Goal: Task Accomplishment & Management: Manage account settings

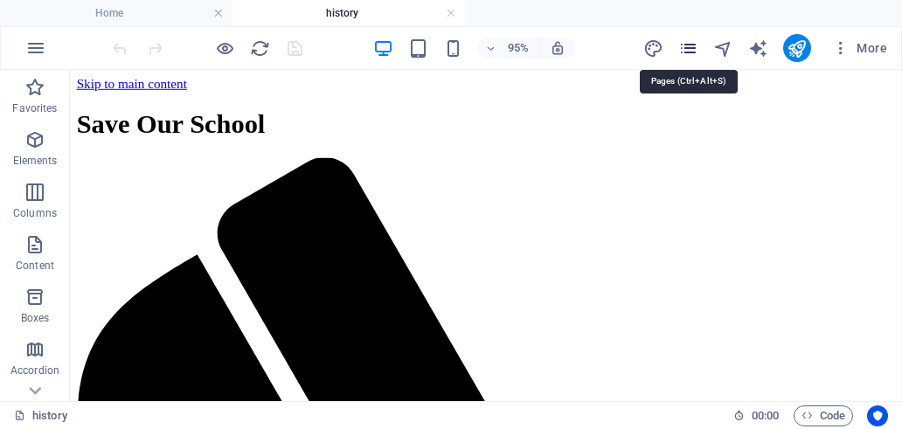
click at [692, 48] on icon "pages" at bounding box center [689, 48] width 20 height 20
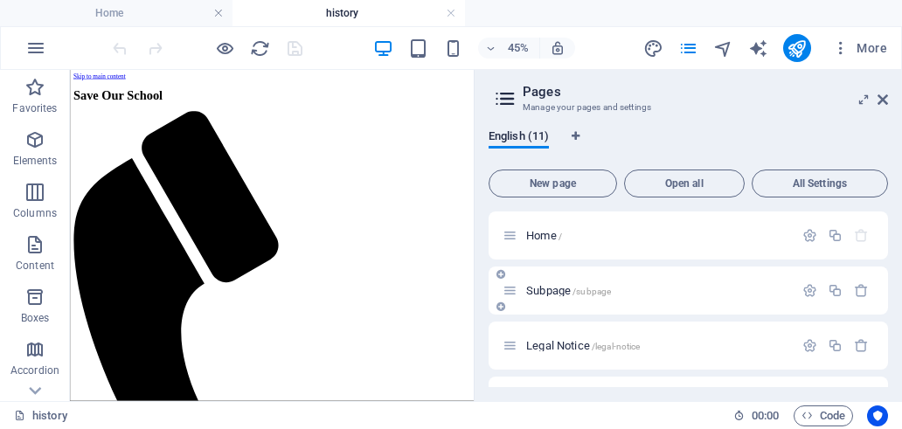
click at [575, 293] on span "/subpage" at bounding box center [592, 292] width 38 height 10
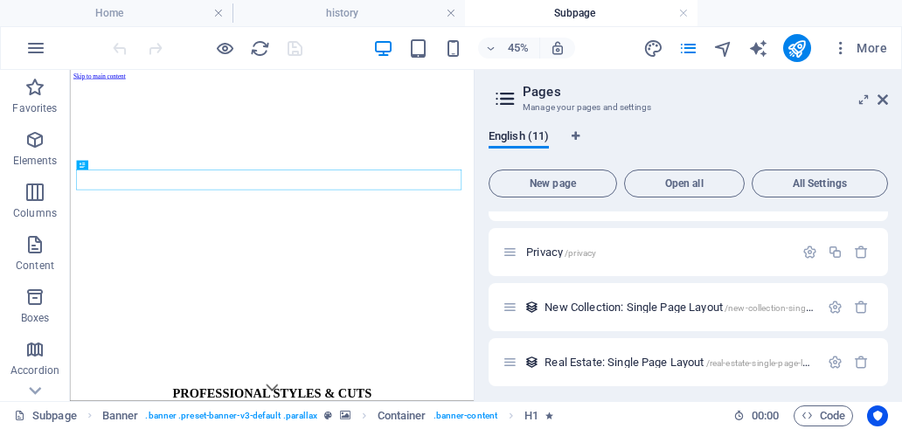
scroll to position [175, 0]
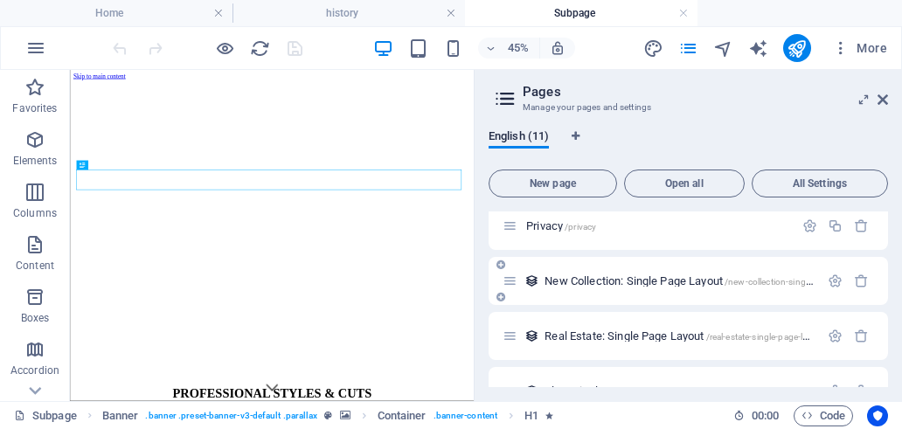
click at [637, 277] on span "New Collection: Single Page Layout /new-collection-single-page-layout" at bounding box center [703, 281] width 317 height 13
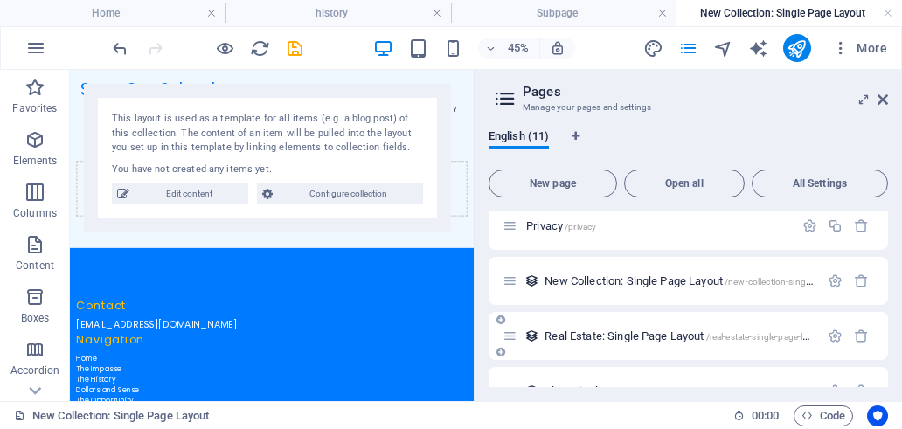
scroll to position [262, 0]
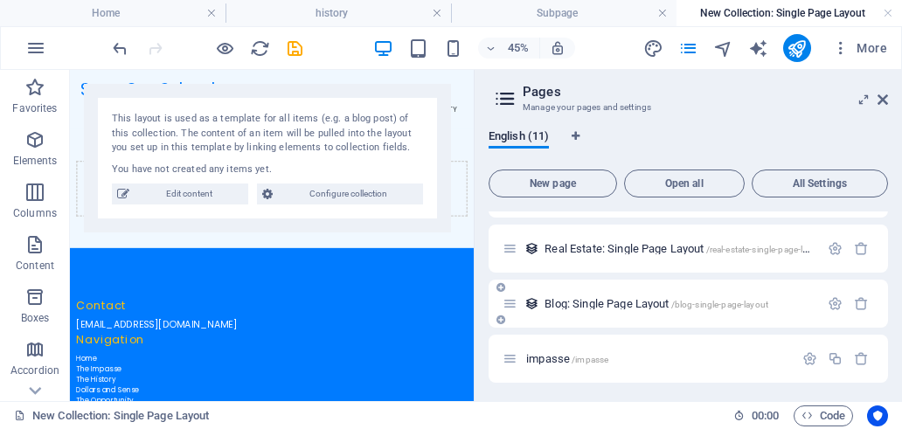
click at [618, 306] on span "Blog: Single Page Layout /blog-single-page-layout" at bounding box center [657, 303] width 224 height 13
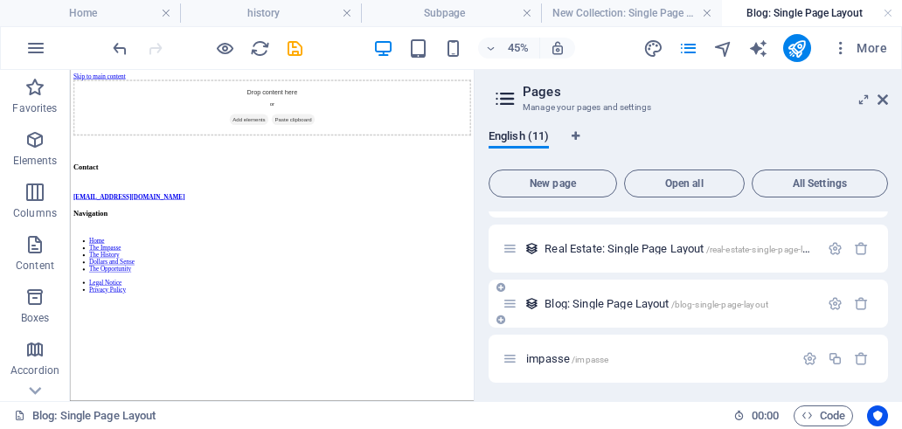
scroll to position [0, 0]
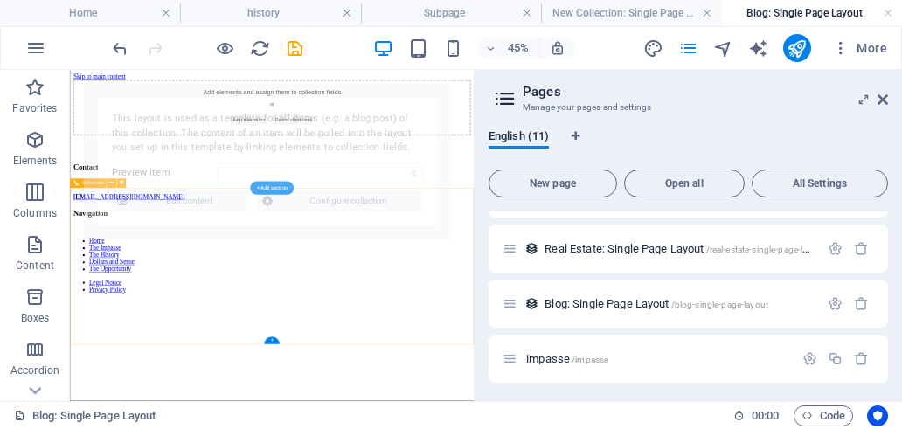
select select "68ba1ac6477dbdd99501c79b"
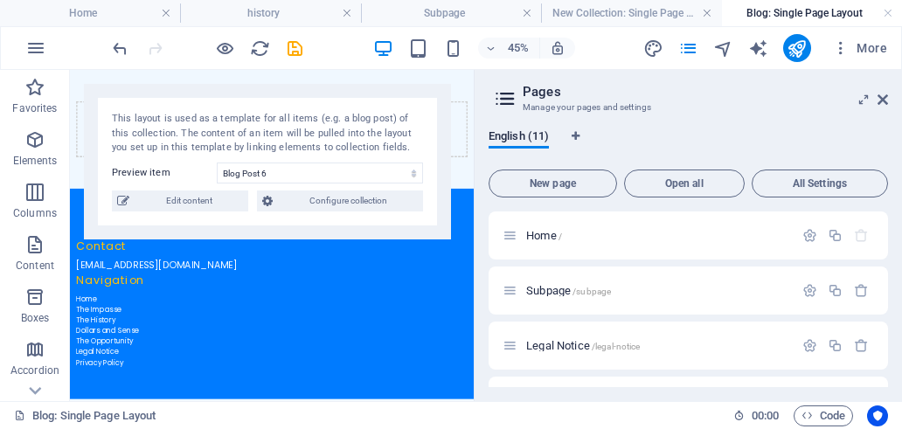
click at [812, 130] on div "English (11)" at bounding box center [689, 145] width 400 height 33
click at [884, 50] on span "More" at bounding box center [859, 47] width 55 height 17
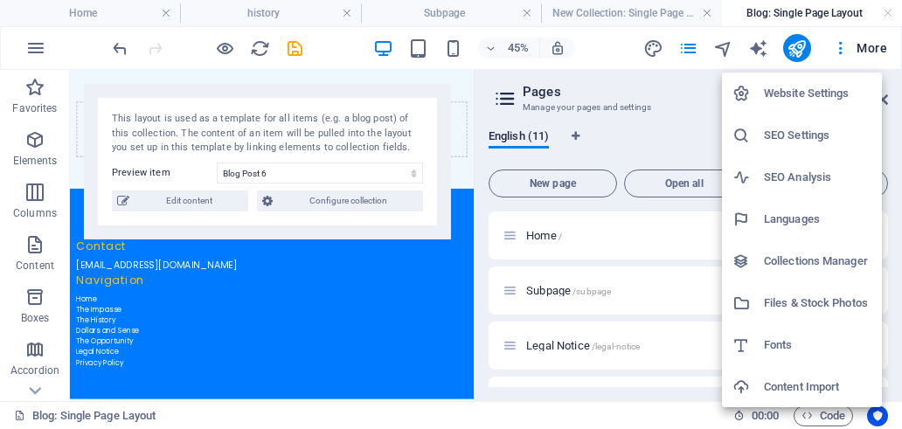
click at [811, 389] on h6 "Content Import" at bounding box center [818, 387] width 108 height 21
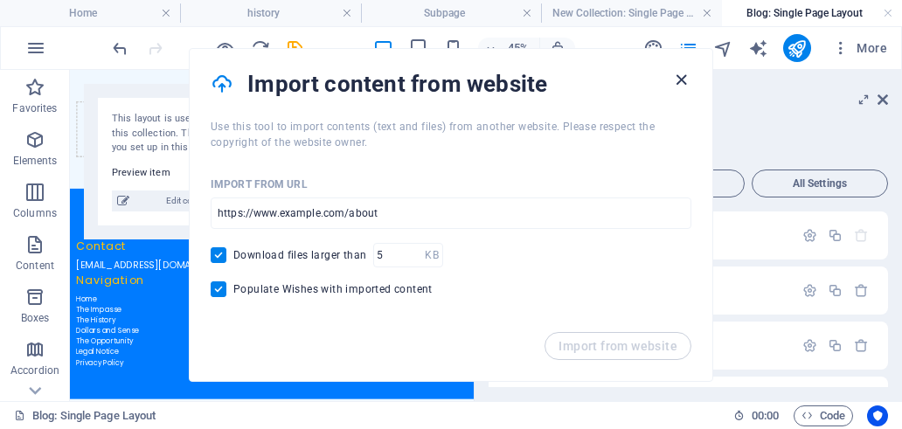
click at [682, 86] on icon "button" at bounding box center [682, 80] width 20 height 20
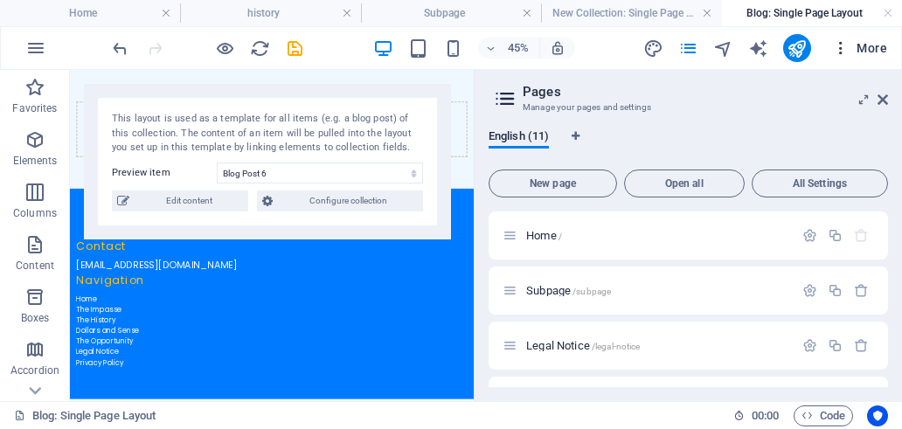
click at [883, 60] on button "More" at bounding box center [859, 48] width 69 height 28
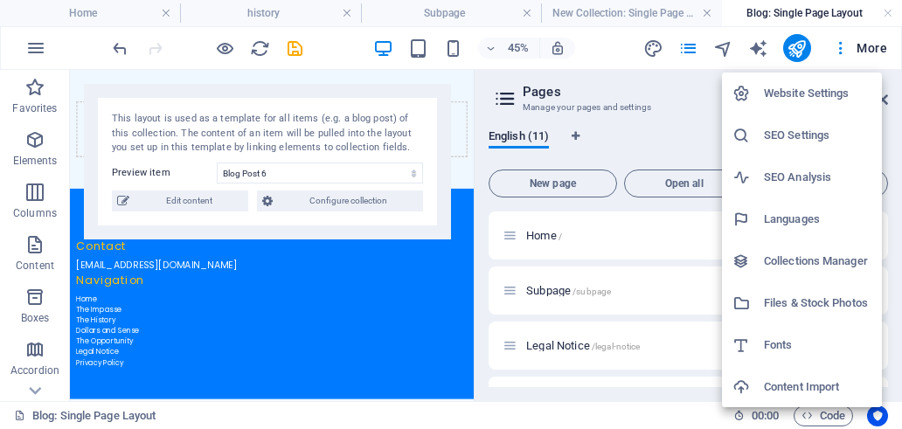
click at [845, 94] on h6 "Website Settings" at bounding box center [818, 93] width 108 height 21
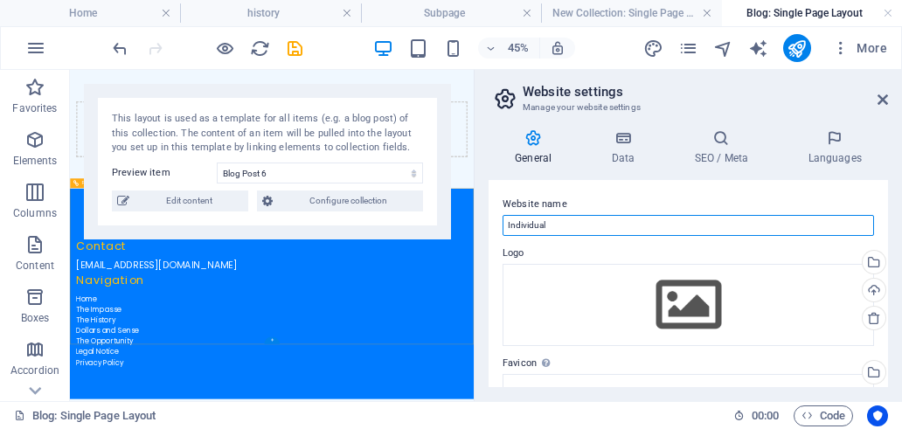
drag, startPoint x: 662, startPoint y: 299, endPoint x: 547, endPoint y: 298, distance: 114.5
click at [550, 228] on input "Individual" at bounding box center [689, 225] width 372 height 21
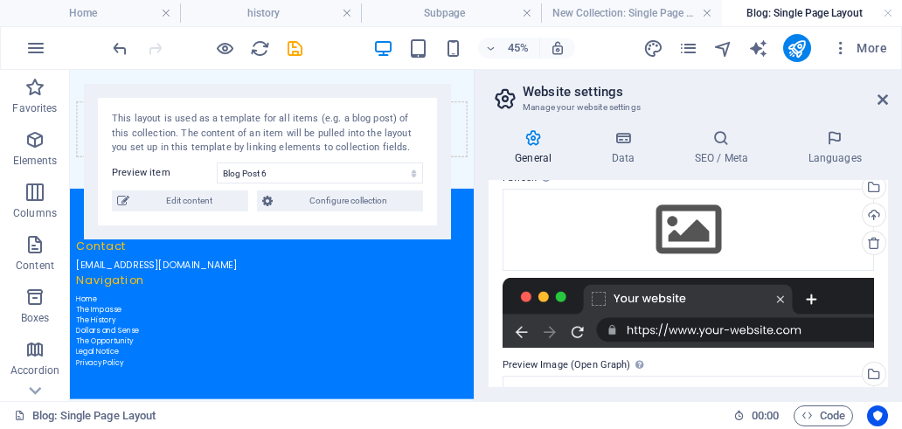
scroll to position [213, 0]
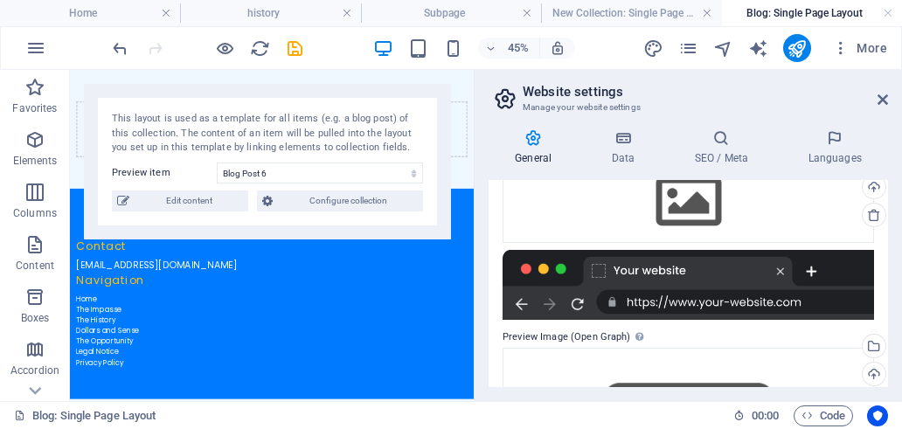
type input "Save Pocahontas"
click at [696, 273] on div at bounding box center [689, 285] width 372 height 70
click at [669, 300] on div at bounding box center [689, 285] width 372 height 70
click at [524, 304] on div at bounding box center [689, 285] width 372 height 70
click at [734, 308] on div at bounding box center [689, 285] width 372 height 70
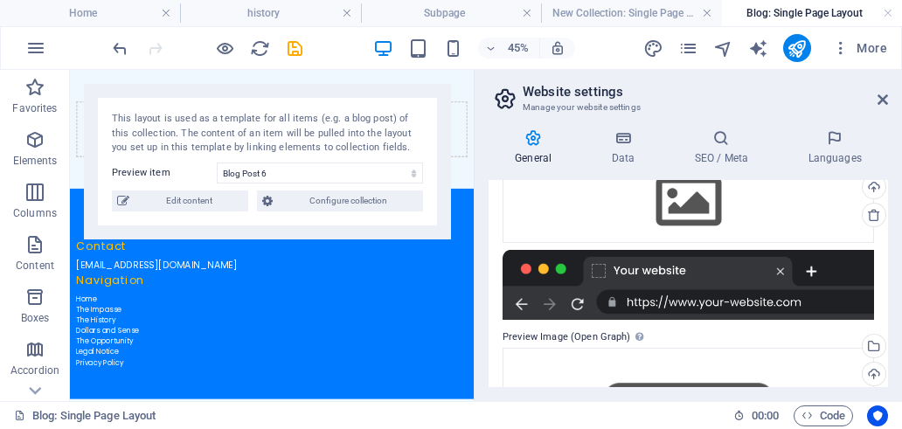
click at [734, 305] on div at bounding box center [689, 285] width 372 height 70
click at [810, 270] on div at bounding box center [689, 285] width 372 height 70
click at [691, 45] on icon "pages" at bounding box center [689, 48] width 20 height 20
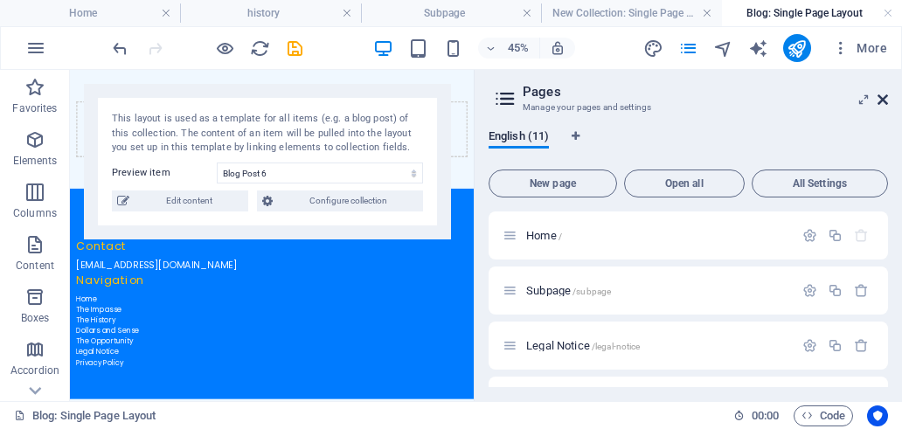
click at [887, 103] on icon at bounding box center [883, 100] width 10 height 14
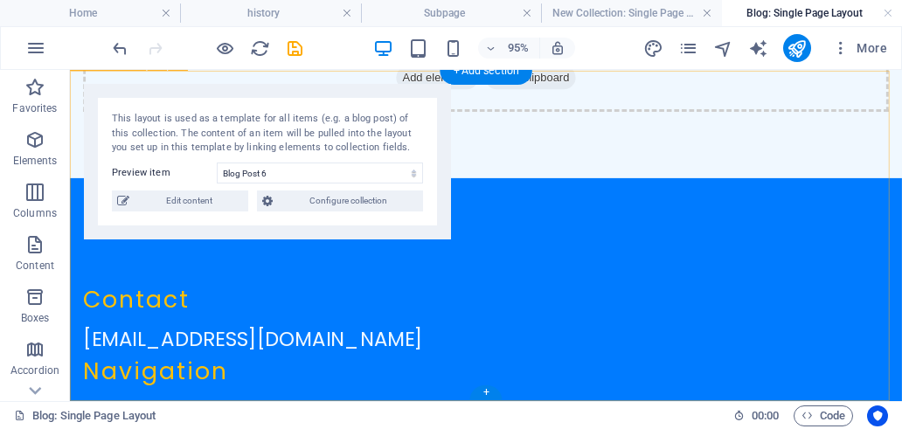
scroll to position [0, 0]
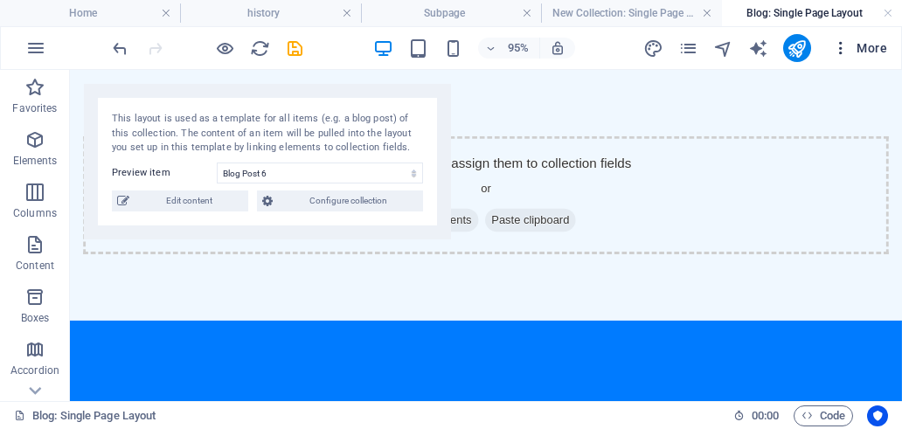
click at [856, 48] on span "More" at bounding box center [859, 47] width 55 height 17
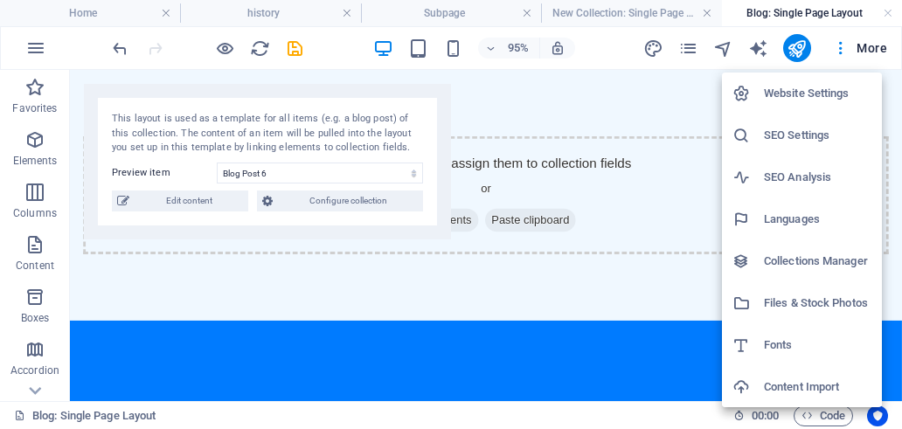
click at [811, 256] on h6 "Collections Manager" at bounding box center [818, 261] width 108 height 21
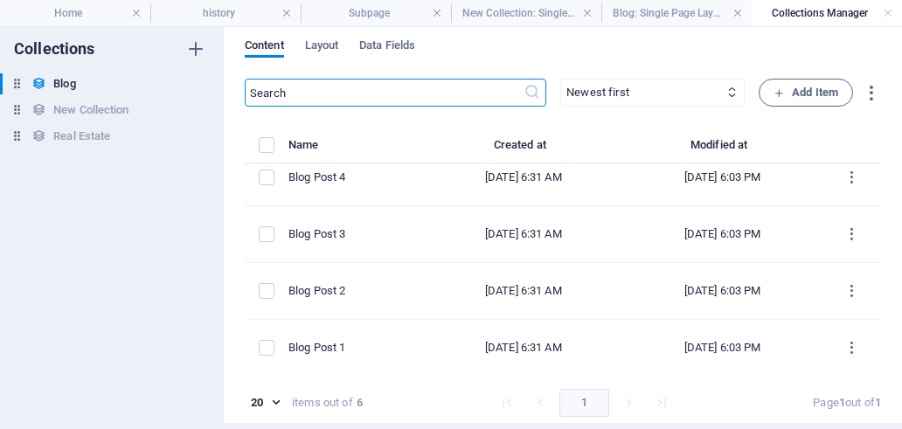
scroll to position [7, 0]
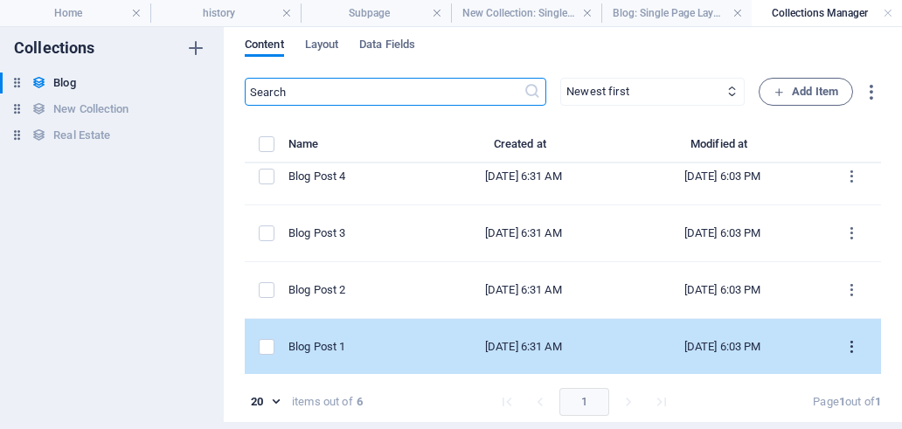
click at [845, 344] on icon "items list" at bounding box center [852, 347] width 17 height 17
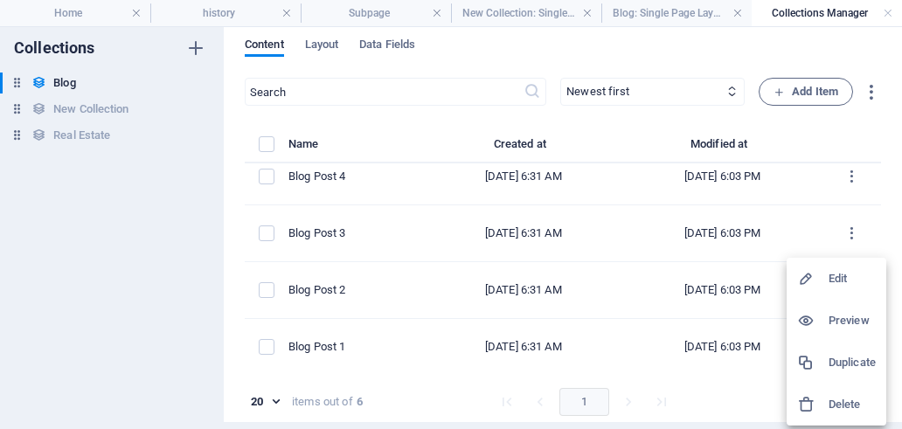
click at [849, 280] on h6 "Edit" at bounding box center [852, 278] width 47 height 21
select select "Category 1"
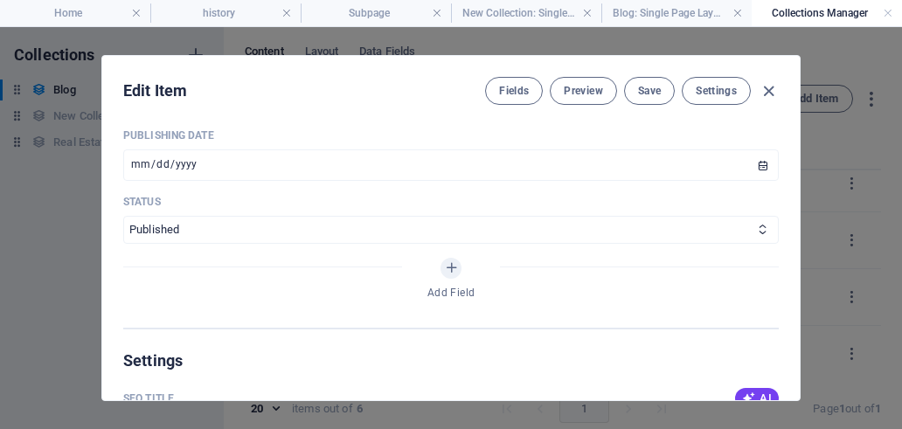
scroll to position [874, 0]
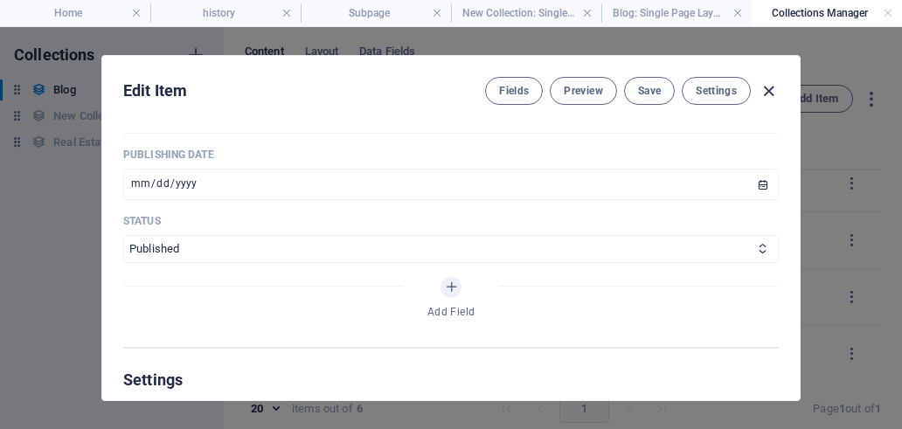
click at [766, 88] on icon "button" at bounding box center [769, 91] width 20 height 20
type input "2025-09-06"
type input "blog-post-1"
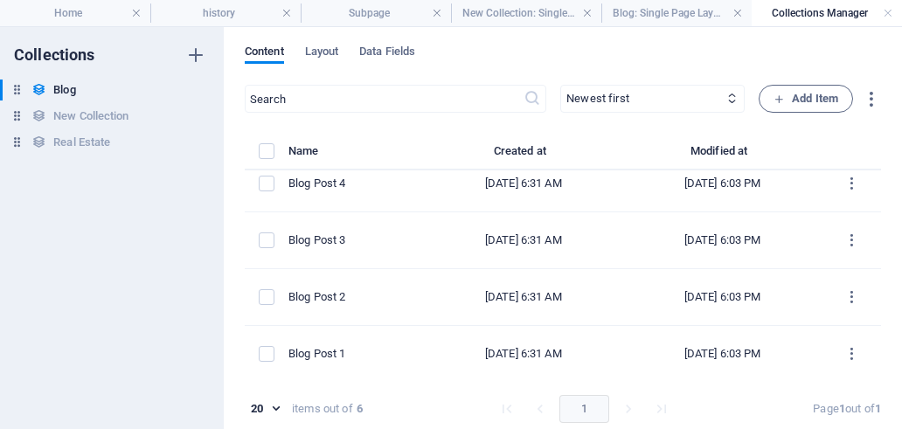
scroll to position [769, 0]
click at [198, 87] on icon "button" at bounding box center [196, 90] width 12 height 12
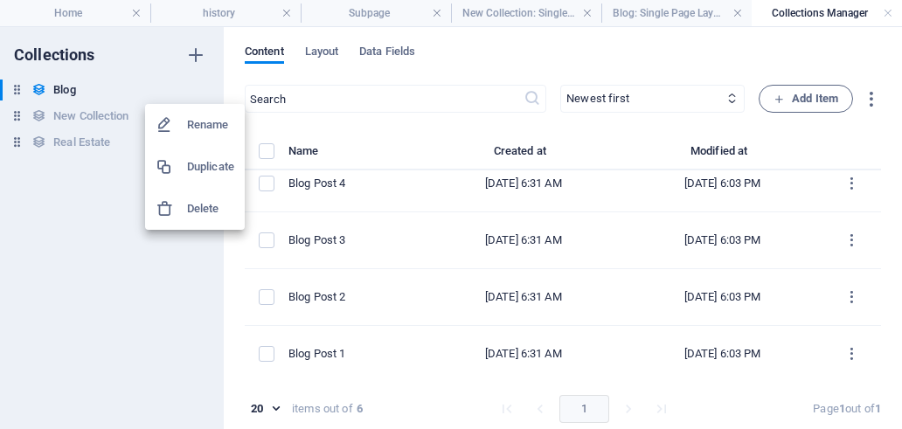
click at [204, 124] on h6 "Rename" at bounding box center [210, 125] width 47 height 21
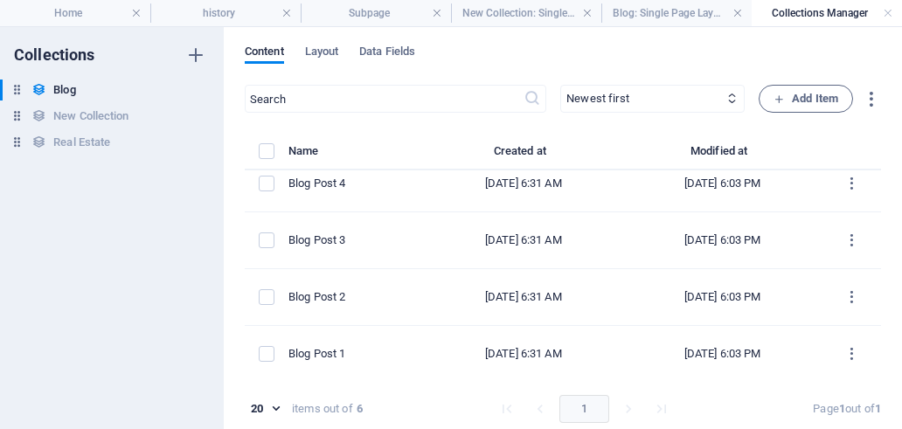
click at [197, 181] on div "Collections Blog Blog New Collection New Collection Real Estate Real Estate" at bounding box center [112, 228] width 224 height 402
click at [888, 13] on link at bounding box center [888, 13] width 10 height 17
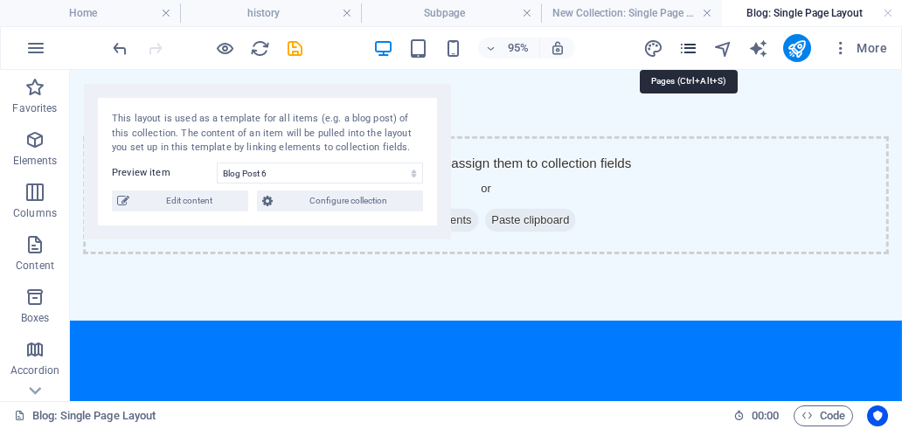
click at [692, 48] on icon "pages" at bounding box center [689, 48] width 20 height 20
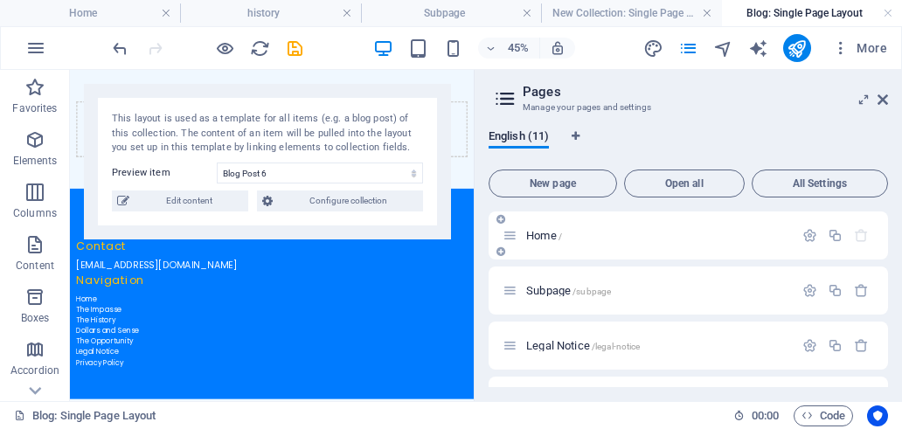
click at [626, 242] on div "Home /" at bounding box center [648, 236] width 291 height 20
click at [537, 233] on span "Home /" at bounding box center [544, 235] width 36 height 13
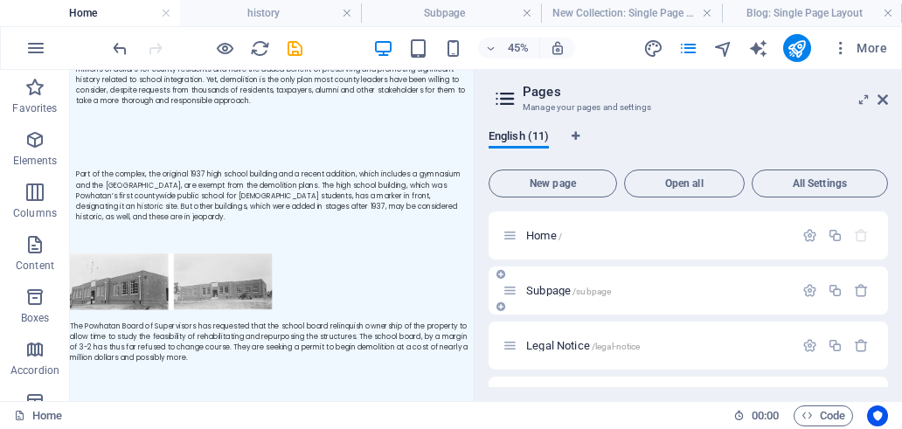
scroll to position [1521, 0]
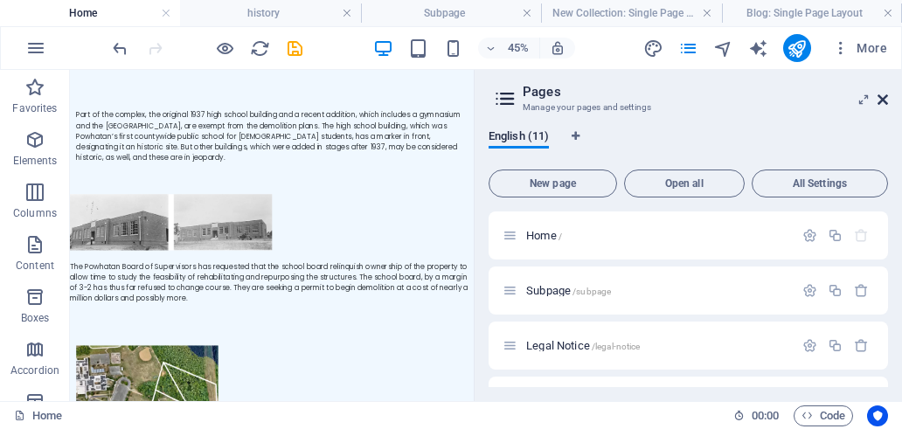
click at [887, 93] on icon at bounding box center [883, 100] width 10 height 14
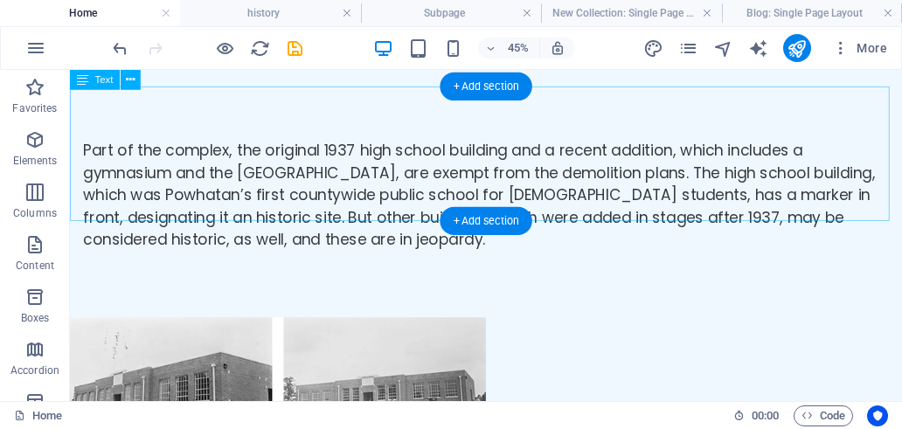
scroll to position [1518, 0]
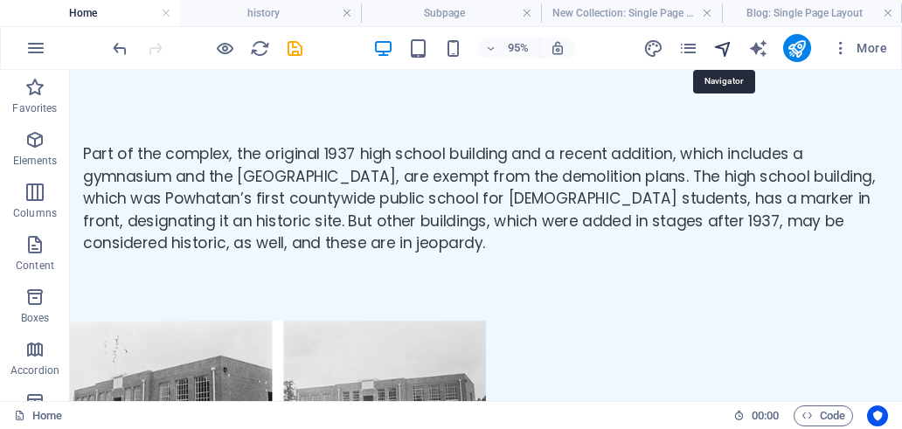
click at [723, 49] on icon "navigator" at bounding box center [723, 48] width 20 height 20
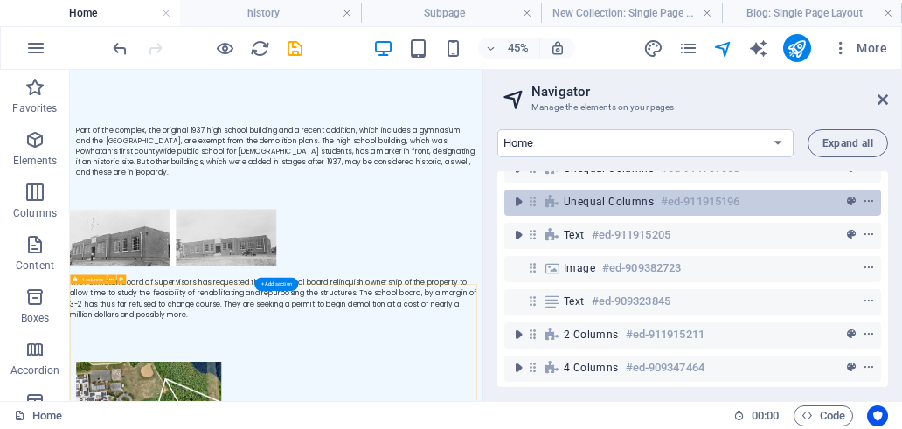
scroll to position [0, 0]
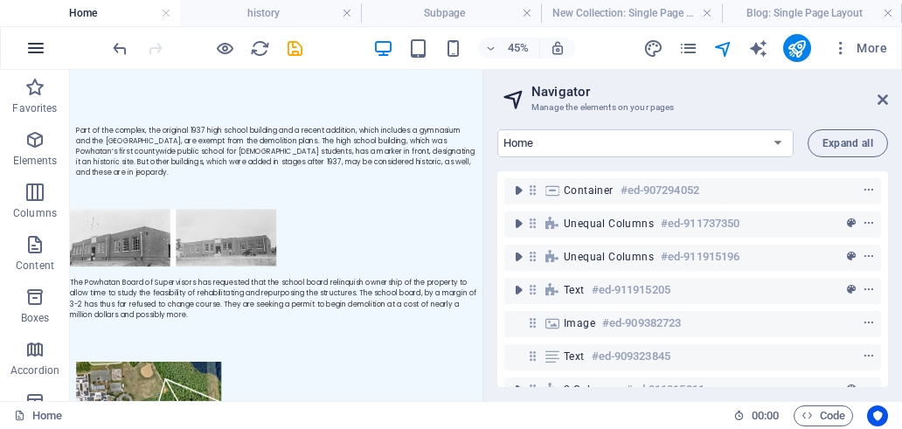
click at [42, 45] on icon "button" at bounding box center [35, 48] width 21 height 21
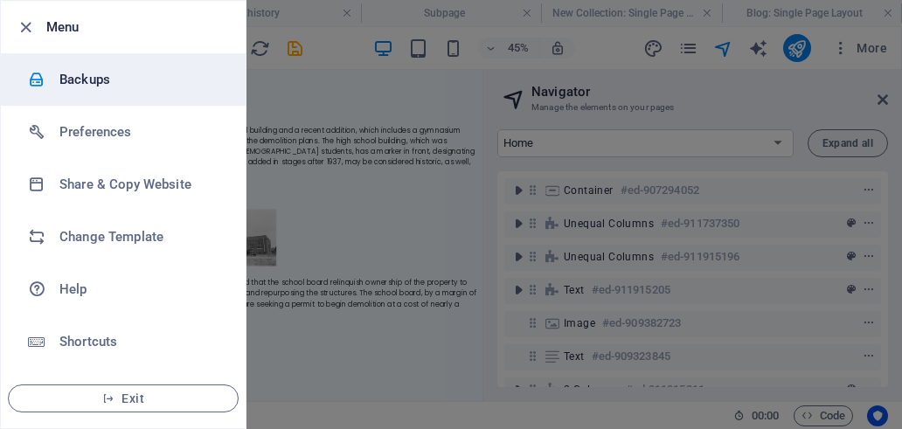
click at [81, 79] on h6 "Backups" at bounding box center [140, 79] width 162 height 21
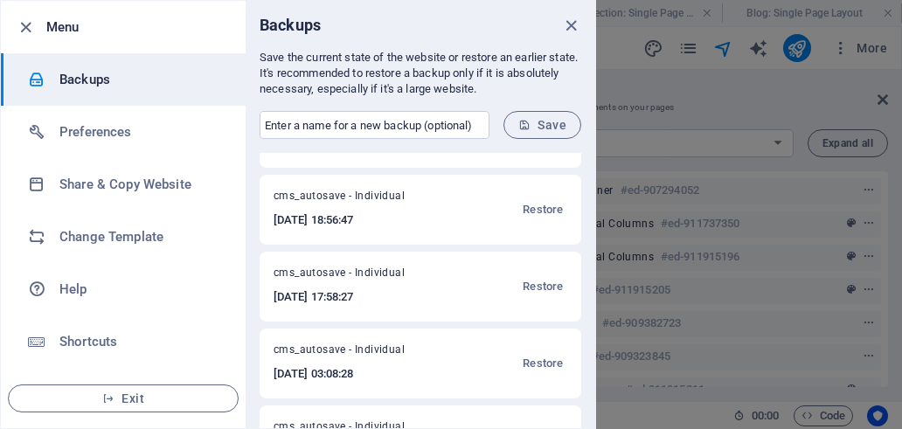
scroll to position [731, 0]
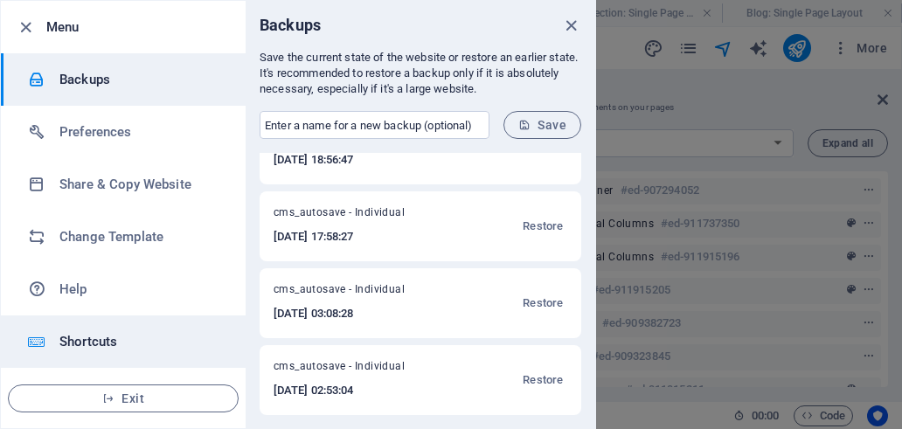
click at [130, 329] on li "Shortcuts" at bounding box center [123, 342] width 245 height 52
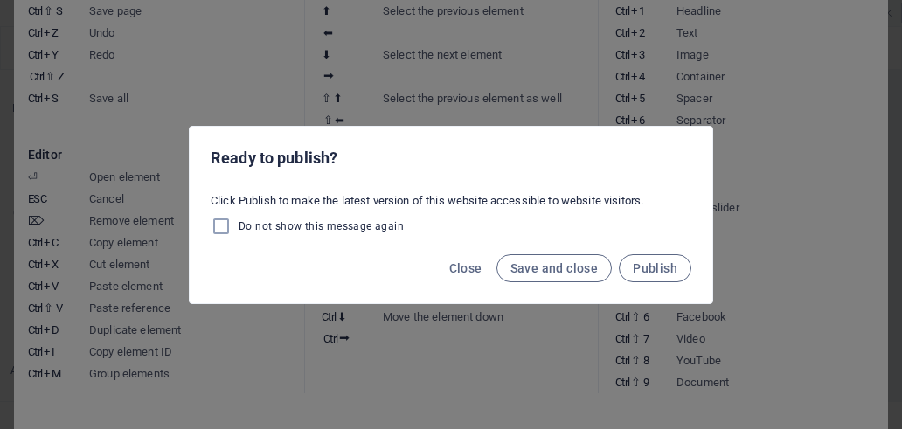
drag, startPoint x: 551, startPoint y: 263, endPoint x: 535, endPoint y: 253, distance: 18.9
click at [552, 263] on span "Save and close" at bounding box center [555, 268] width 88 height 14
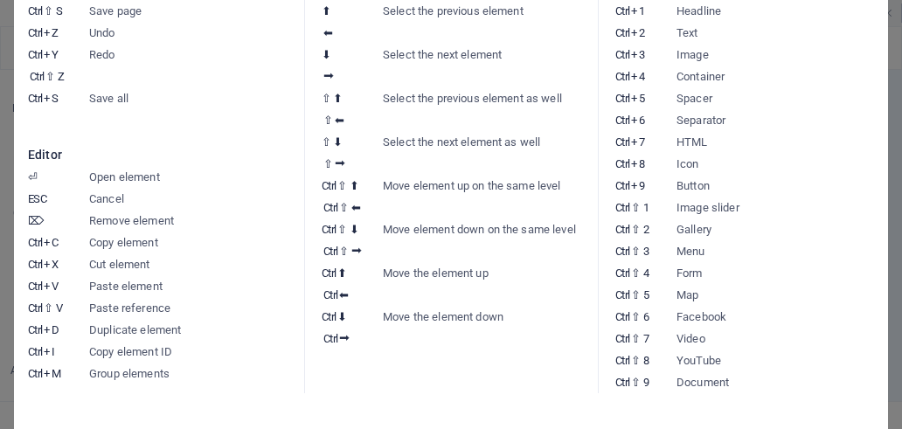
scroll to position [1518, 0]
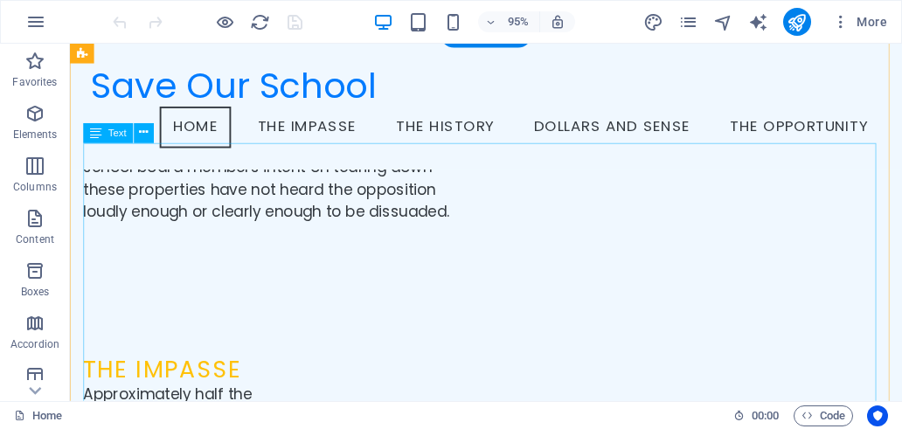
scroll to position [2269, 0]
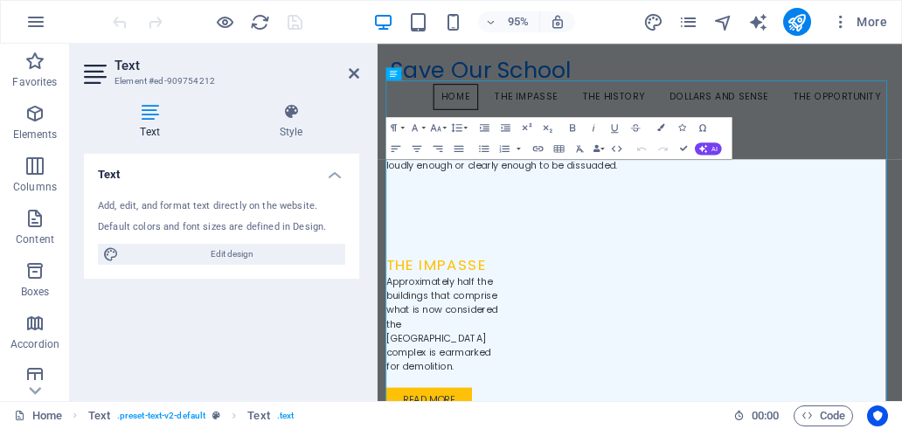
scroll to position [2399, 0]
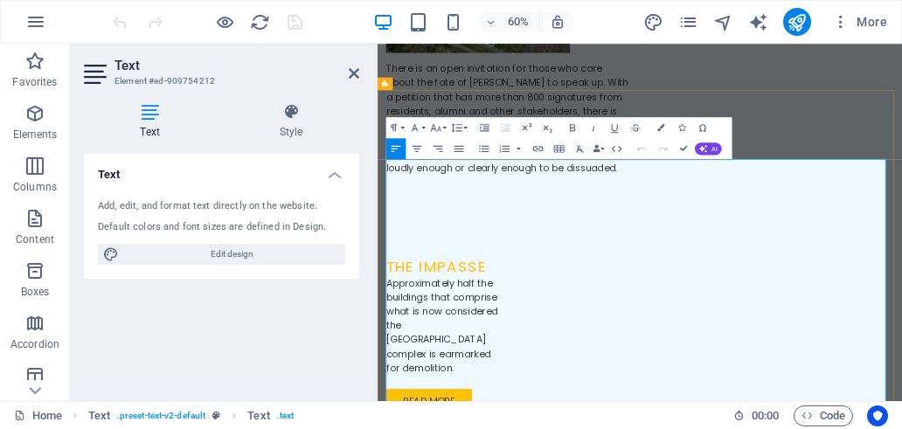
drag, startPoint x: 393, startPoint y: 322, endPoint x: 592, endPoint y: 319, distance: 198.5
click at [612, 129] on icon "button" at bounding box center [614, 128] width 7 height 9
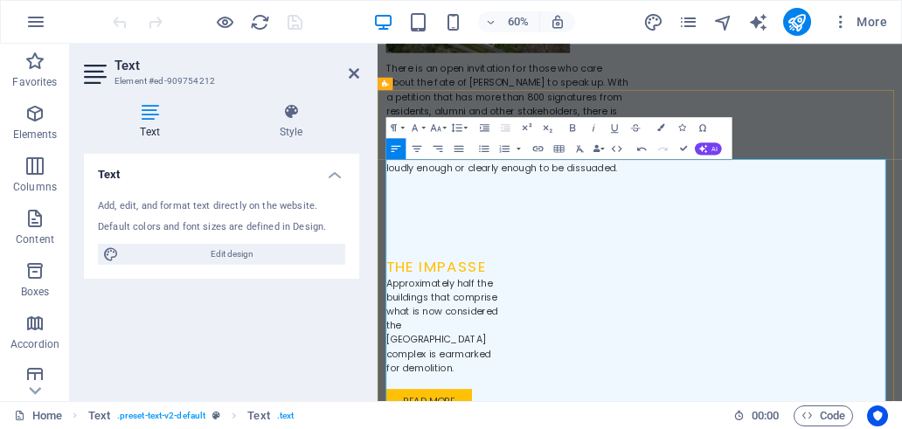
drag, startPoint x: 649, startPoint y: 318, endPoint x: 381, endPoint y: 309, distance: 267.7
copy span "Save Our Schools Flyer 1"
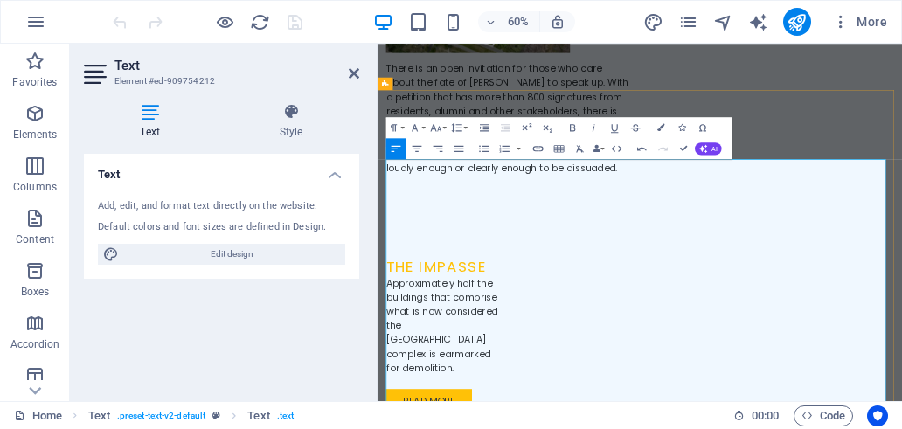
click at [539, 150] on icon "button" at bounding box center [538, 148] width 10 height 5
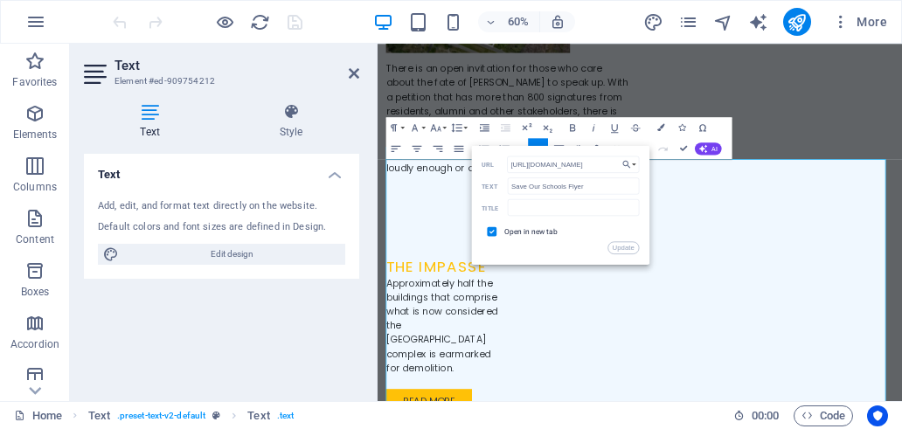
scroll to position [0, 365]
click at [632, 160] on button "Choose Link" at bounding box center [629, 165] width 20 height 17
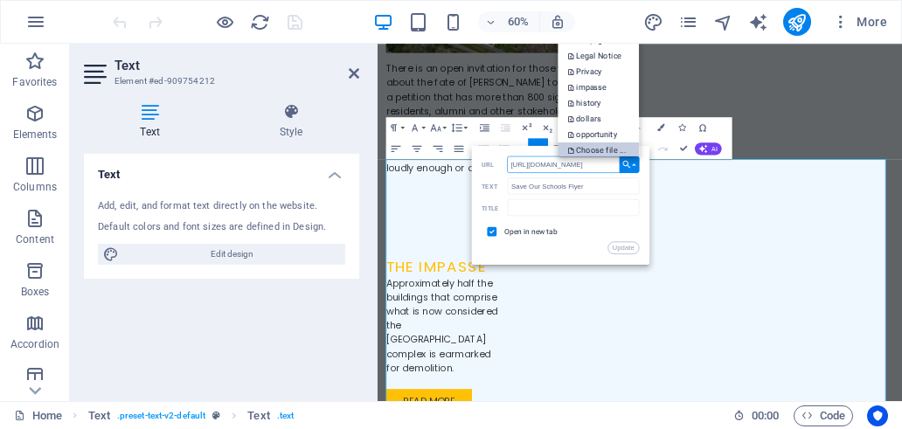
click at [605, 151] on p "Choose file ..." at bounding box center [598, 150] width 60 height 16
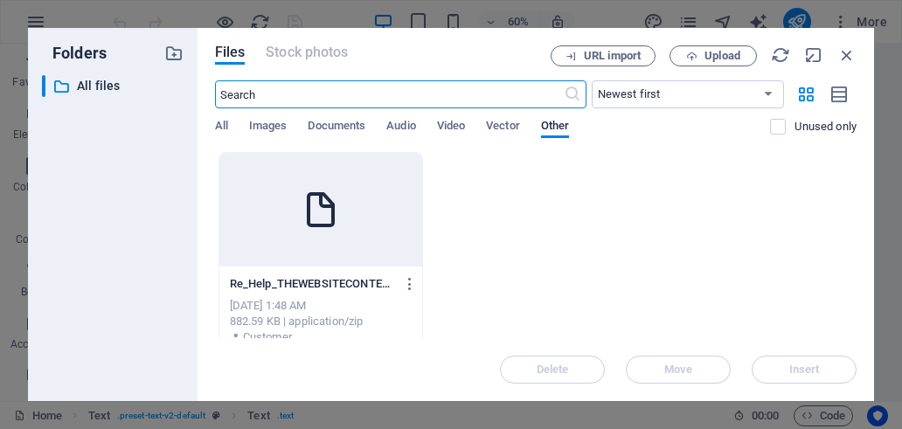
scroll to position [1431, 0]
click at [343, 122] on span "Documents" at bounding box center [337, 127] width 58 height 24
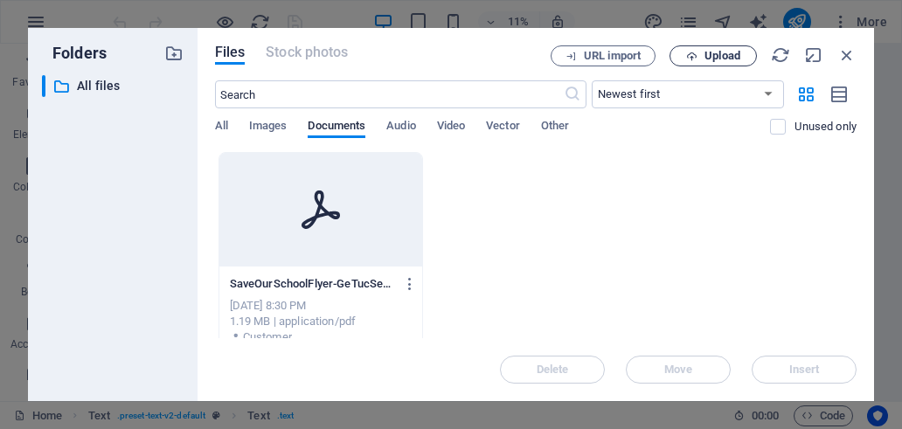
click at [717, 56] on span "Upload" at bounding box center [723, 56] width 36 height 10
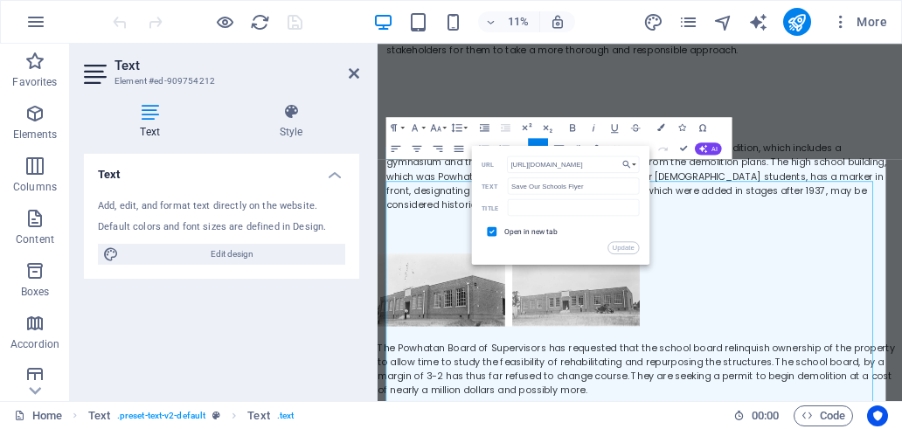
scroll to position [2399, 0]
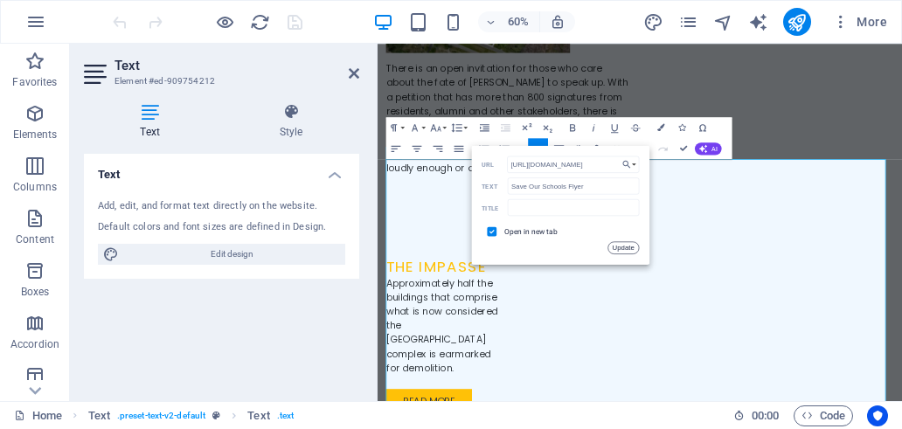
click at [624, 245] on button "Update" at bounding box center [623, 247] width 31 height 12
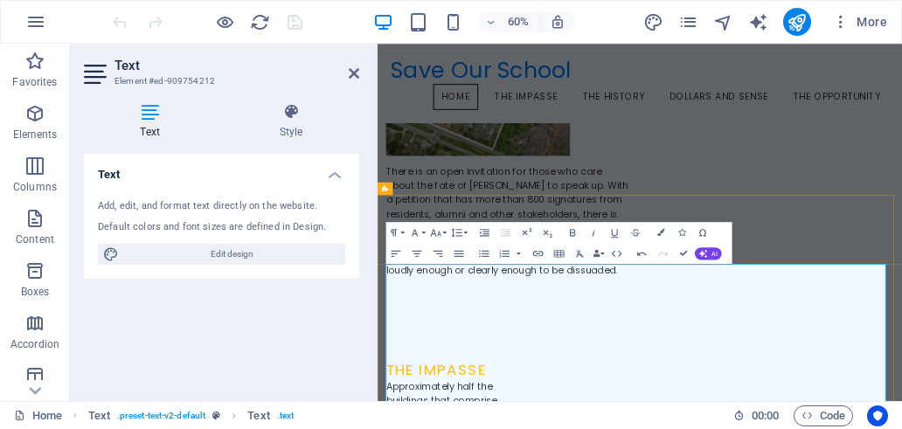
scroll to position [2092, 0]
click at [351, 74] on icon at bounding box center [354, 73] width 10 height 14
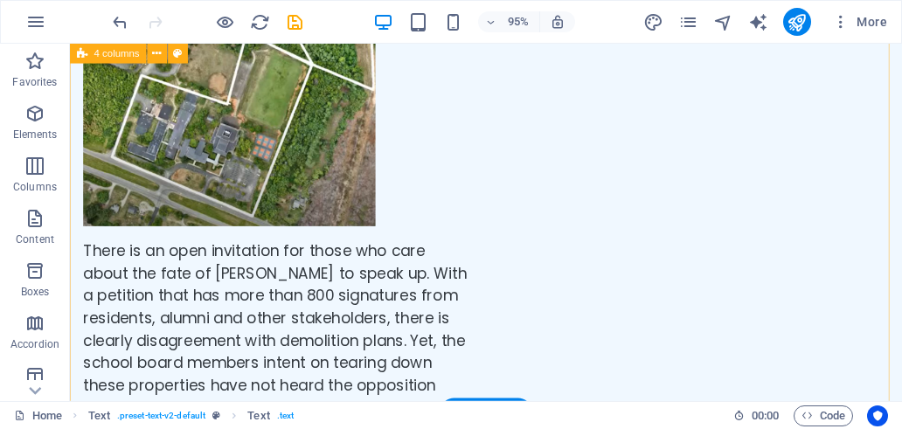
scroll to position [2222, 0]
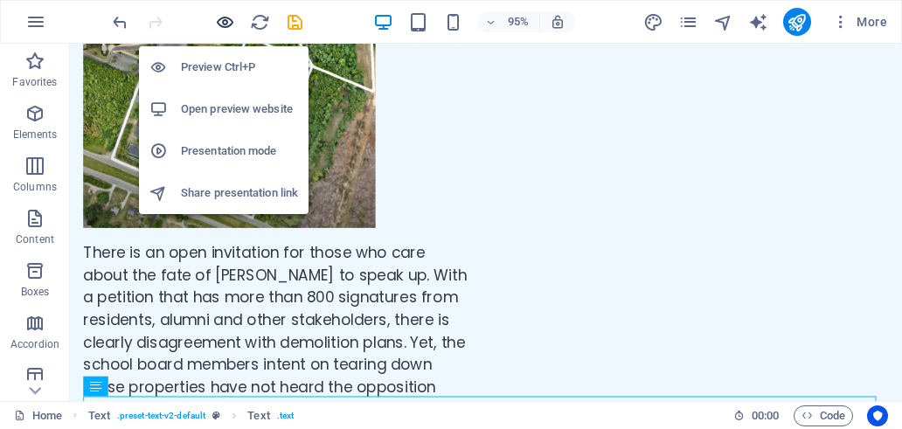
click at [224, 28] on icon "button" at bounding box center [225, 22] width 20 height 20
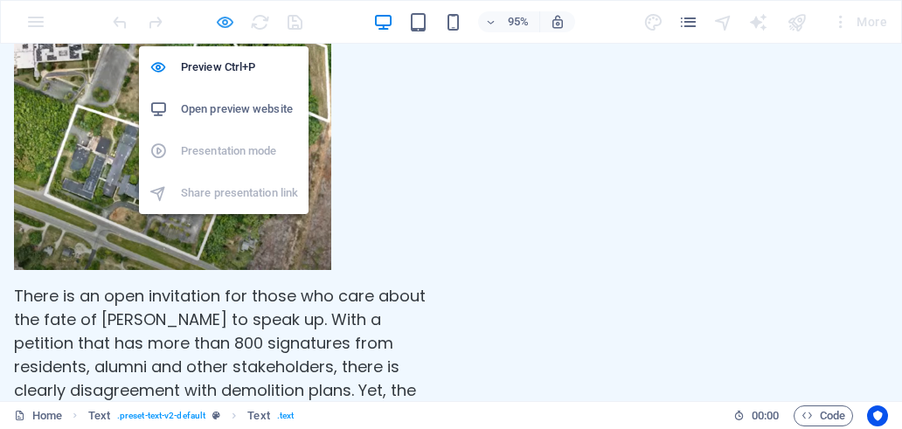
scroll to position [2235, 0]
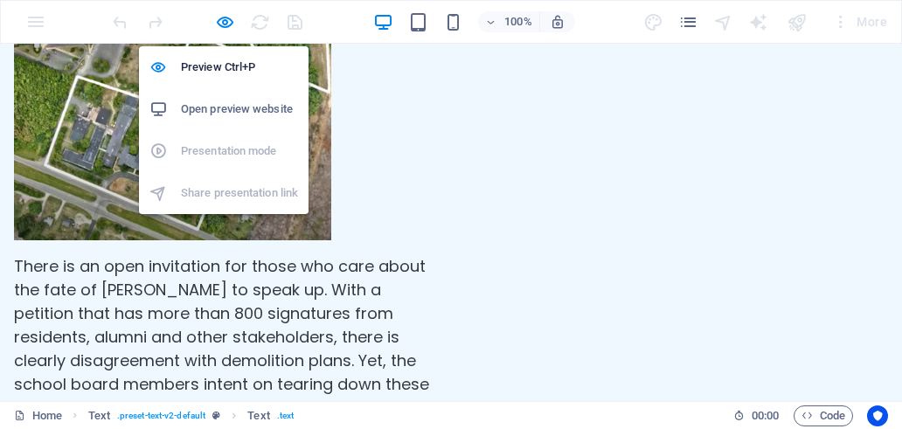
click at [224, 108] on h6 "Open preview website" at bounding box center [239, 109] width 117 height 21
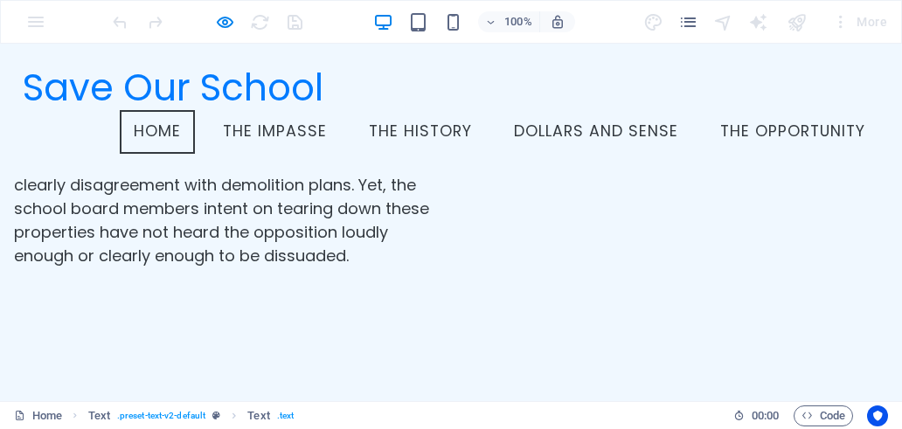
scroll to position [2278, 0]
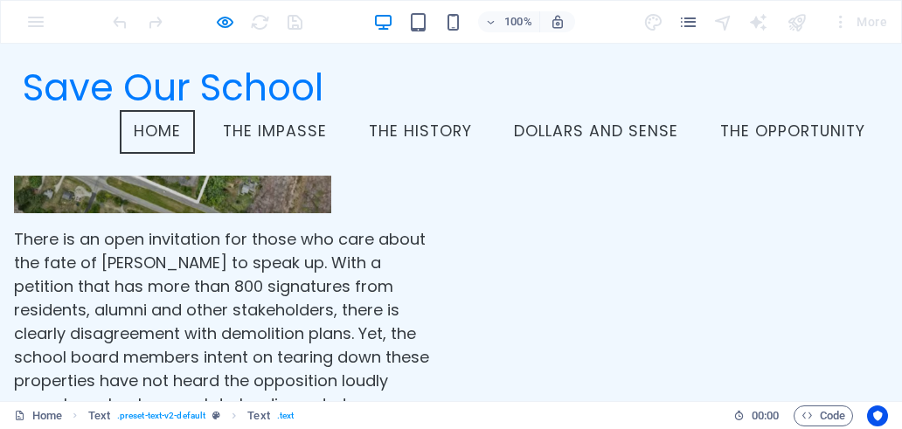
scroll to position [2103, 0]
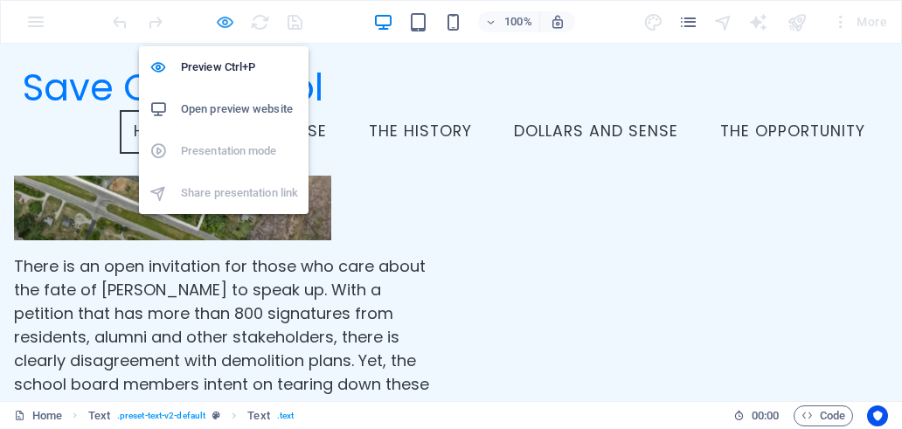
click at [227, 27] on icon "button" at bounding box center [225, 22] width 20 height 20
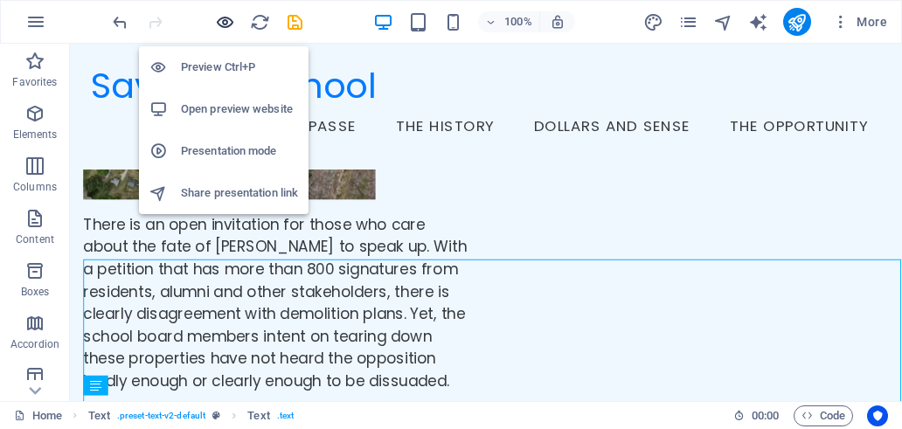
scroll to position [2223, 0]
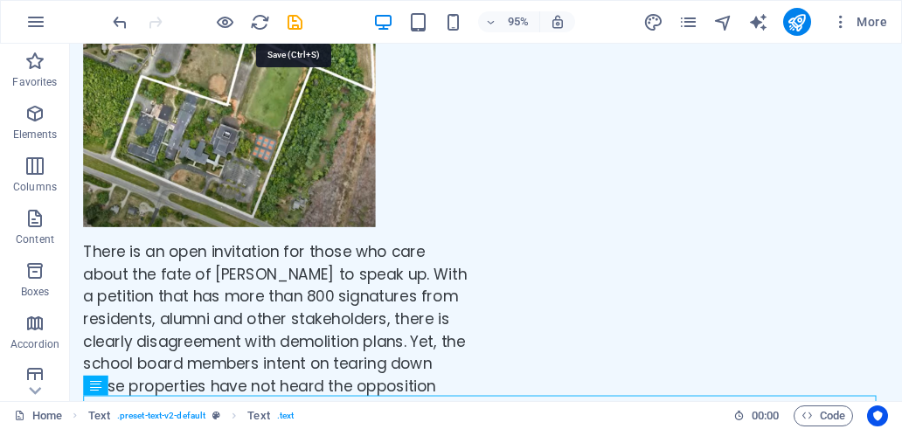
click at [297, 21] on icon "save" at bounding box center [295, 22] width 20 height 20
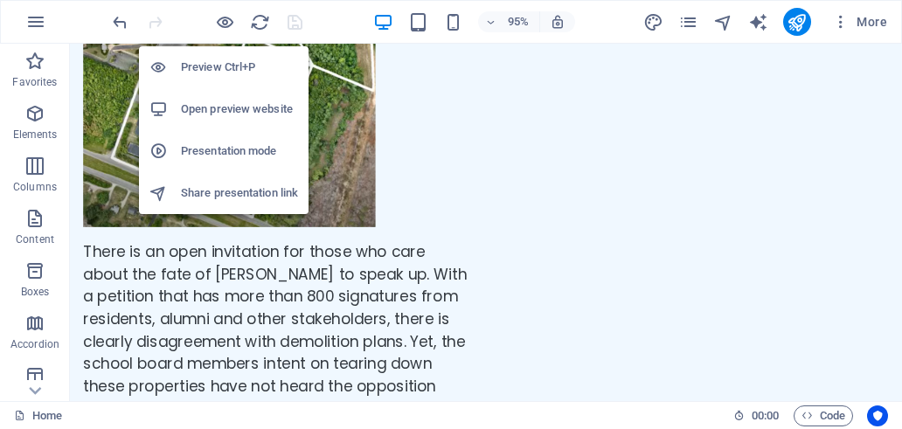
click at [232, 112] on h6 "Open preview website" at bounding box center [239, 109] width 117 height 21
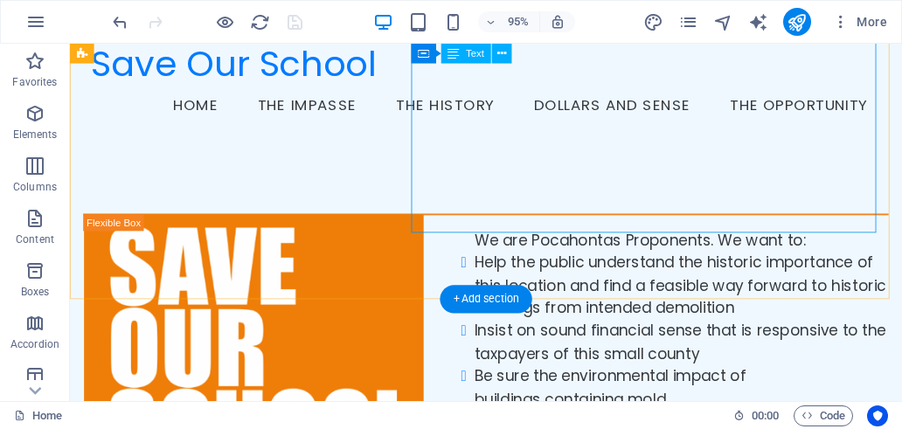
scroll to position [0, 0]
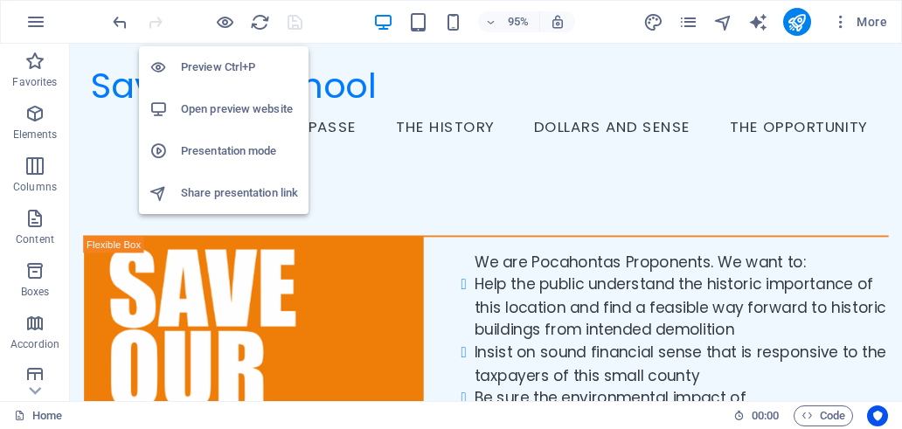
click at [212, 60] on h6 "Preview Ctrl+P" at bounding box center [239, 67] width 117 height 21
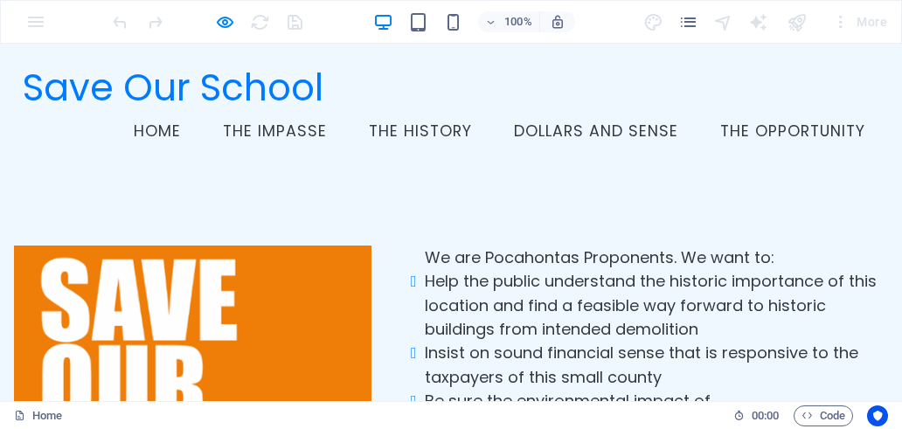
click at [296, 136] on link "The Impasse" at bounding box center [275, 132] width 132 height 44
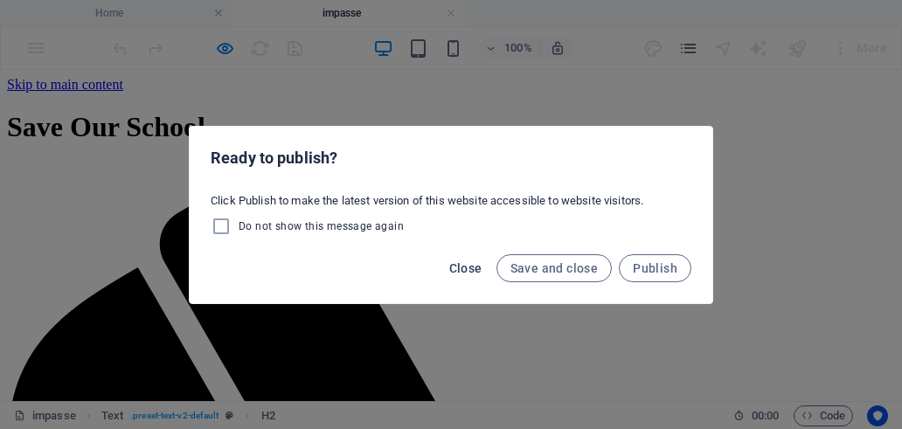
click at [469, 261] on span "Close" at bounding box center [465, 268] width 33 height 14
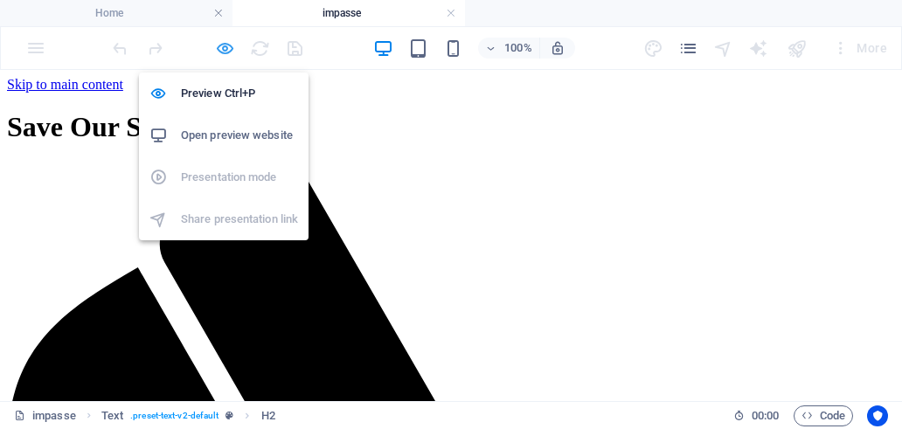
click at [226, 46] on icon "button" at bounding box center [225, 48] width 20 height 20
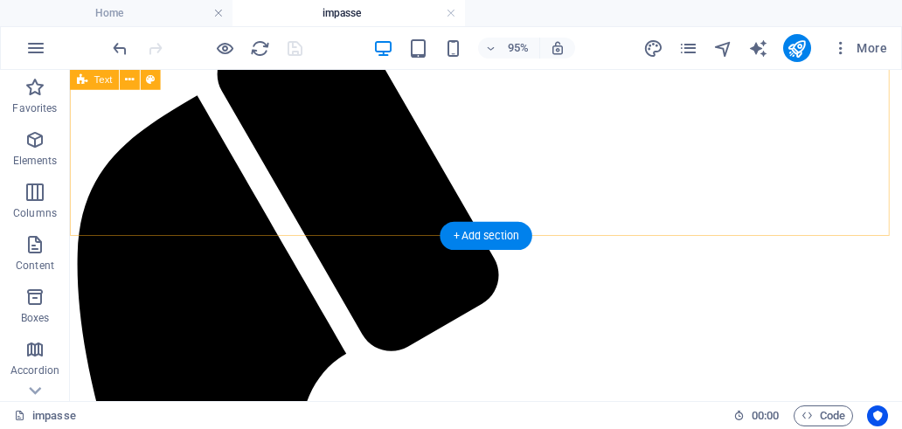
scroll to position [87, 0]
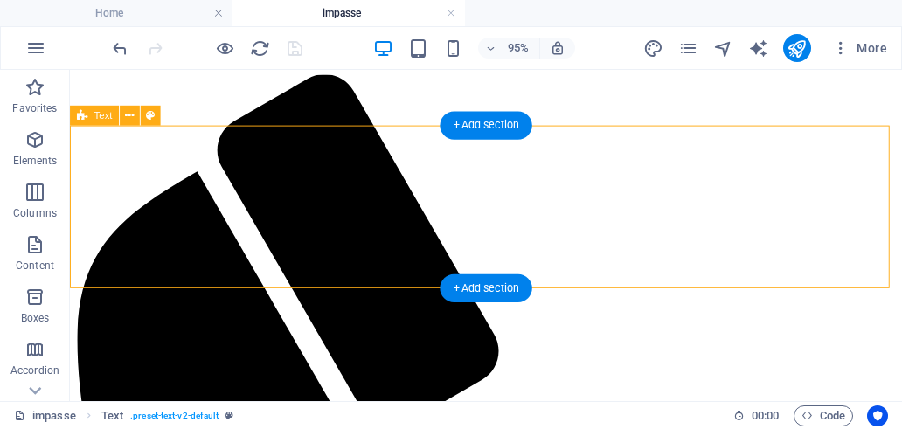
scroll to position [0, 0]
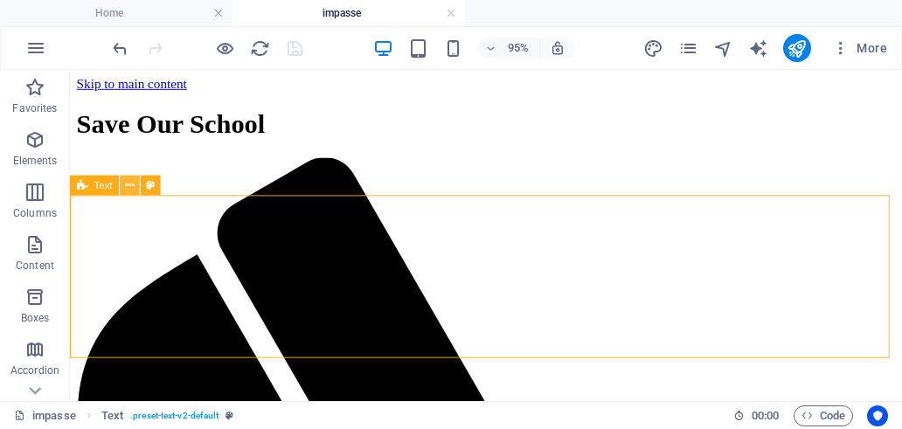
click at [133, 184] on icon at bounding box center [129, 185] width 9 height 17
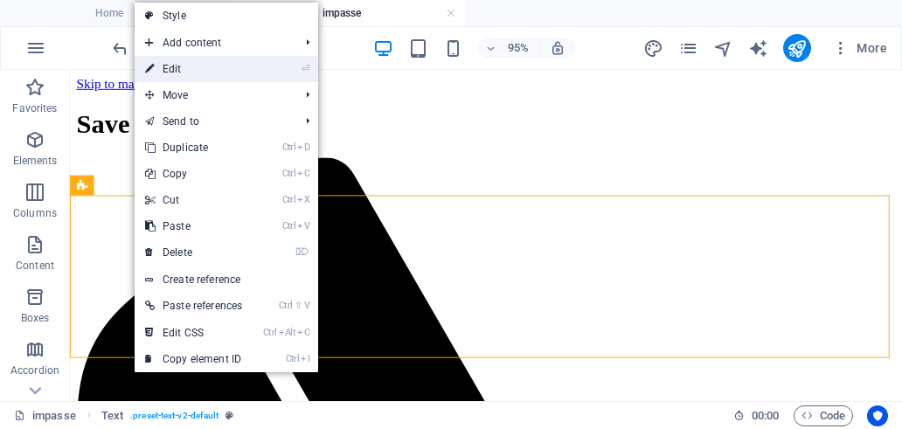
click at [198, 60] on link "⏎ Edit" at bounding box center [194, 69] width 118 height 26
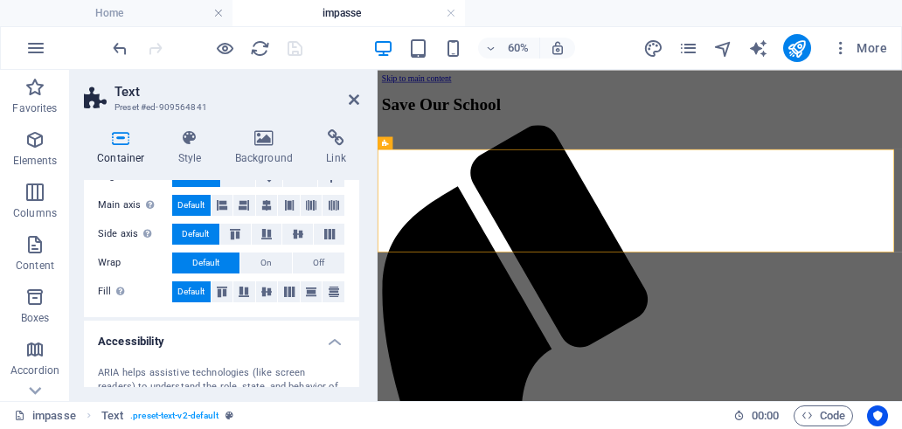
scroll to position [294, 0]
click at [189, 143] on icon at bounding box center [190, 137] width 50 height 17
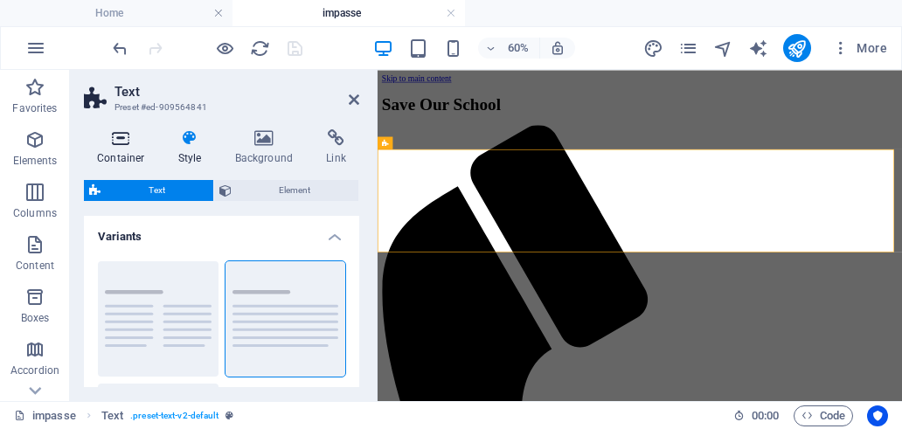
click at [122, 146] on icon at bounding box center [121, 137] width 74 height 17
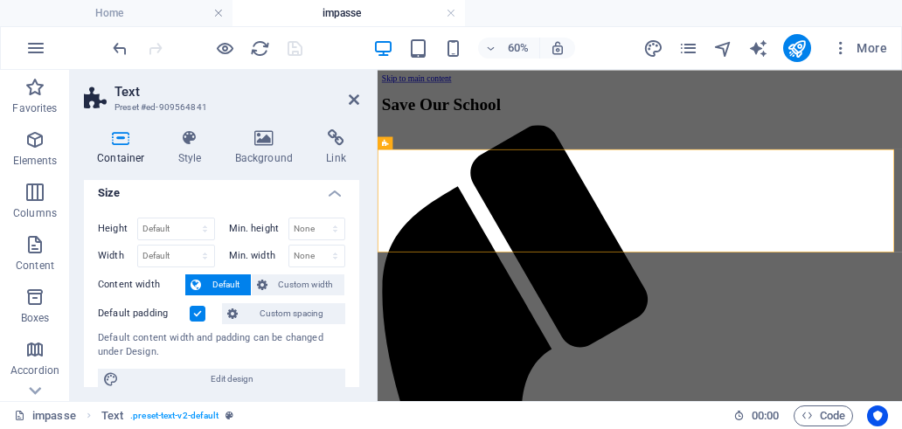
scroll to position [0, 0]
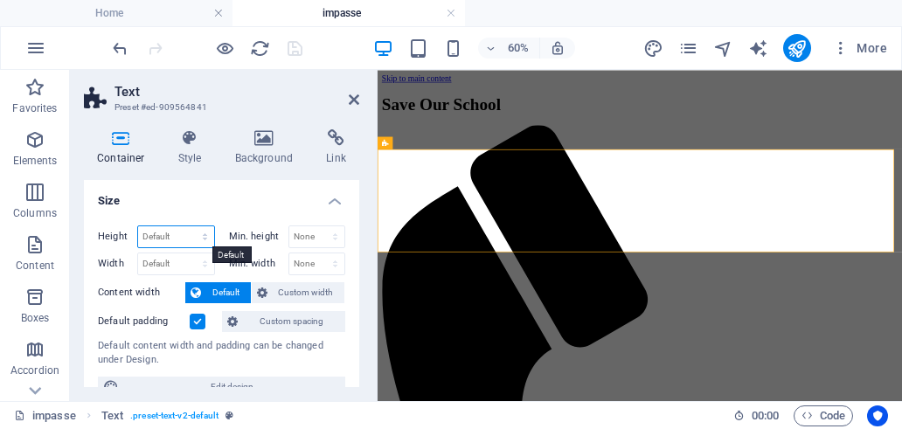
click at [165, 237] on select "Default px rem % vh vw" at bounding box center [176, 236] width 76 height 21
click at [371, 224] on div "Container Style Background Link Size Height Default px rem % vh vw Min. height …" at bounding box center [221, 258] width 303 height 286
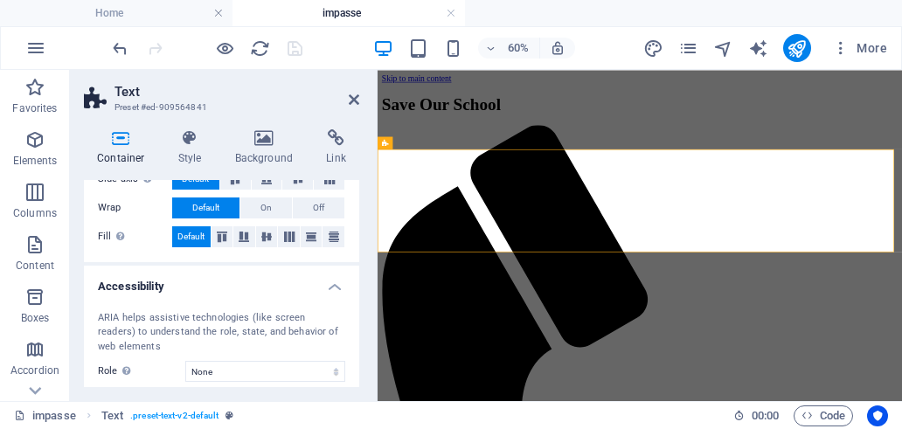
scroll to position [469, 0]
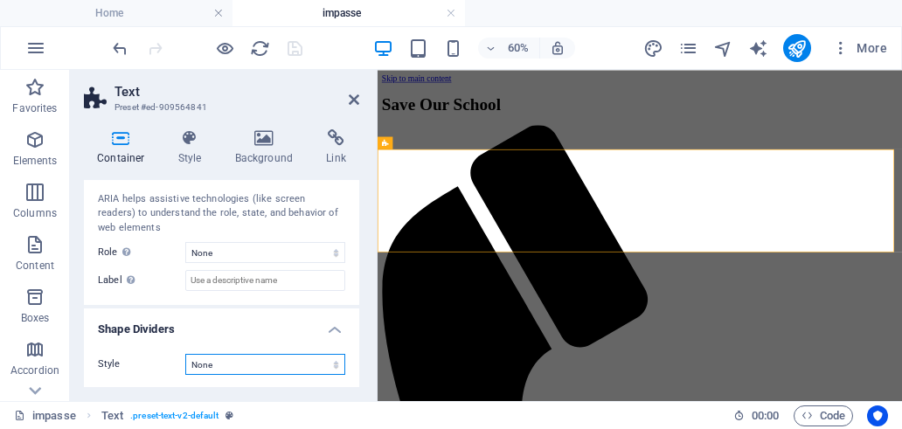
click at [263, 361] on select "None Triangle Square Diagonal Polygon 1 Polygon 2 Zigzag Multiple Zigzags Waves…" at bounding box center [265, 364] width 160 height 21
click at [109, 382] on div "Style None Triangle Square Diagonal Polygon 1 Polygon 2 Zigzag Multiple Zigzags…" at bounding box center [221, 364] width 275 height 49
click at [351, 103] on icon at bounding box center [354, 100] width 10 height 14
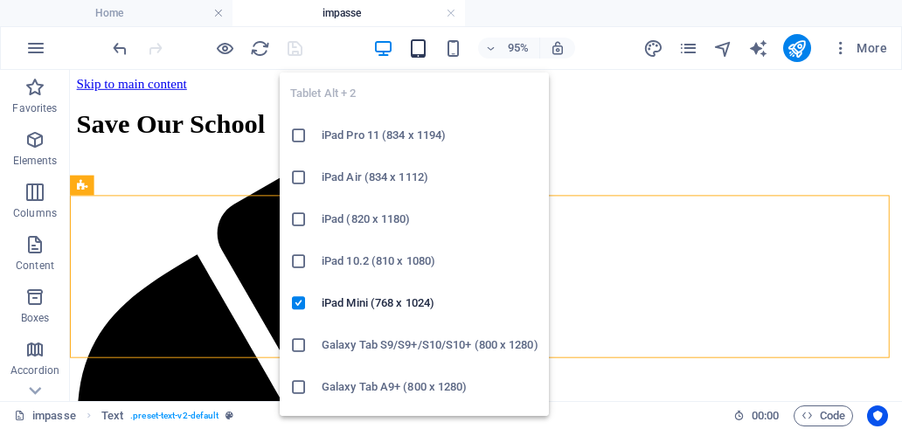
click at [422, 50] on icon "button" at bounding box center [418, 48] width 20 height 20
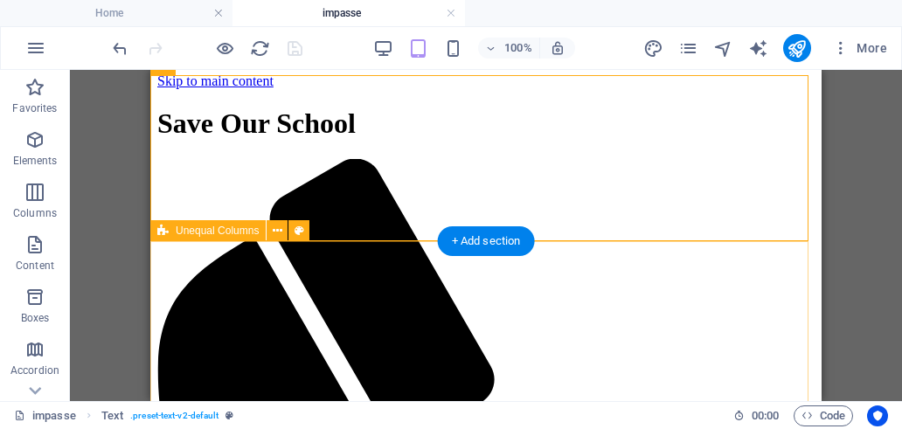
scroll to position [0, 0]
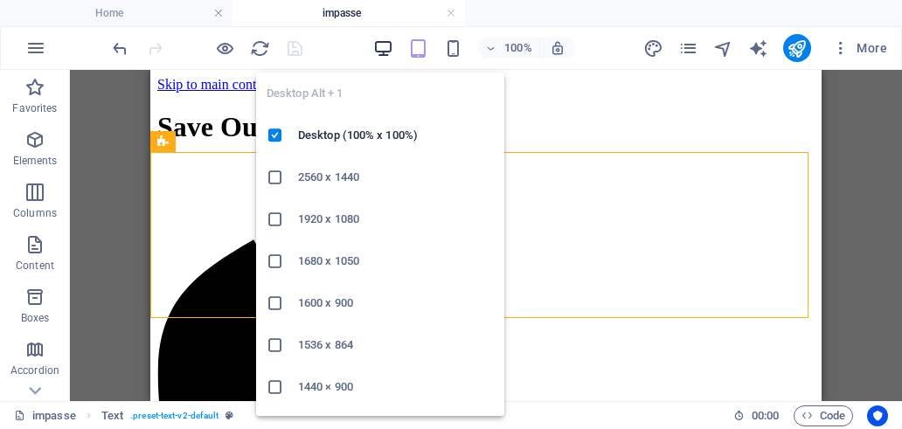
click at [389, 48] on icon "button" at bounding box center [383, 48] width 20 height 20
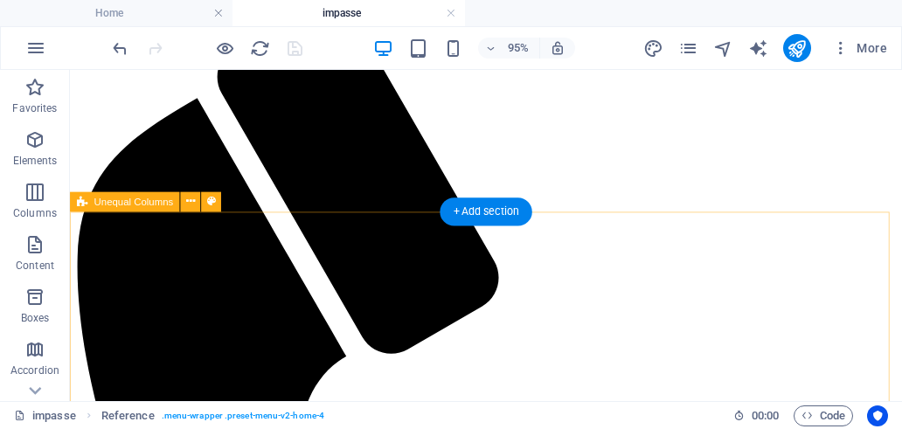
scroll to position [175, 0]
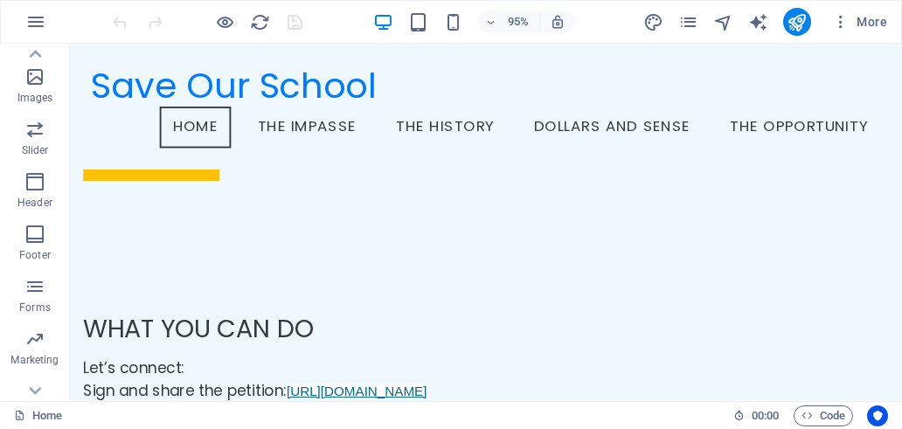
scroll to position [428, 0]
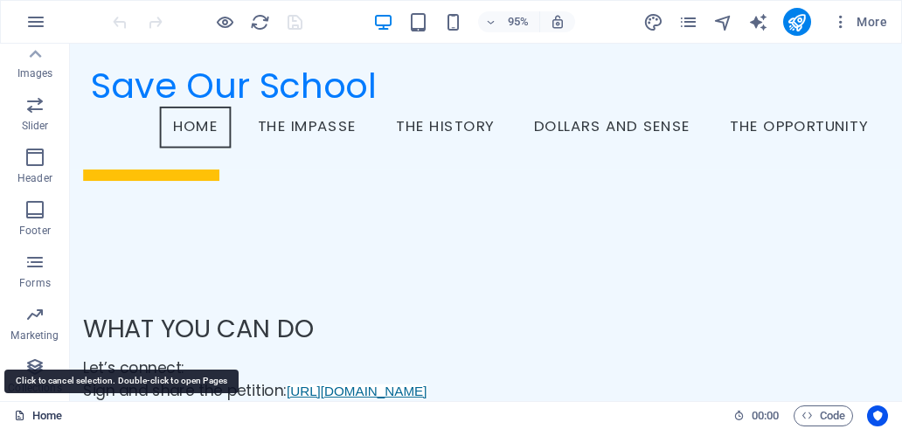
click at [42, 414] on link "Home" at bounding box center [38, 416] width 48 height 21
click at [51, 416] on link "Home" at bounding box center [38, 416] width 48 height 21
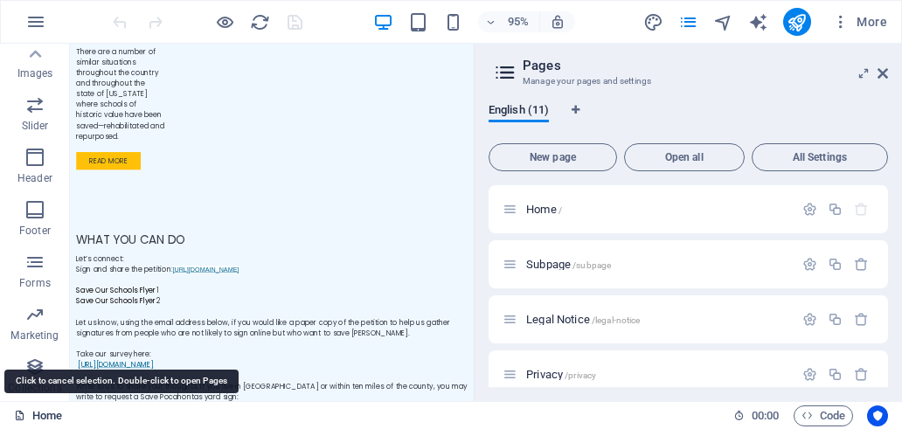
scroll to position [3761, 0]
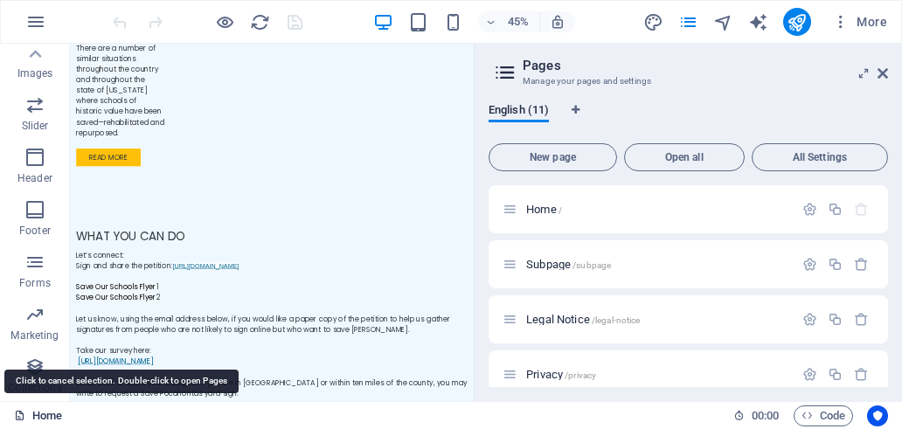
click at [51, 416] on link "Home" at bounding box center [38, 416] width 48 height 21
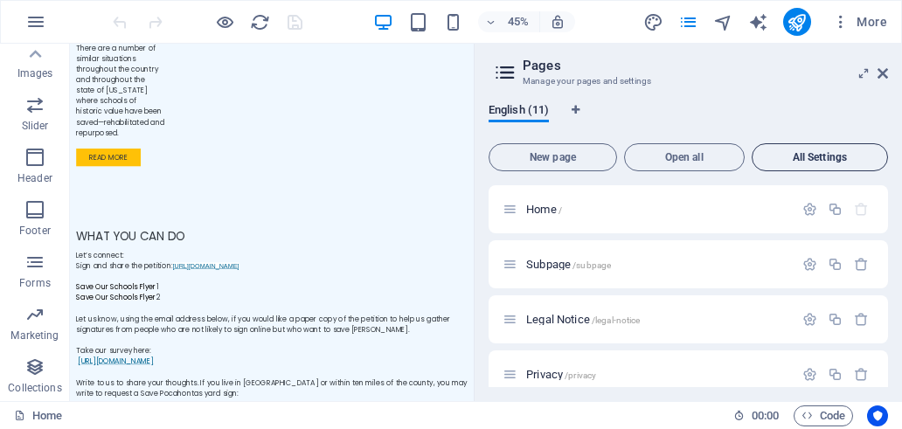
click at [797, 155] on span "All Settings" at bounding box center [820, 157] width 121 height 10
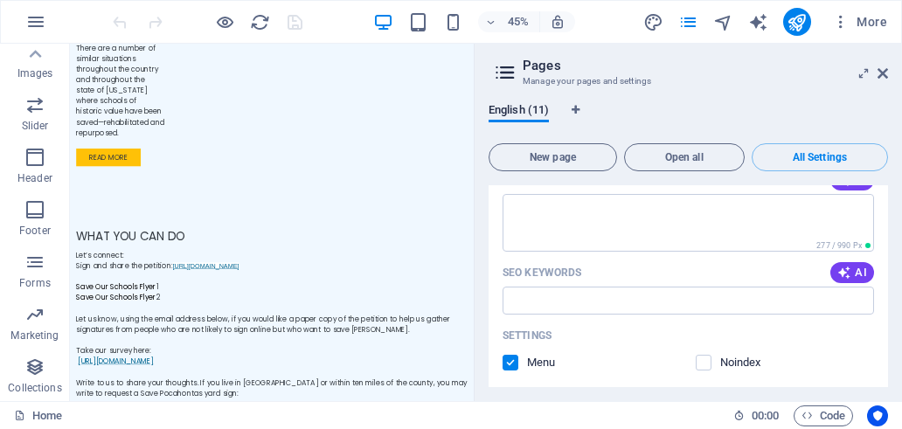
scroll to position [5818, 0]
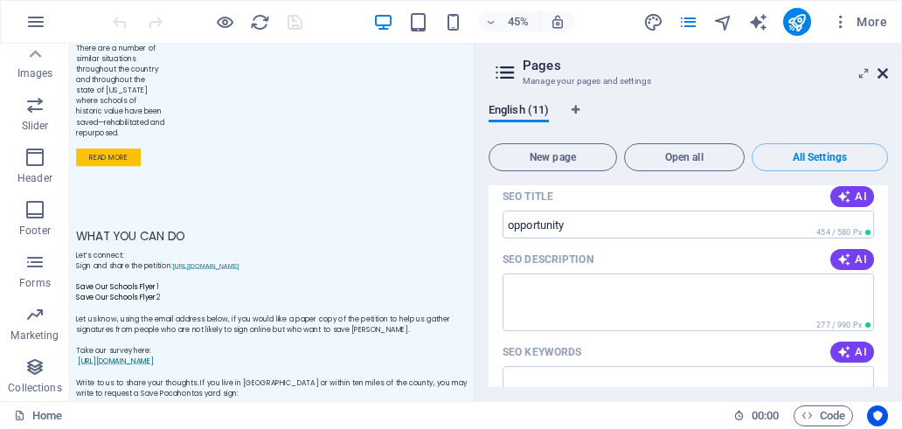
click at [885, 73] on icon at bounding box center [883, 73] width 10 height 14
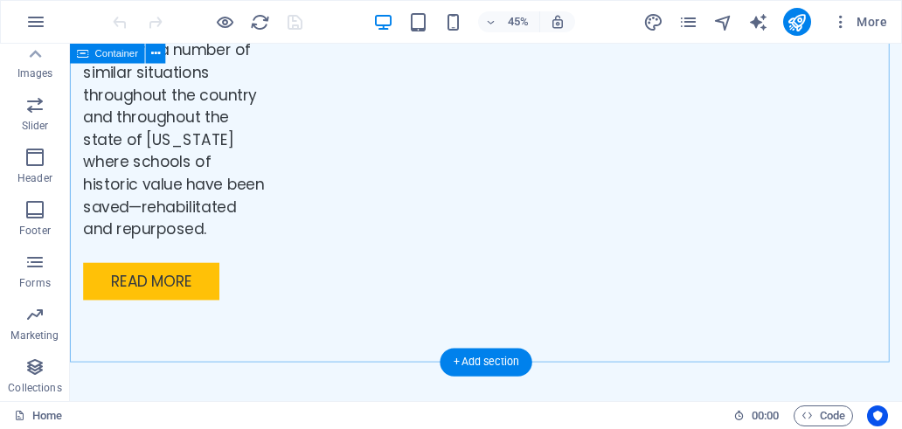
scroll to position [3886, 0]
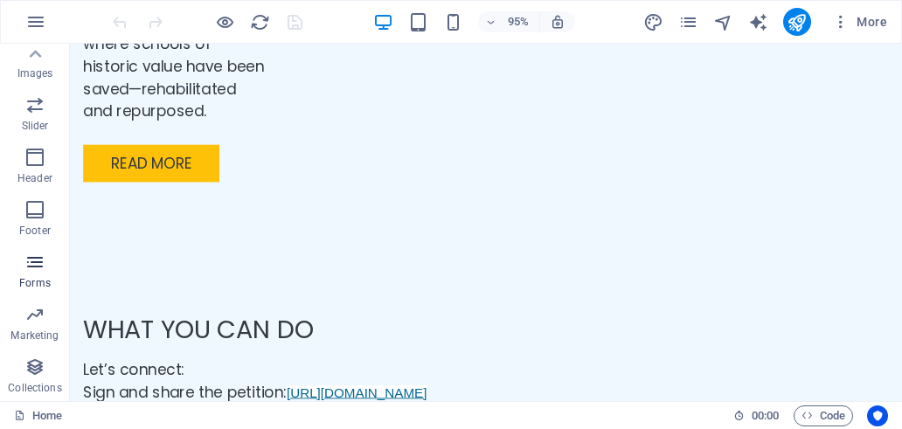
click at [37, 267] on icon "button" at bounding box center [34, 262] width 21 height 21
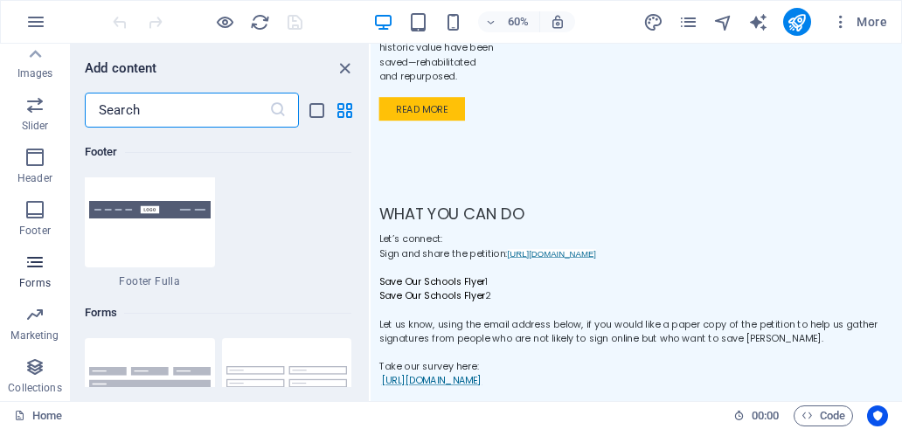
scroll to position [12766, 0]
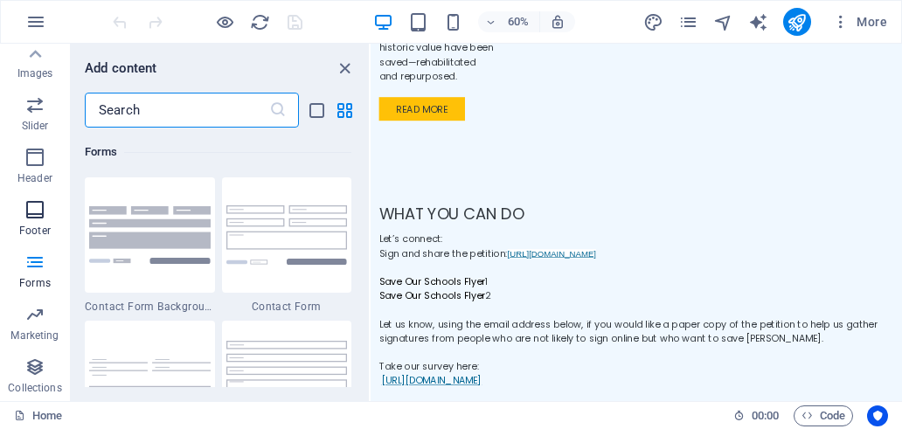
click at [42, 212] on icon "button" at bounding box center [34, 209] width 21 height 21
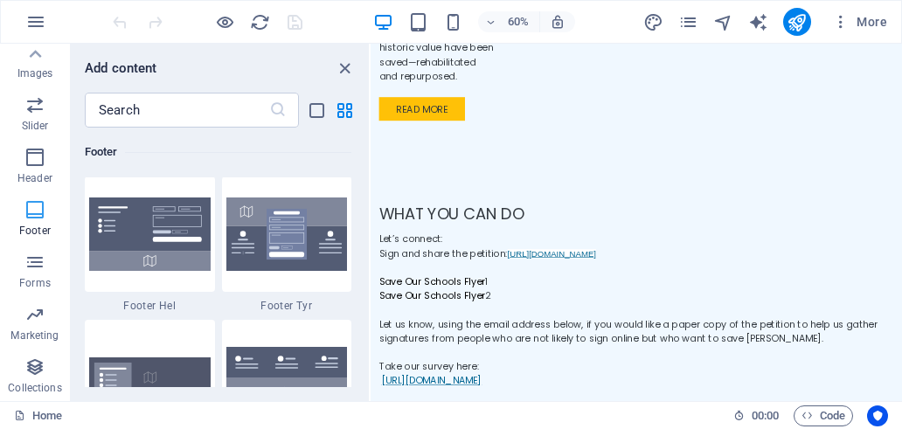
scroll to position [11576, 0]
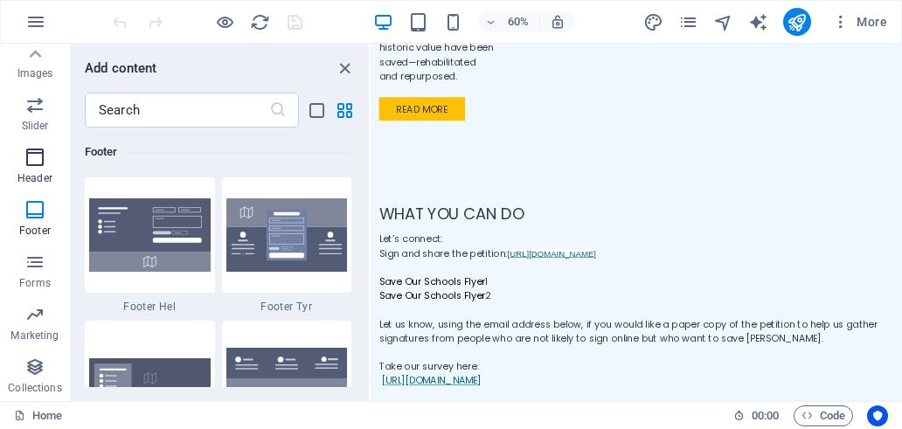
click at [39, 162] on icon "button" at bounding box center [34, 157] width 21 height 21
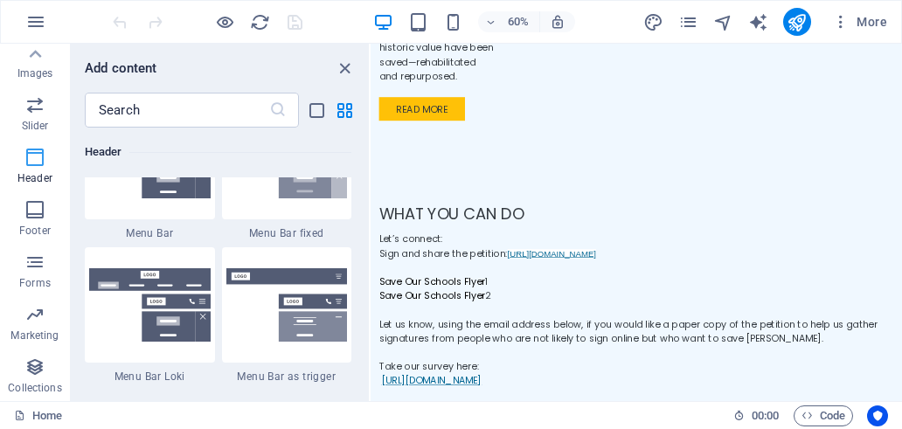
scroll to position [10529, 0]
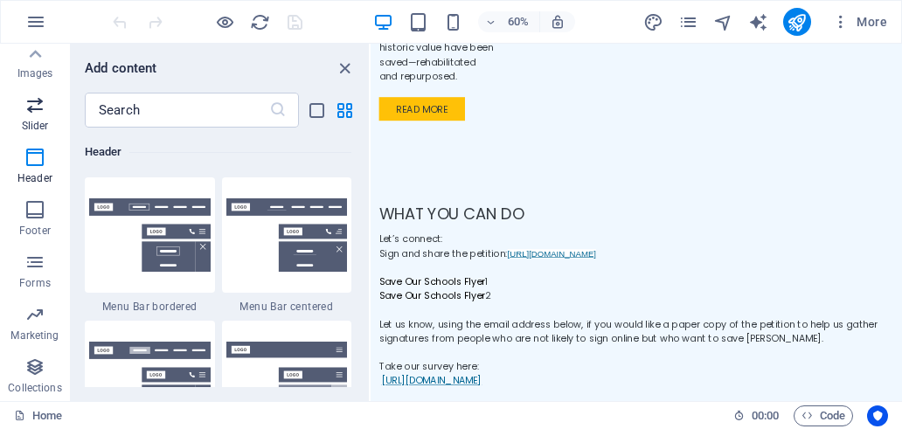
click at [39, 115] on icon "button" at bounding box center [34, 104] width 21 height 21
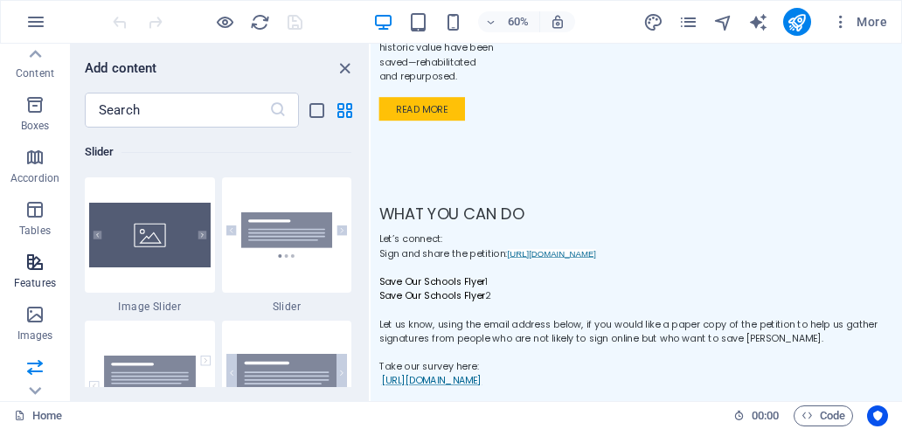
scroll to position [79, 0]
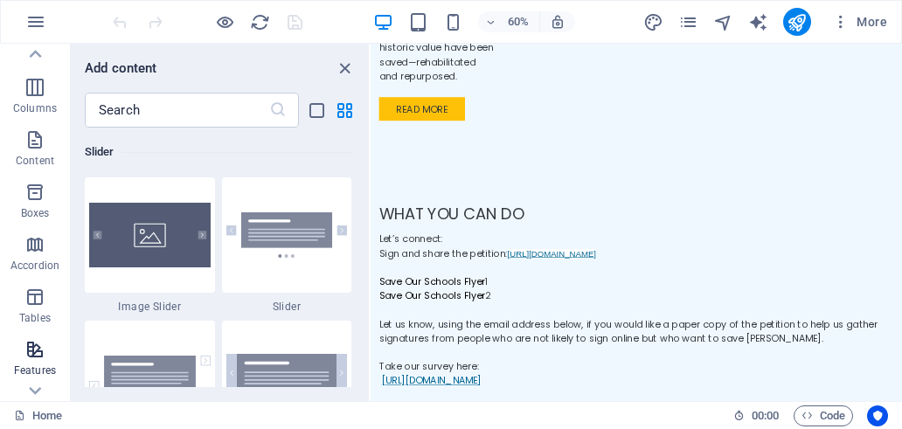
click at [28, 354] on icon "button" at bounding box center [34, 349] width 21 height 21
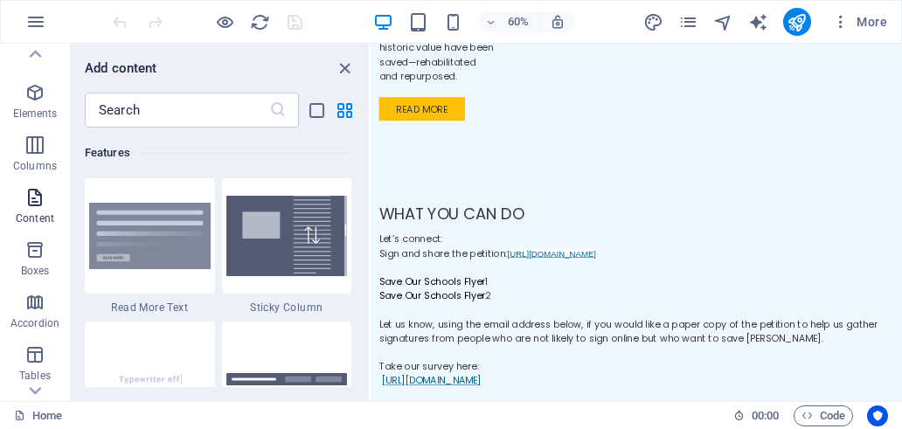
scroll to position [0, 0]
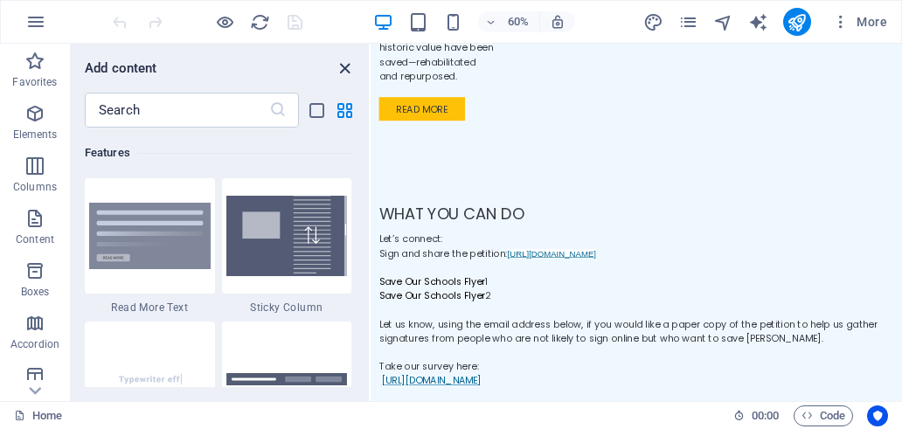
click at [346, 64] on icon "close panel" at bounding box center [345, 69] width 20 height 20
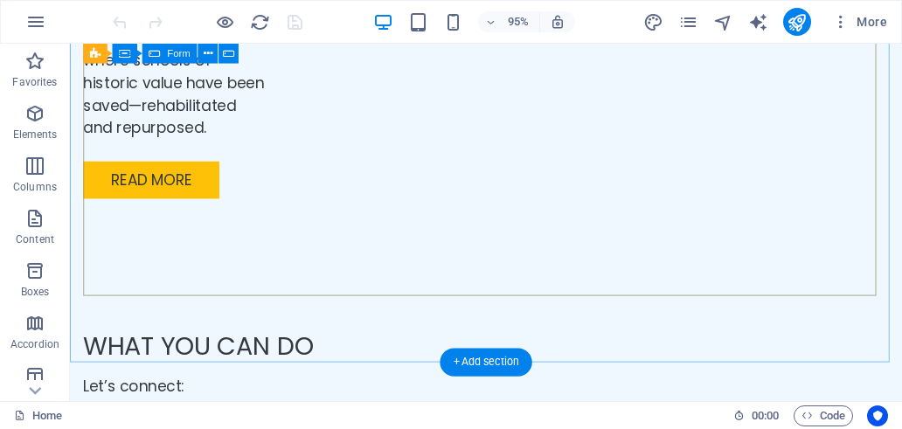
scroll to position [3886, 0]
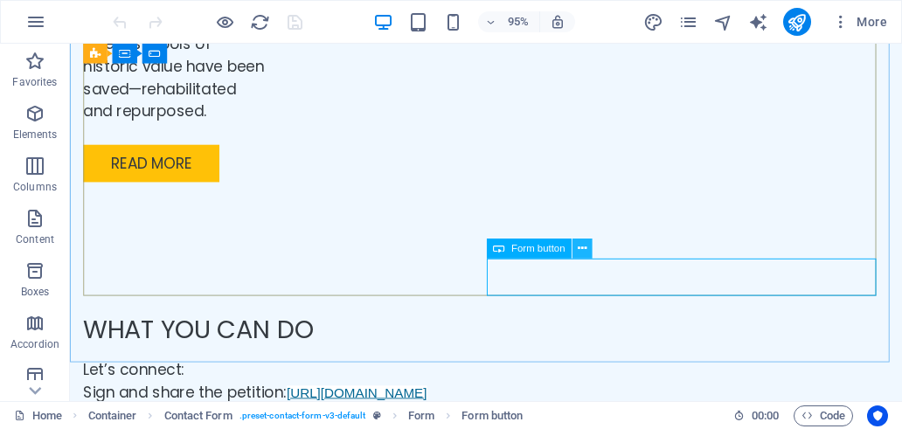
click at [580, 245] on icon at bounding box center [582, 248] width 9 height 17
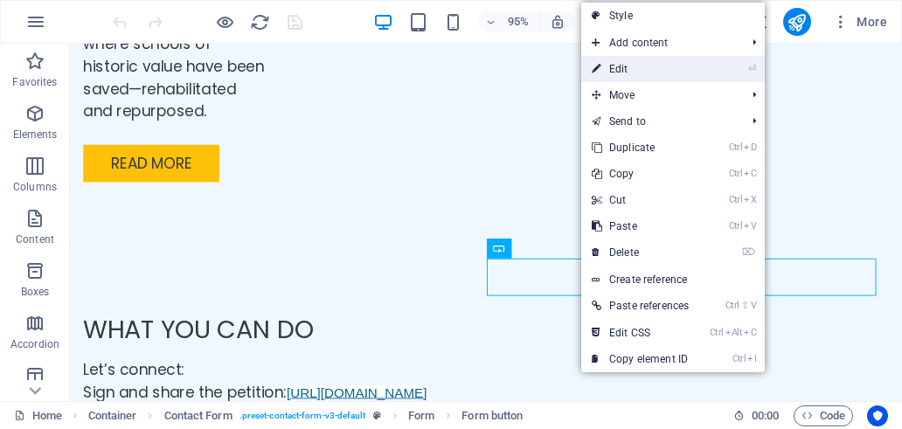
click at [623, 63] on link "⏎ Edit" at bounding box center [640, 69] width 118 height 26
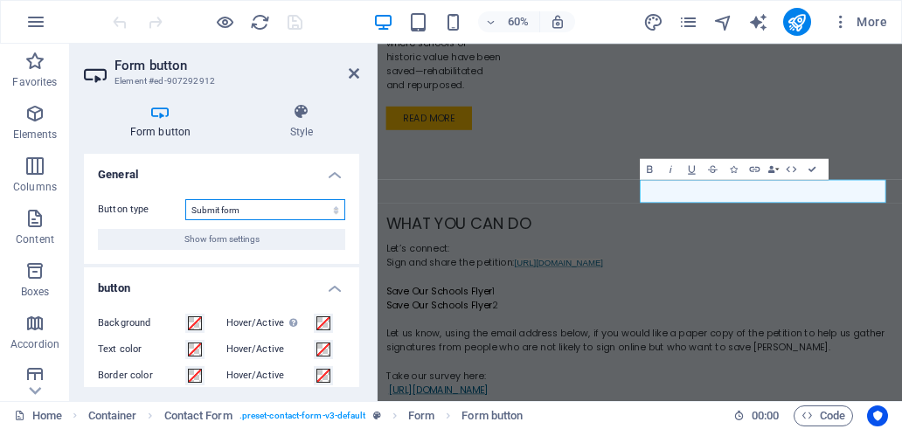
click at [310, 210] on select "Submit form Reset form No action" at bounding box center [265, 209] width 160 height 21
click at [367, 171] on div "Form button Style General Button type Submit form Reset form No action Show for…" at bounding box center [221, 245] width 303 height 312
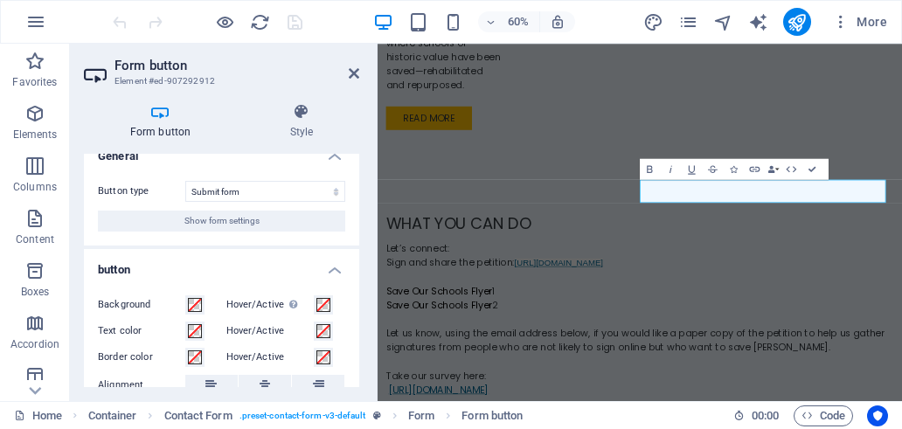
scroll to position [0, 0]
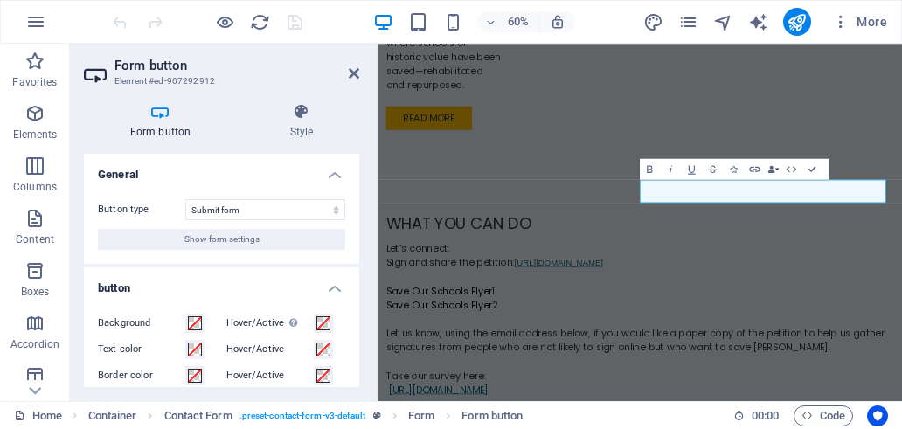
click at [331, 287] on h4 "button" at bounding box center [221, 283] width 275 height 31
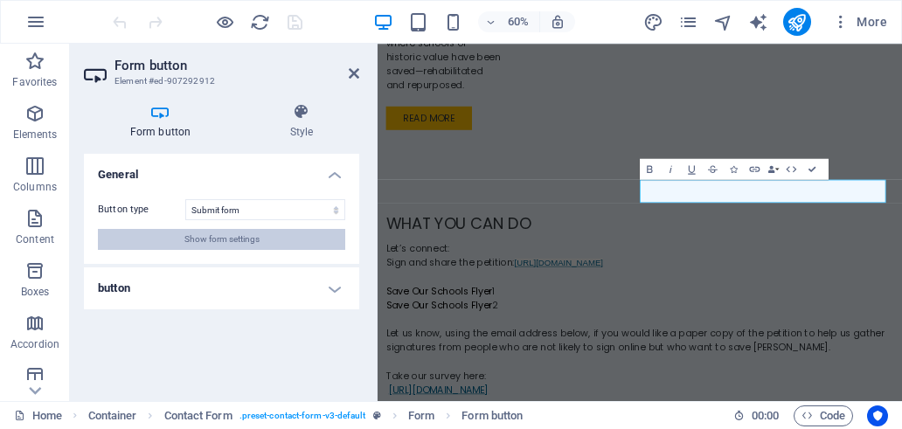
click at [252, 235] on span "Show form settings" at bounding box center [221, 239] width 75 height 21
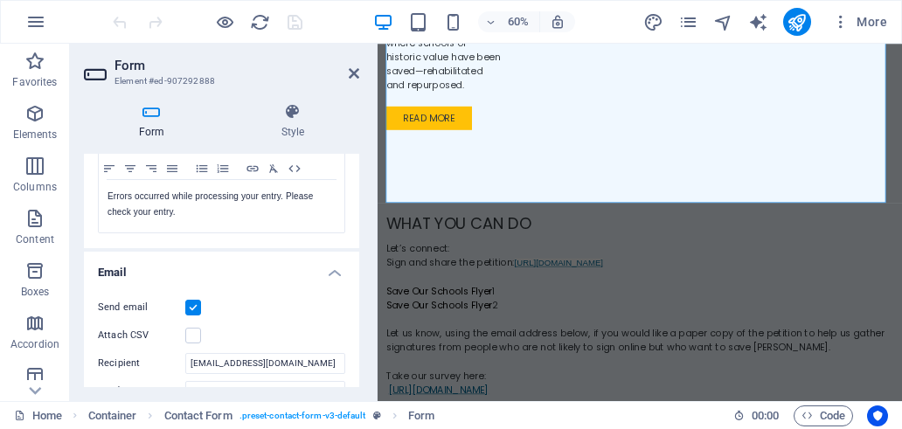
scroll to position [437, 0]
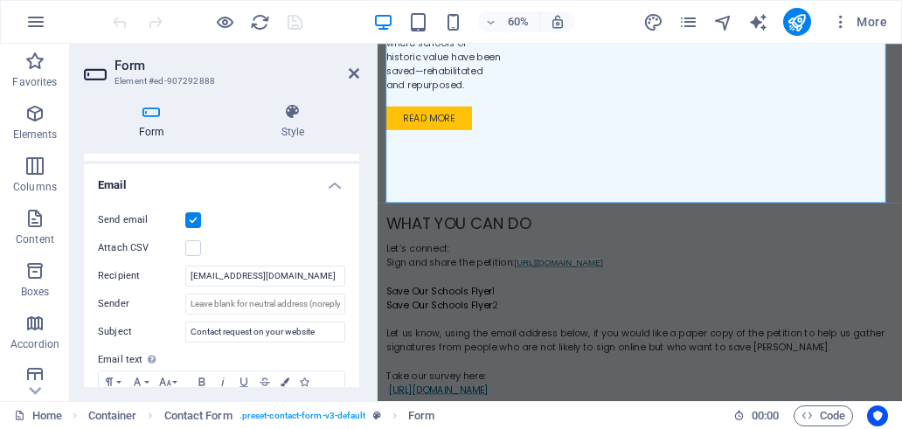
click at [193, 215] on label at bounding box center [193, 220] width 16 height 16
click at [0, 0] on input "Send email" at bounding box center [0, 0] width 0 height 0
click at [192, 221] on label at bounding box center [193, 220] width 16 height 16
click at [0, 0] on input "Send email" at bounding box center [0, 0] width 0 height 0
click at [192, 245] on label at bounding box center [193, 248] width 16 height 16
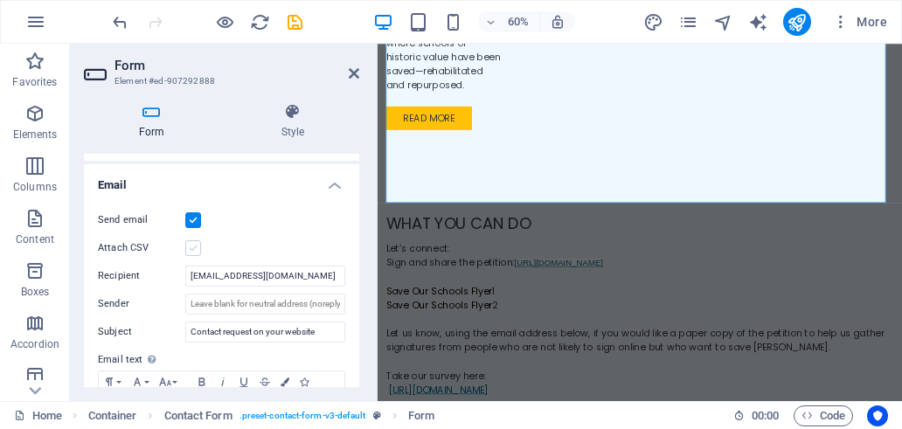
click at [0, 0] on input "Attach CSV" at bounding box center [0, 0] width 0 height 0
drag, startPoint x: 330, startPoint y: 277, endPoint x: 167, endPoint y: 280, distance: 162.7
click at [167, 280] on div "Recipient mythoughts@savepocahontas.com" at bounding box center [221, 276] width 247 height 21
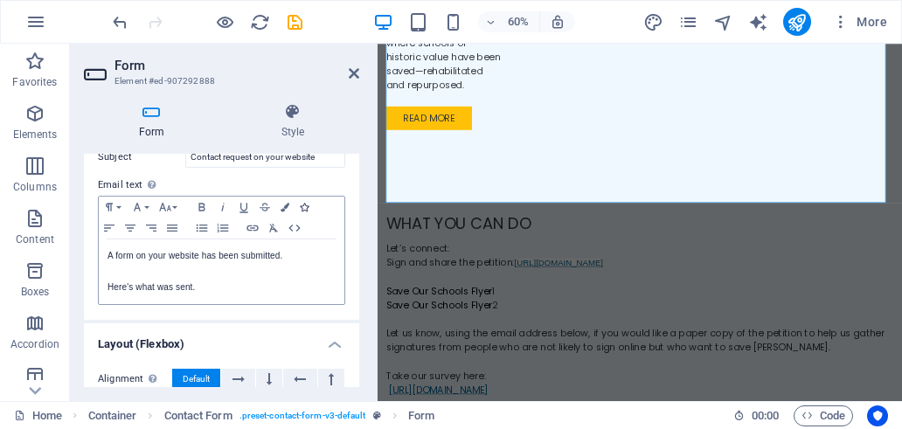
scroll to position [699, 0]
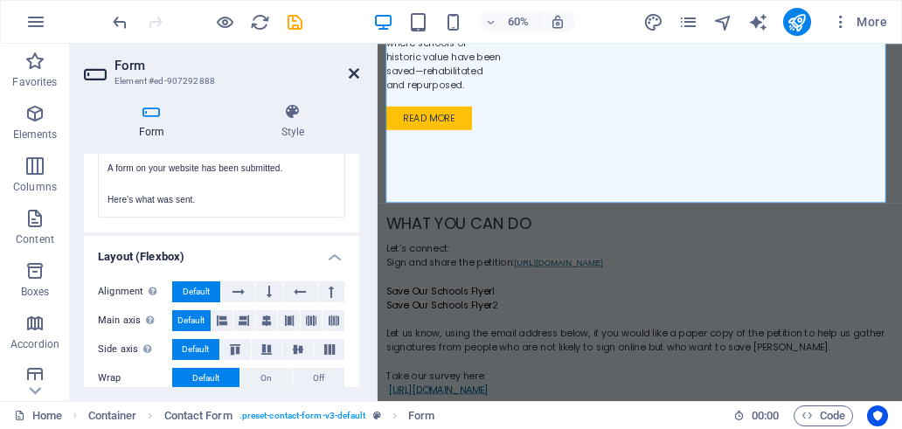
type input "webwilla@msn.com"
click at [353, 70] on icon at bounding box center [354, 73] width 10 height 14
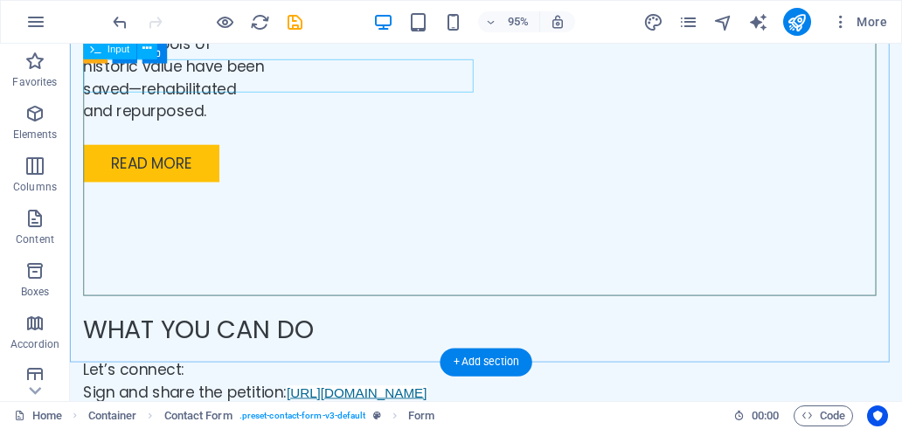
scroll to position [3886, 0]
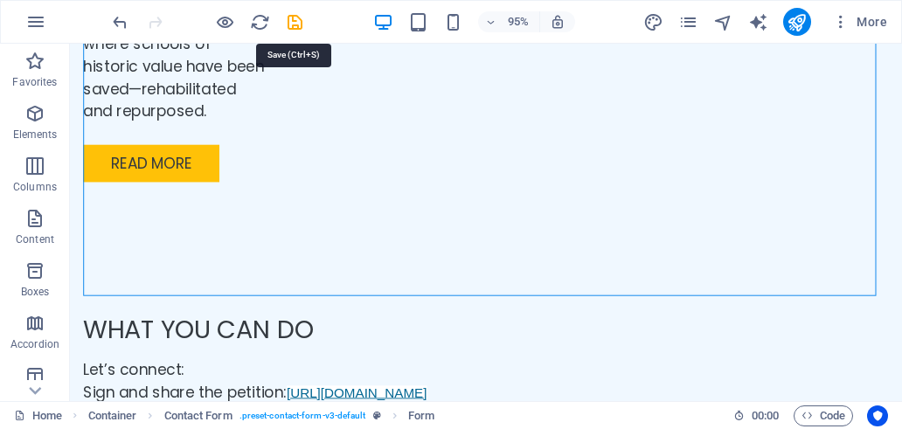
click at [291, 18] on icon "save" at bounding box center [295, 22] width 20 height 20
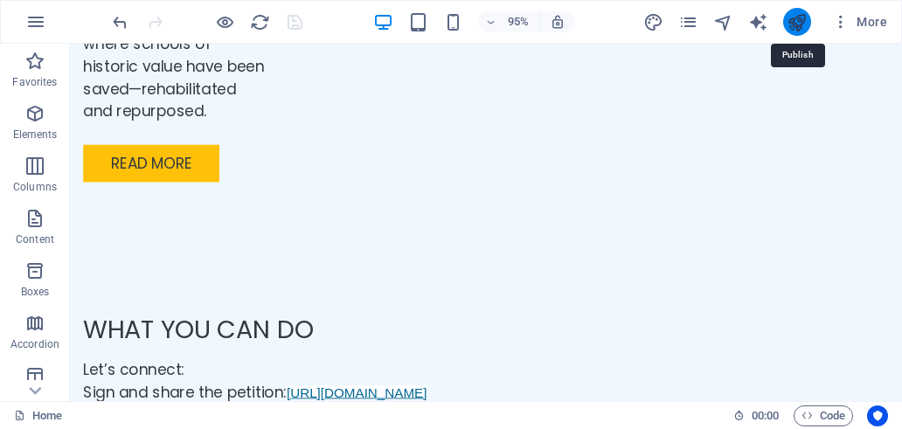
click at [797, 22] on icon "publish" at bounding box center [797, 22] width 20 height 20
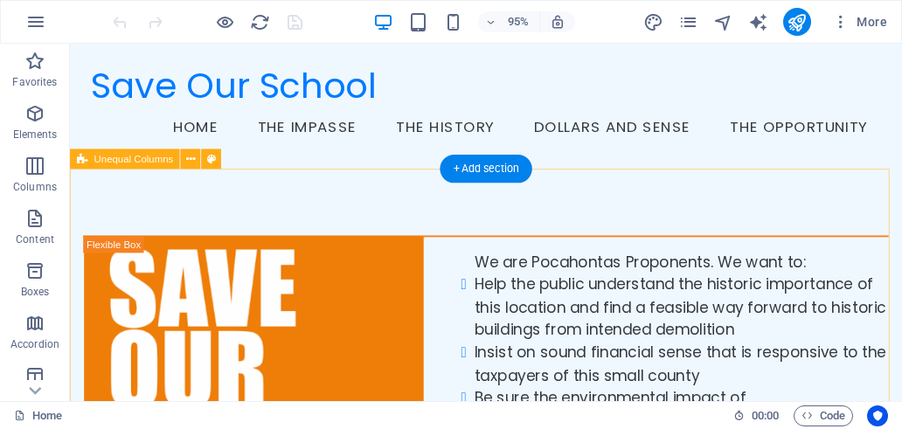
click at [721, 213] on div "We are Pocahontas Proponents. We want to: Help the public understand the histor…" at bounding box center [508, 408] width 876 height 465
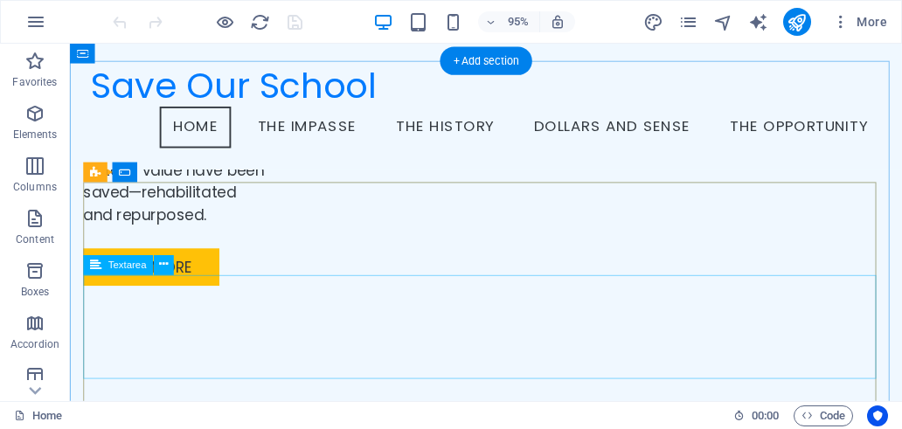
scroll to position [3539, 0]
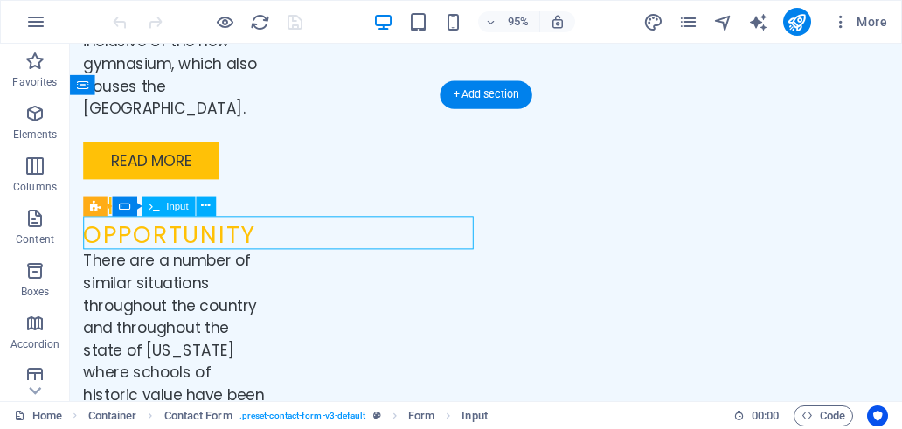
scroll to position [3670, 0]
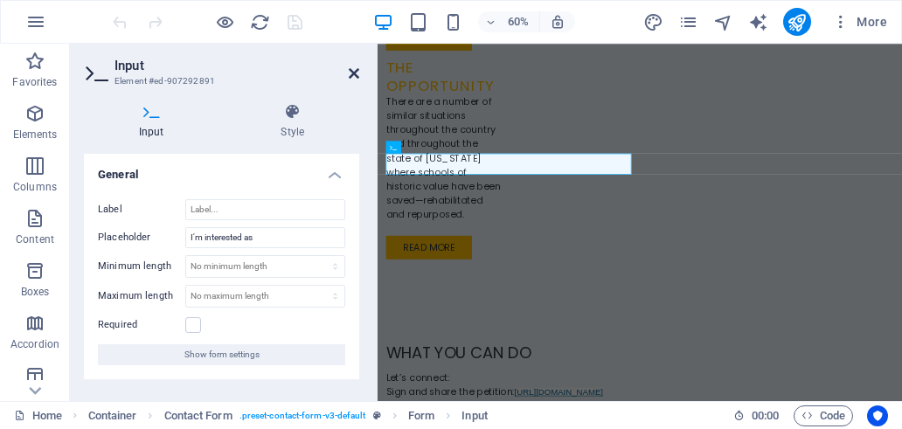
click at [353, 71] on icon at bounding box center [354, 73] width 10 height 14
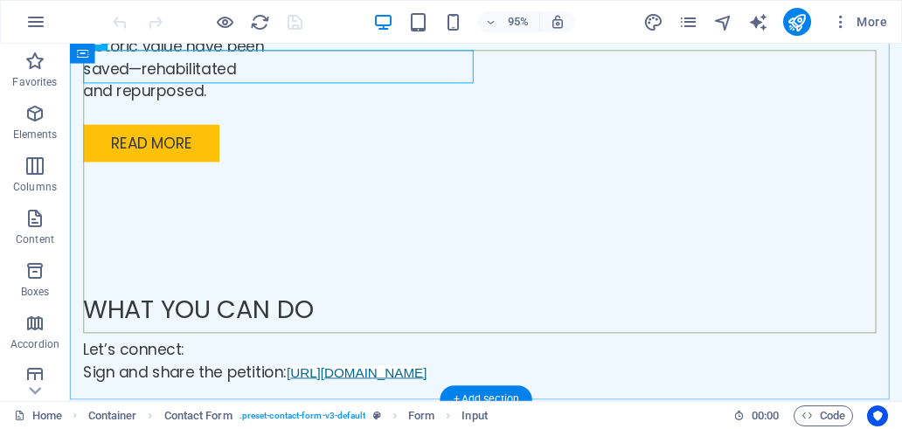
scroll to position [3934, 0]
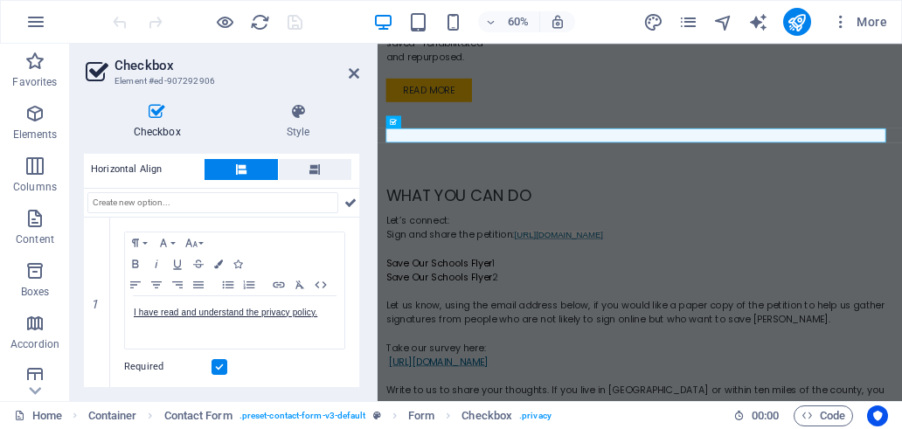
scroll to position [192, 0]
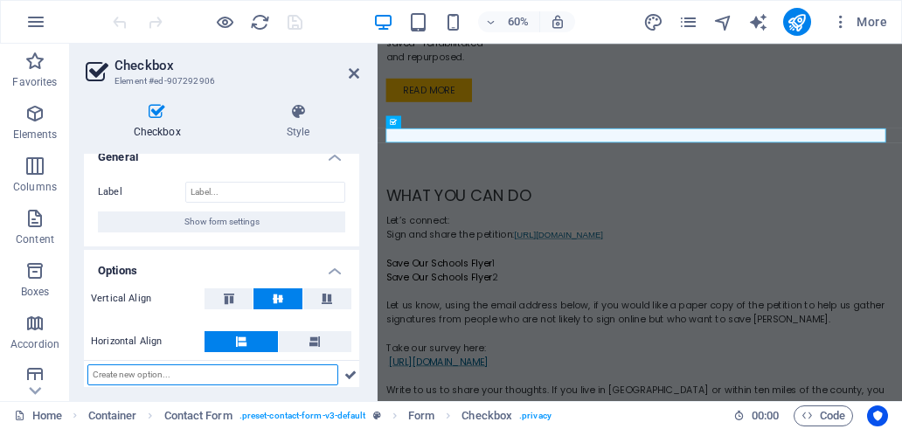
scroll to position [0, 0]
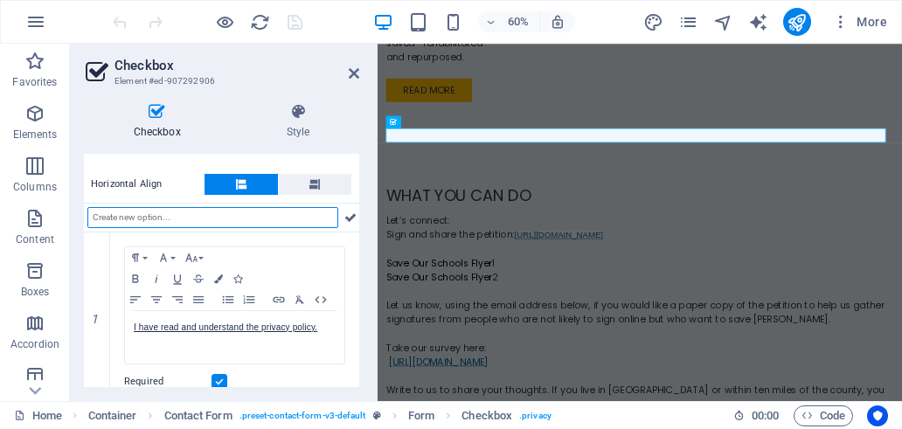
scroll to position [192, 0]
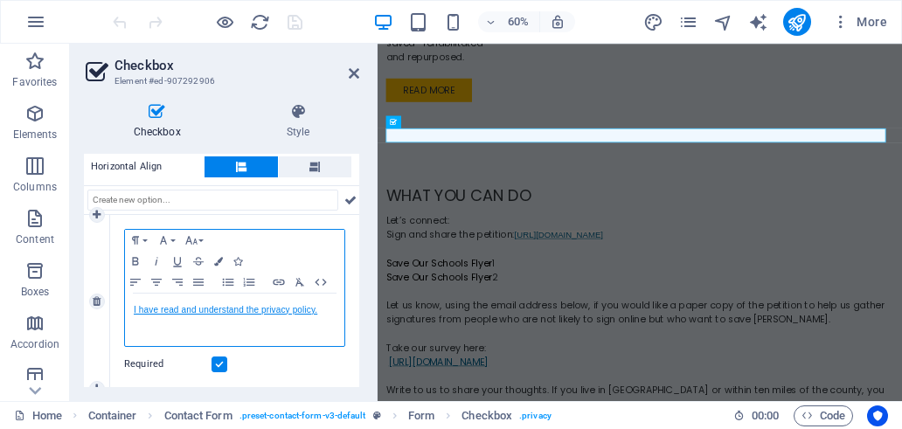
click at [273, 313] on link "I have read and understand the privacy policy." at bounding box center [226, 310] width 184 height 10
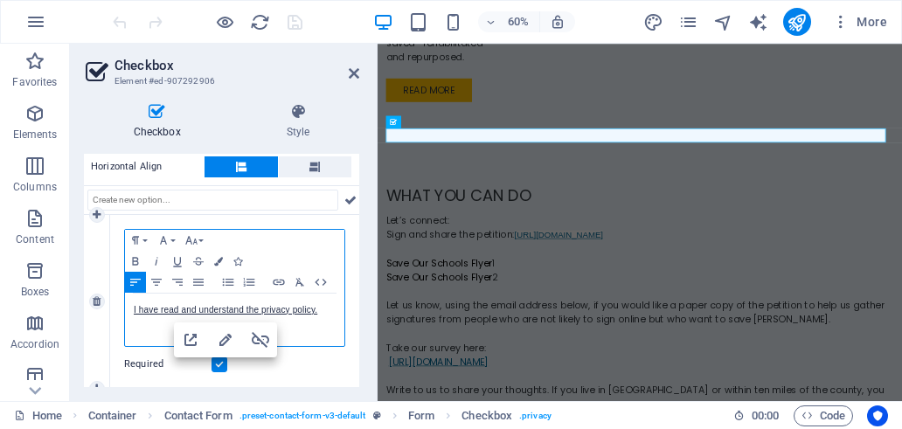
click at [297, 242] on div "Paragraph Format Normal Heading 1 Heading 2 Heading 3 Heading 4 Heading 5 Headi…" at bounding box center [234, 262] width 219 height 64
click at [279, 282] on icon "button" at bounding box center [278, 282] width 21 height 14
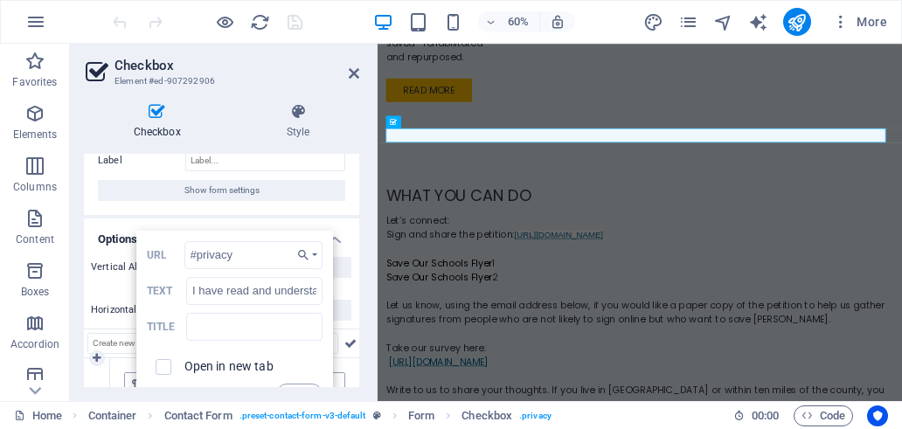
scroll to position [25, 0]
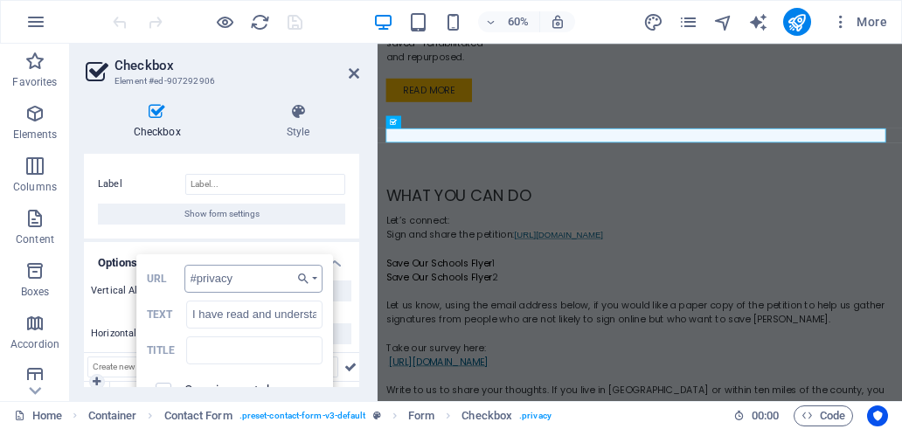
click at [189, 276] on input "#privacy" at bounding box center [253, 279] width 139 height 28
click at [255, 281] on input "#privacy" at bounding box center [253, 279] width 139 height 28
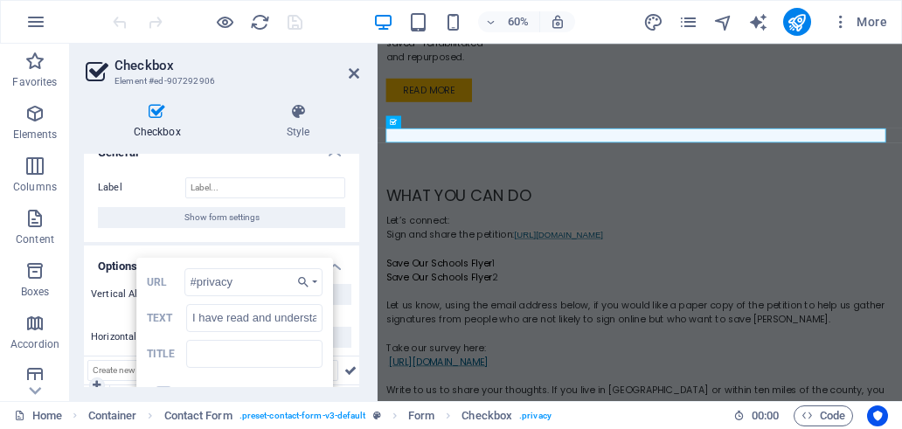
scroll to position [0, 0]
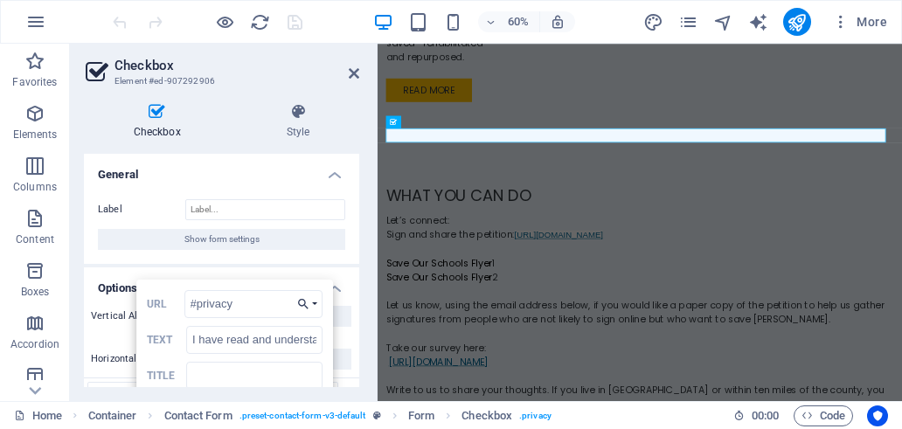
click at [315, 303] on button "Choose Link" at bounding box center [306, 304] width 31 height 28
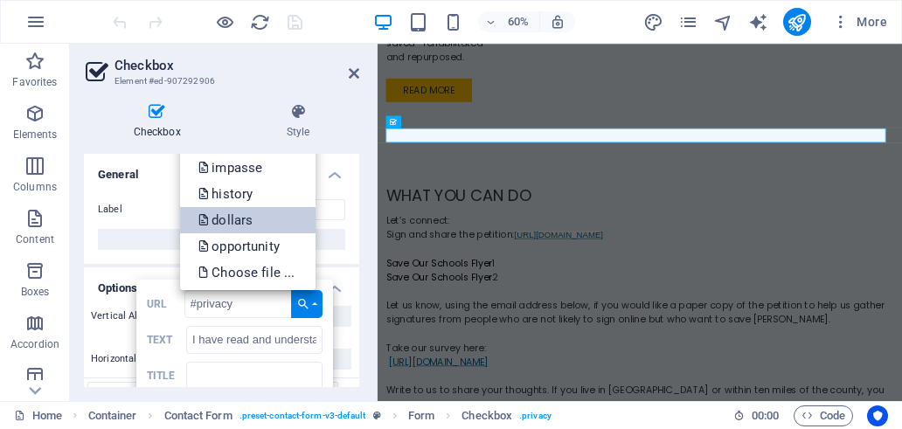
scroll to position [10, 0]
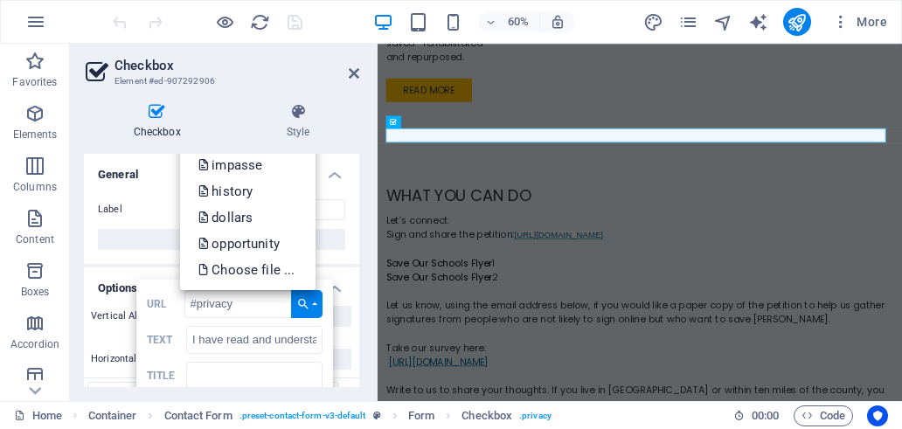
click at [238, 354] on div "#privacy URL I have read and understand the privacy policy. Text Title Open in …" at bounding box center [235, 372] width 198 height 184
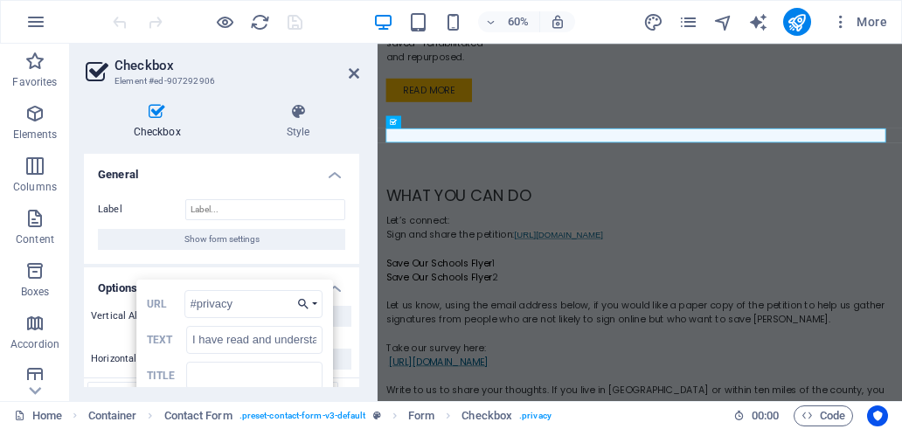
click at [311, 301] on button "Choose Link" at bounding box center [306, 304] width 31 height 28
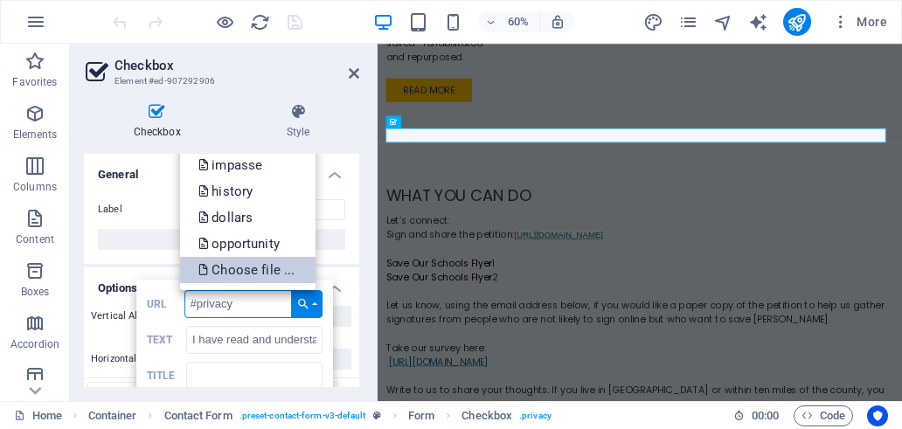
click at [268, 270] on p "Choose file ..." at bounding box center [248, 270] width 101 height 26
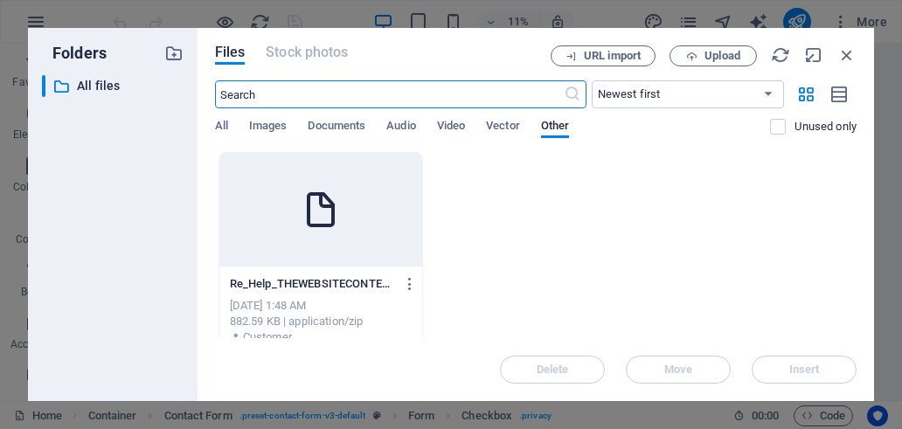
scroll to position [1431, 0]
click at [847, 56] on icon "button" at bounding box center [847, 54] width 19 height 19
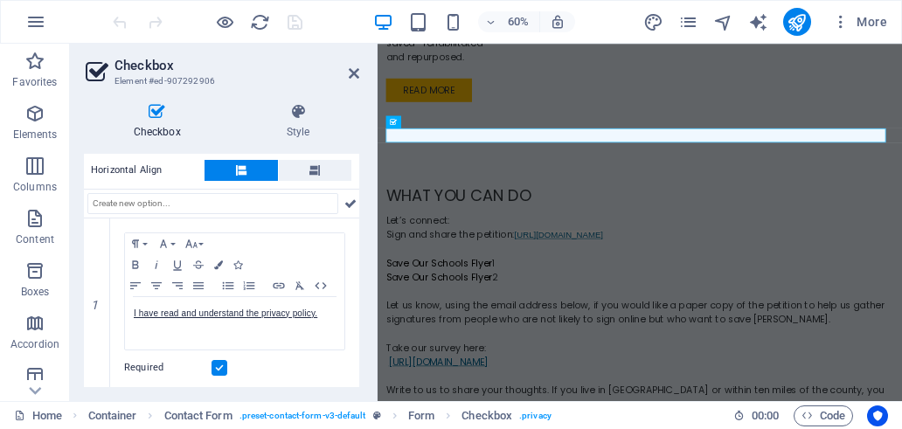
scroll to position [192, 0]
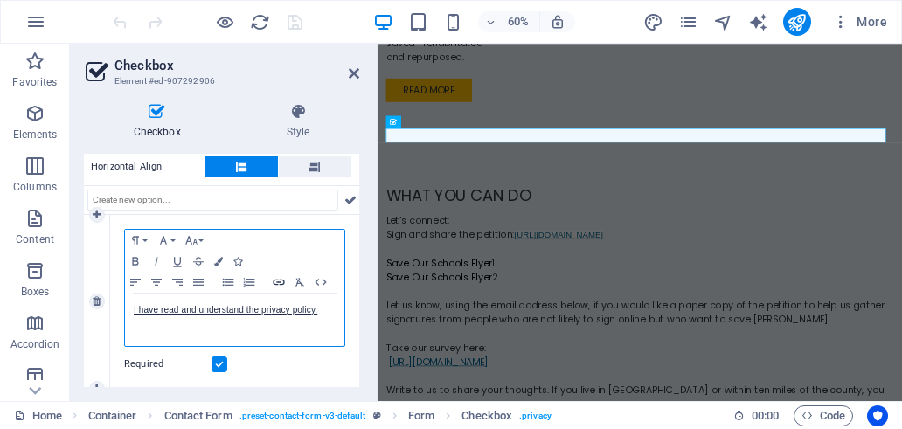
type input "#privacy"
click at [276, 281] on icon "button" at bounding box center [278, 282] width 11 height 6
type input "I have read and understand the privacy policy."
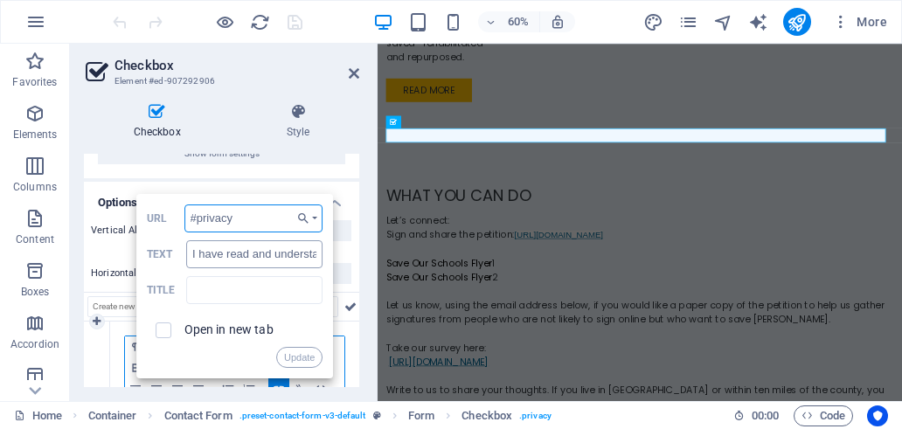
scroll to position [0, 0]
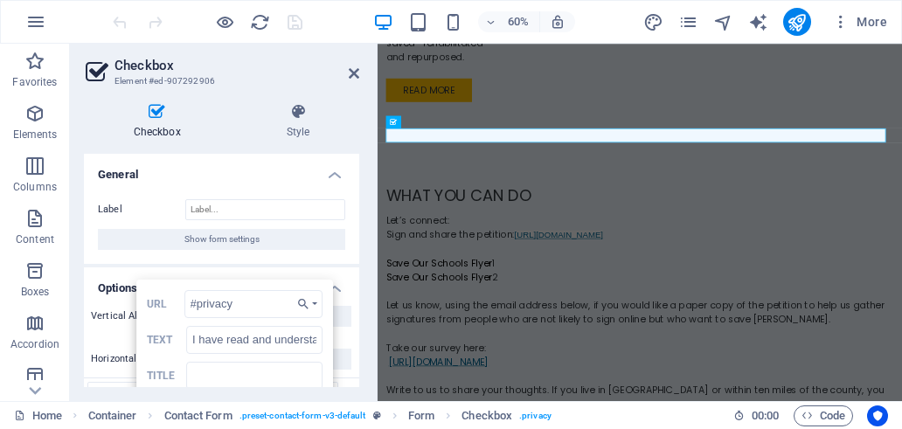
click at [337, 177] on h4 "General" at bounding box center [221, 169] width 275 height 31
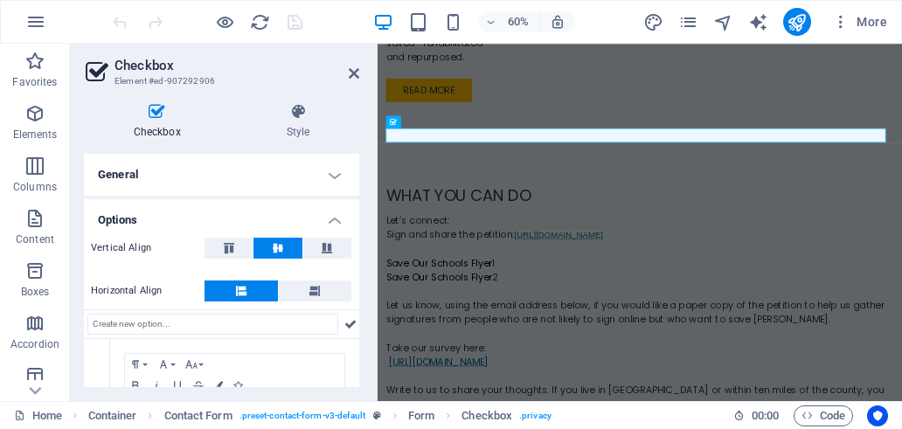
click at [359, 70] on aside "Checkbox Element #ed-907292906 Checkbox Style General Label Show form settings …" at bounding box center [224, 223] width 308 height 358
click at [356, 78] on icon at bounding box center [354, 73] width 10 height 14
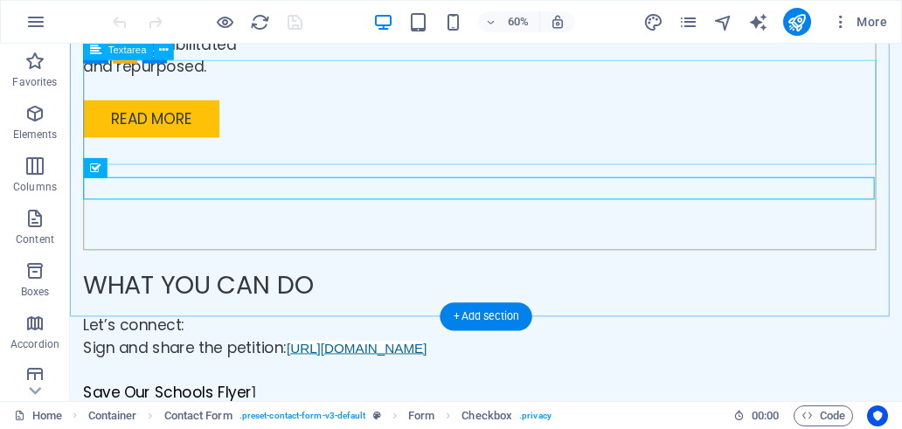
scroll to position [3934, 0]
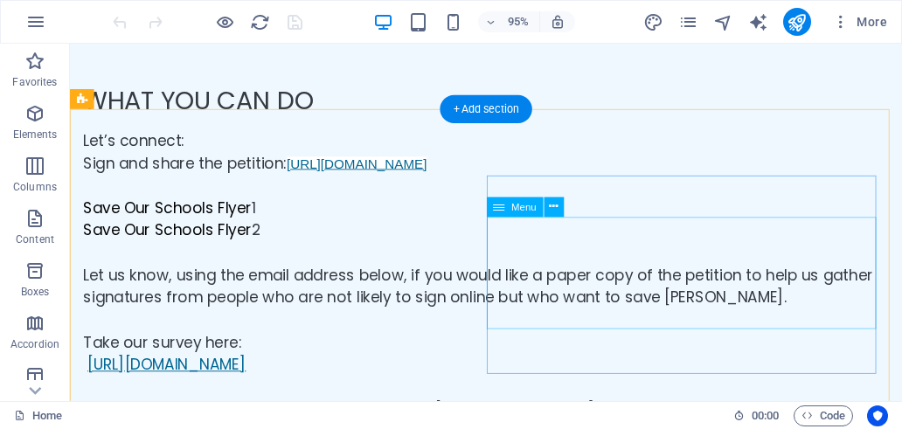
scroll to position [4193, 0]
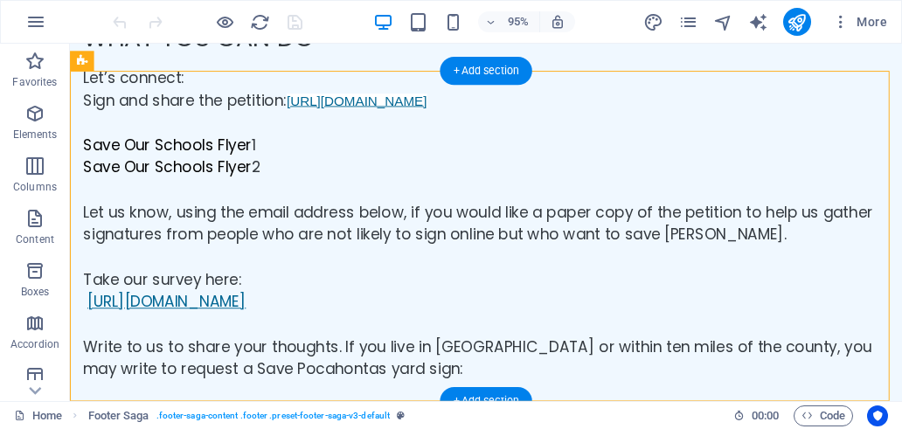
drag, startPoint x: 465, startPoint y: 245, endPoint x: 138, endPoint y: 261, distance: 327.4
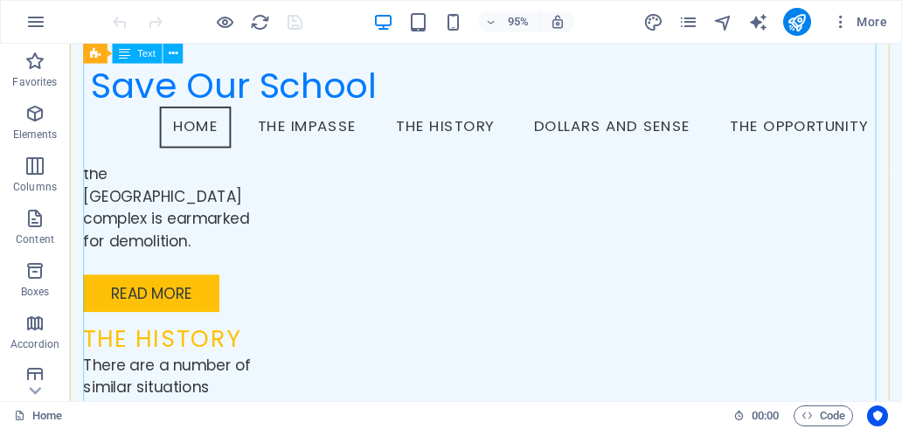
scroll to position [2574, 0]
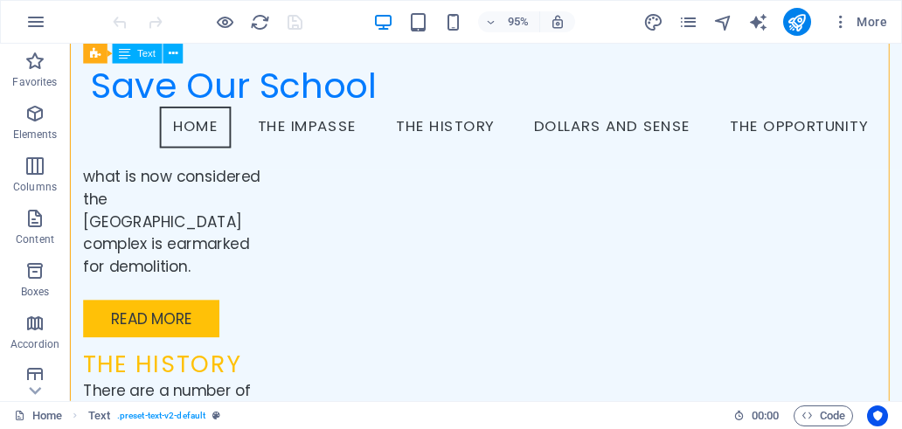
drag, startPoint x: 368, startPoint y: 296, endPoint x: 166, endPoint y: 312, distance: 202.7
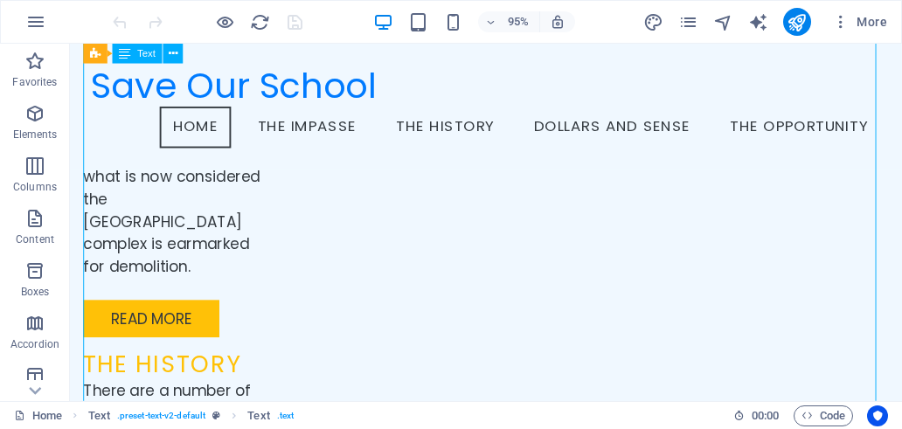
drag, startPoint x: 94, startPoint y: 272, endPoint x: 182, endPoint y: 305, distance: 93.5
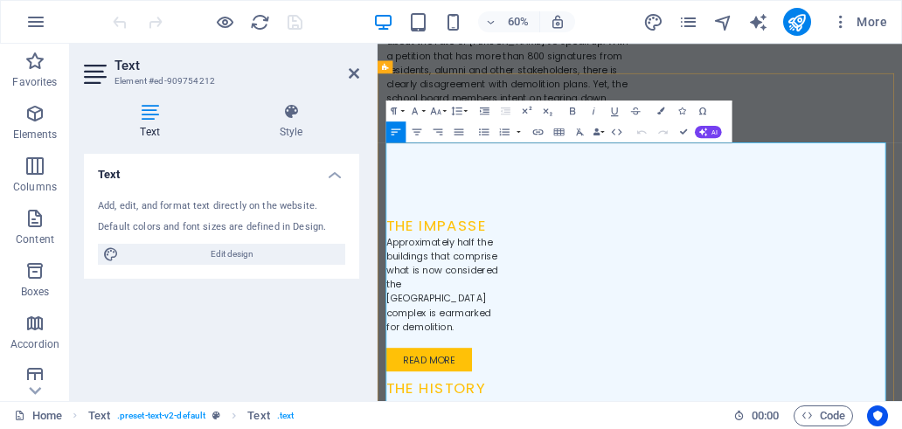
scroll to position [2469, 0]
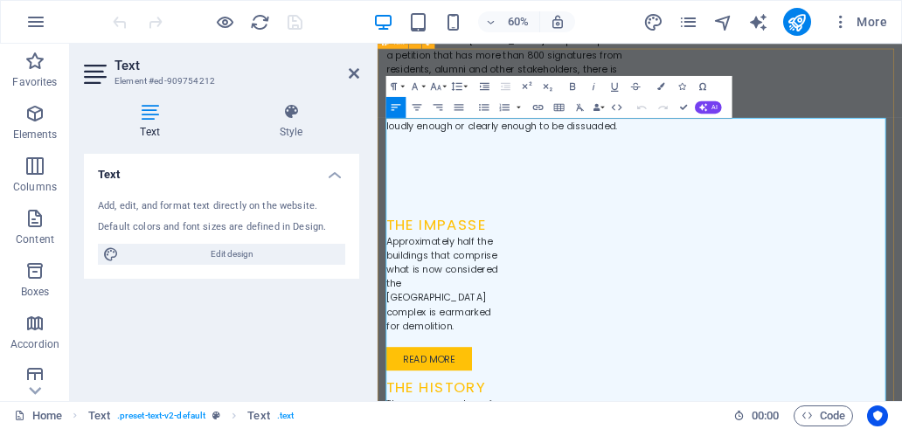
drag, startPoint x: 676, startPoint y: 539, endPoint x: 382, endPoint y: 539, distance: 293.8
copy link "[EMAIL_ADDRESS][DOMAIN_NAME]"
click at [353, 77] on icon at bounding box center [354, 73] width 10 height 14
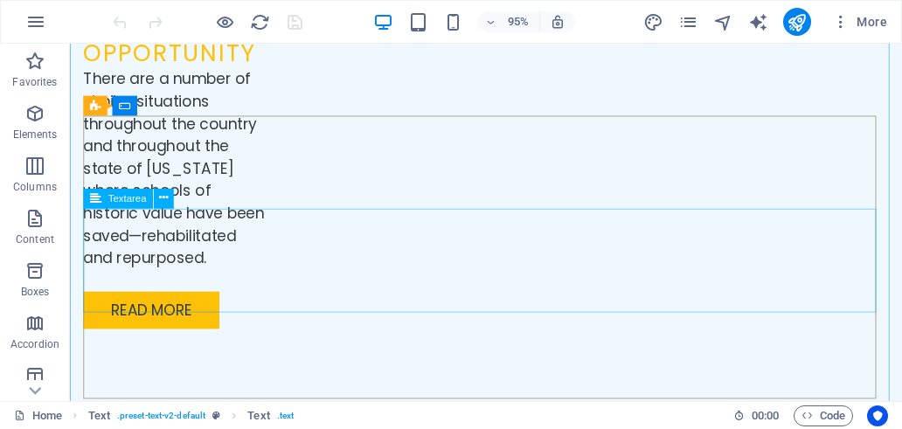
scroll to position [3782, 0]
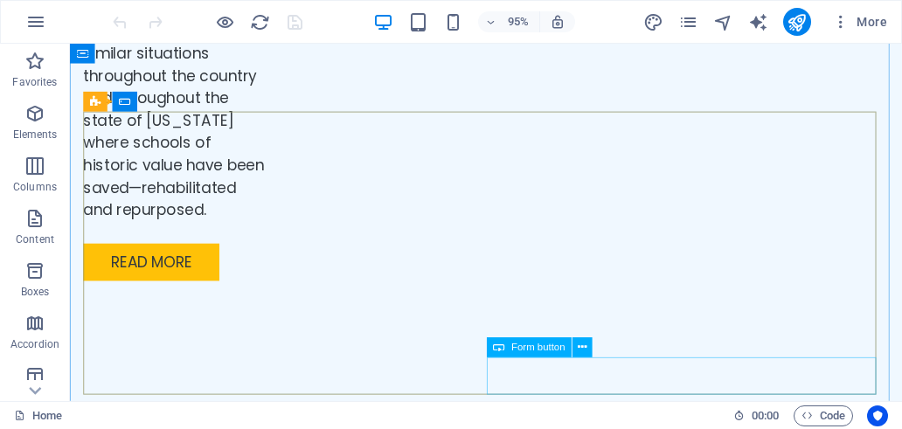
click at [581, 346] on icon at bounding box center [582, 347] width 9 height 17
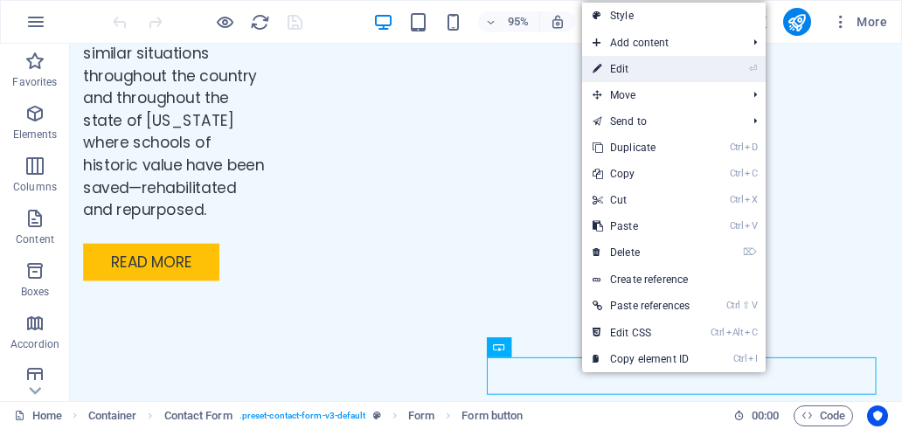
click at [658, 66] on link "⏎ Edit" at bounding box center [641, 69] width 118 height 26
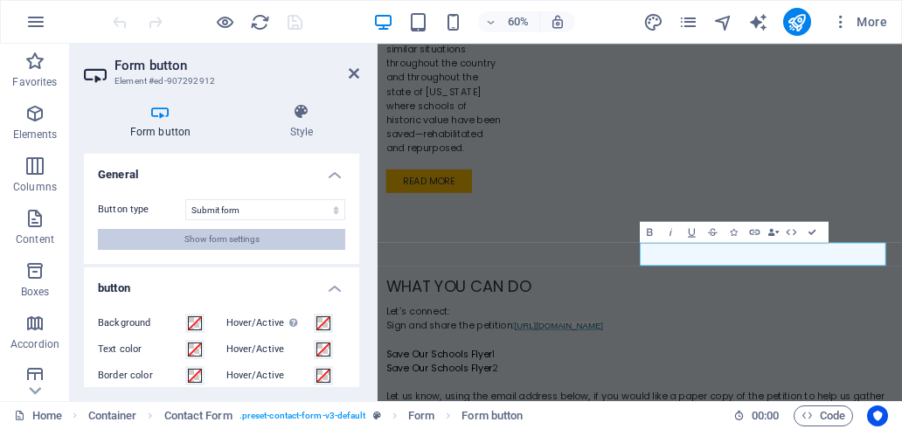
click at [305, 242] on button "Show form settings" at bounding box center [221, 239] width 247 height 21
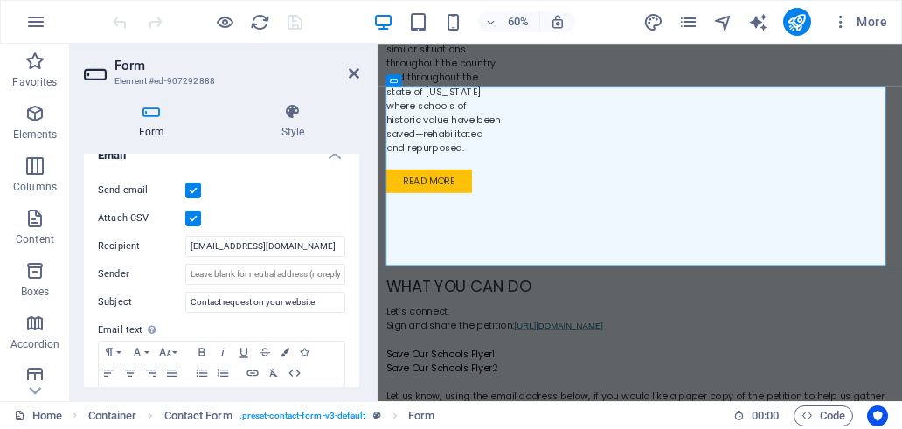
scroll to position [437, 0]
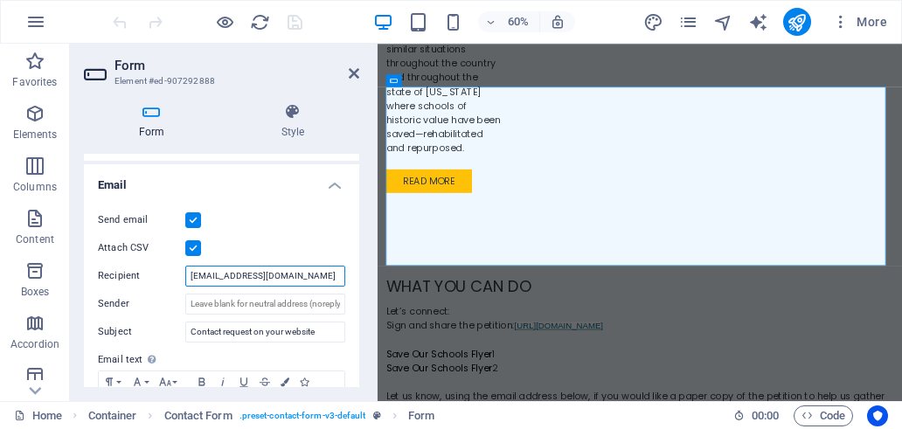
drag, startPoint x: 279, startPoint y: 275, endPoint x: 160, endPoint y: 277, distance: 118.9
click at [160, 277] on div "Recipient webwilla@msn.com" at bounding box center [221, 276] width 247 height 21
paste input "mythoughts@savepocahontas"
type input "[EMAIL_ADDRESS][DOMAIN_NAME]"
click at [345, 74] on header "Form Element #ed-907292888" at bounding box center [221, 66] width 275 height 45
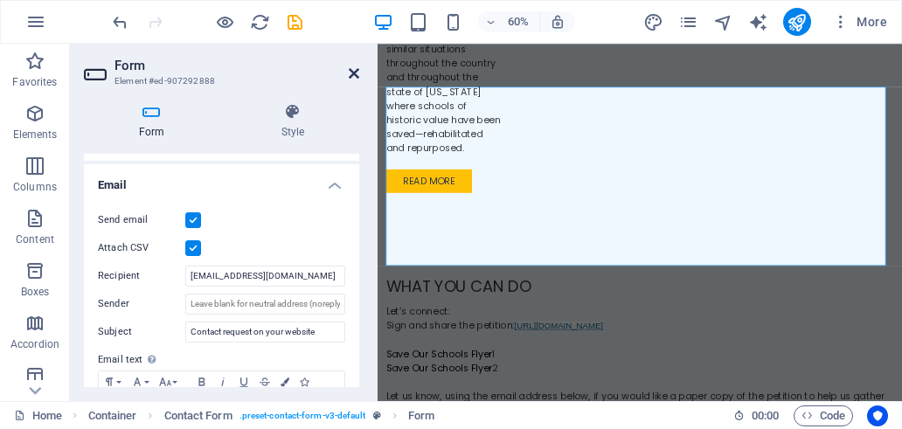
click at [353, 74] on icon at bounding box center [354, 73] width 10 height 14
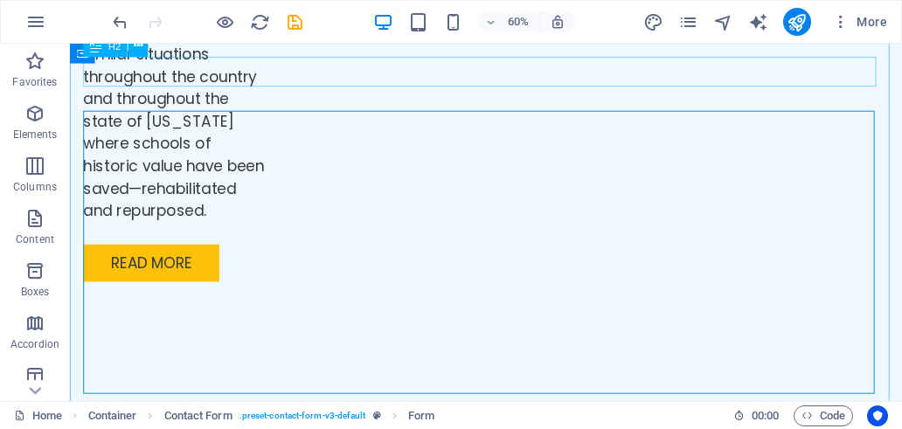
scroll to position [3782, 0]
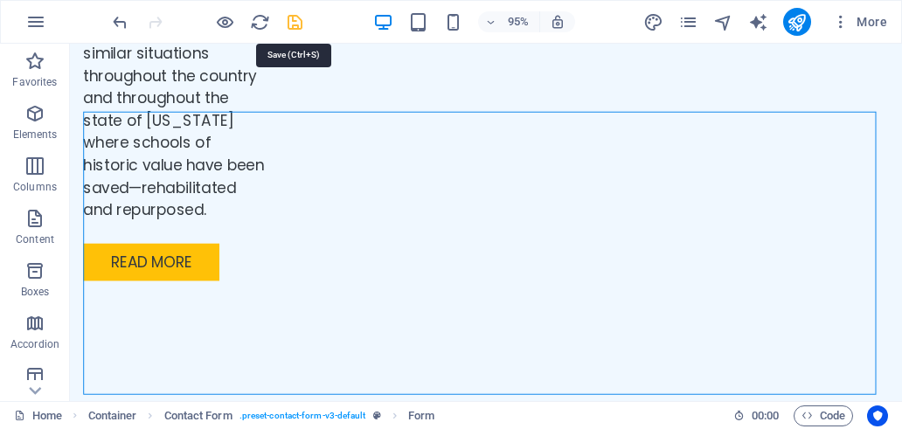
click at [296, 22] on icon "save" at bounding box center [295, 22] width 20 height 20
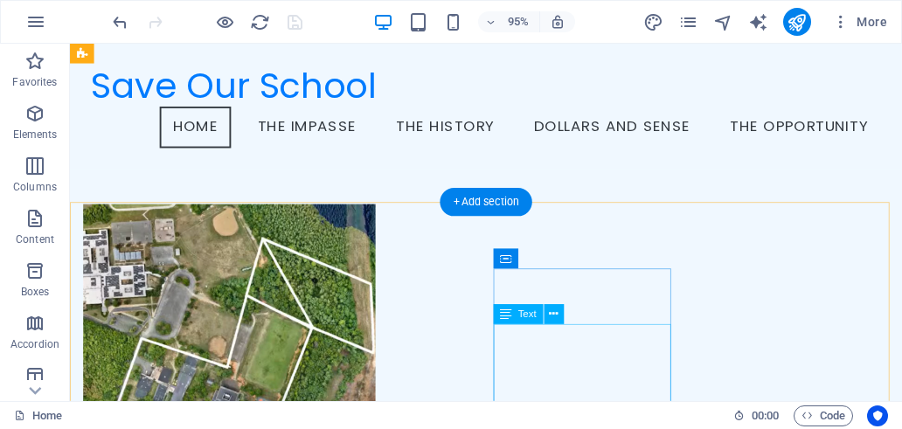
scroll to position [1726, 0]
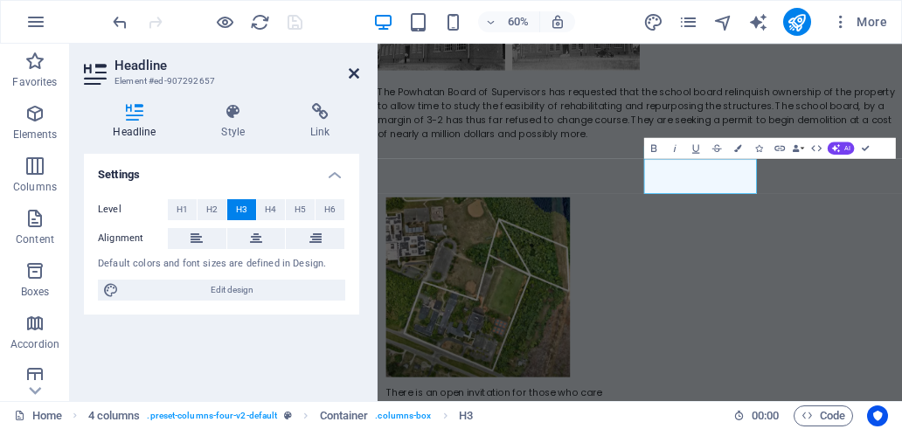
click at [357, 74] on icon at bounding box center [354, 73] width 10 height 14
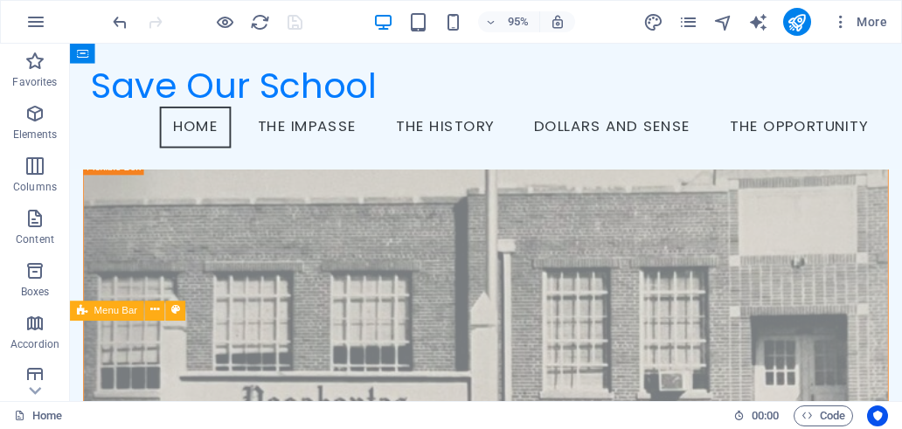
scroll to position [0, 0]
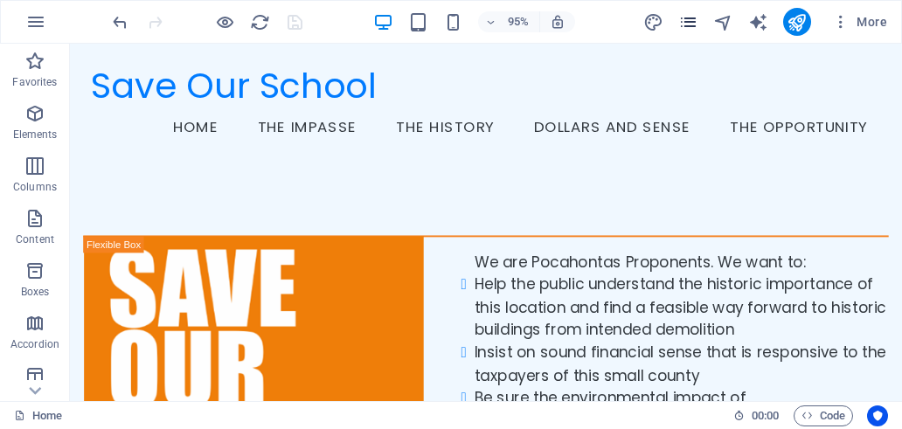
click at [682, 31] on icon "pages" at bounding box center [689, 22] width 20 height 20
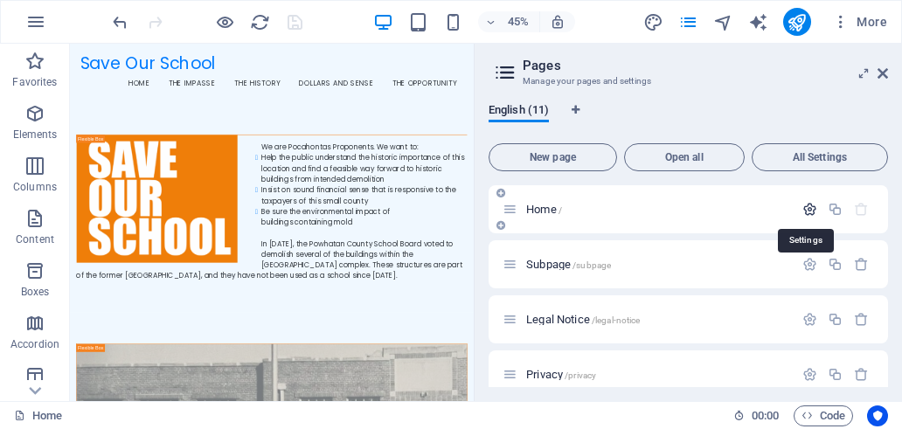
click at [803, 210] on icon "button" at bounding box center [810, 209] width 15 height 15
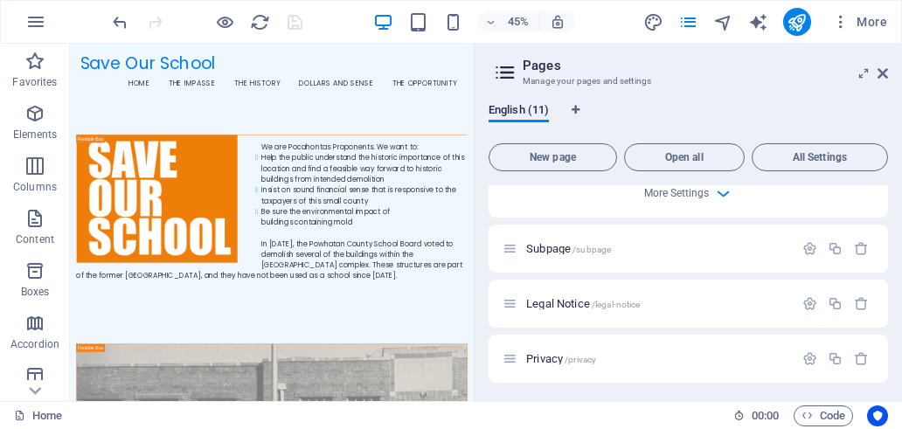
scroll to position [699, 0]
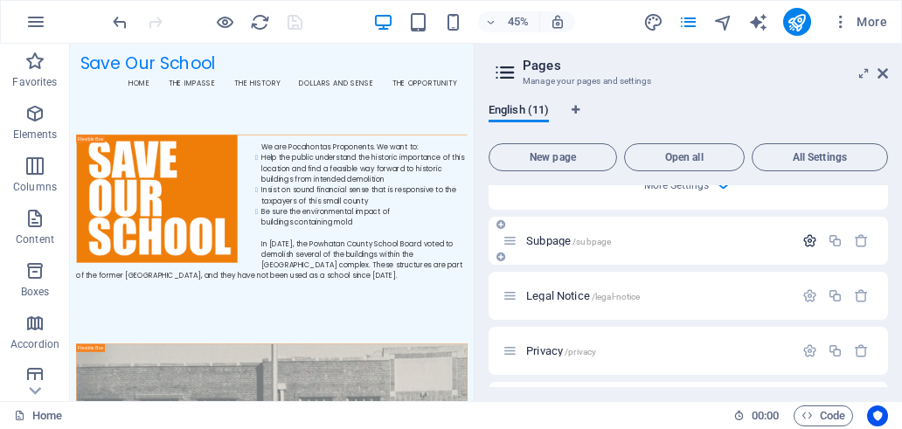
click at [807, 241] on icon "button" at bounding box center [810, 240] width 15 height 15
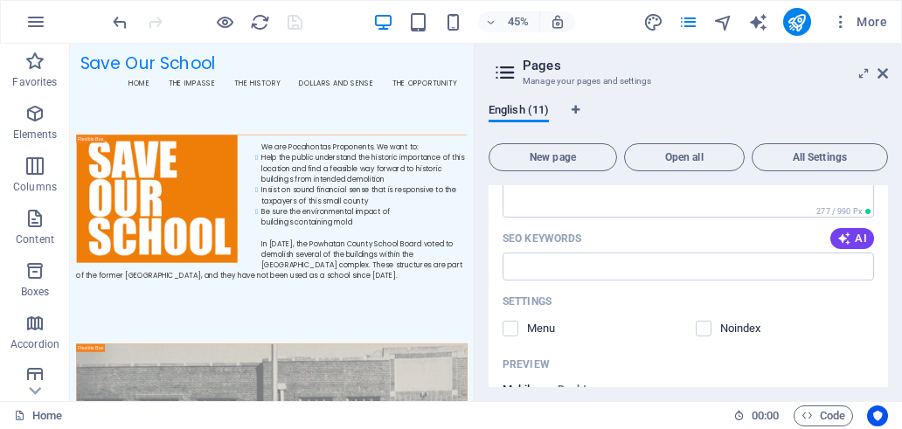
scroll to position [1049, 0]
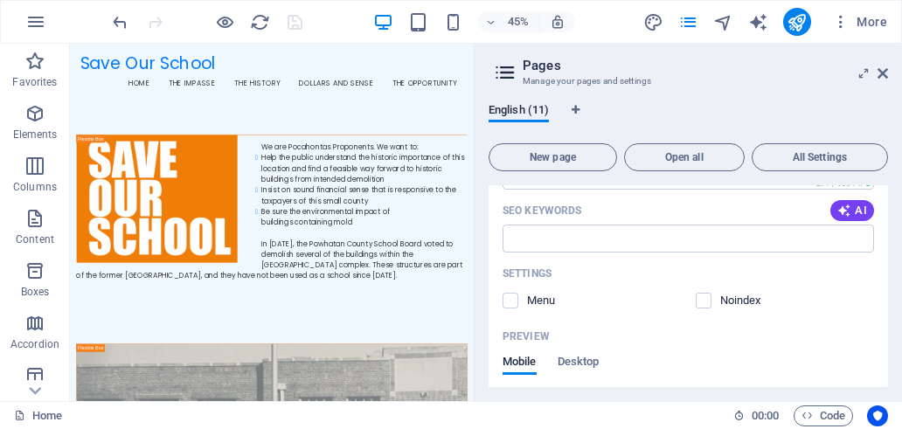
drag, startPoint x: 512, startPoint y: 303, endPoint x: 527, endPoint y: 302, distance: 15.8
click at [512, 302] on label at bounding box center [511, 301] width 16 height 16
click at [0, 0] on input "checkbox" at bounding box center [0, 0] width 0 height 0
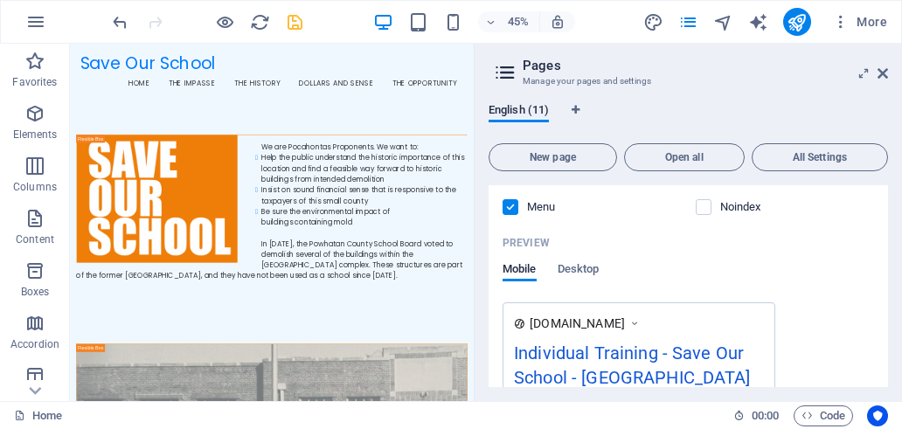
scroll to position [437, 0]
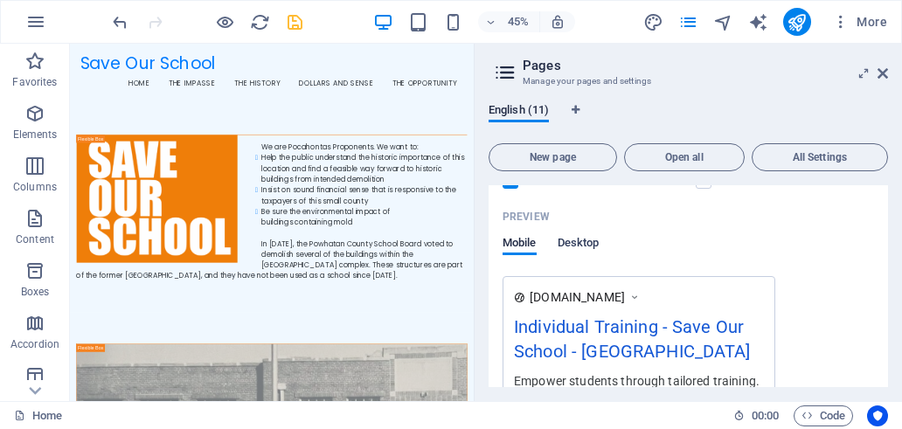
click at [574, 246] on span "Desktop" at bounding box center [579, 245] width 42 height 24
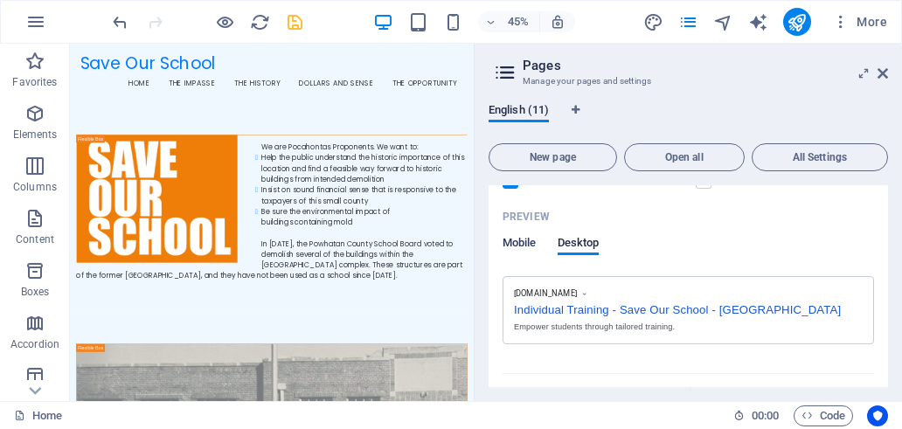
click at [511, 246] on span "Mobile" at bounding box center [520, 245] width 34 height 24
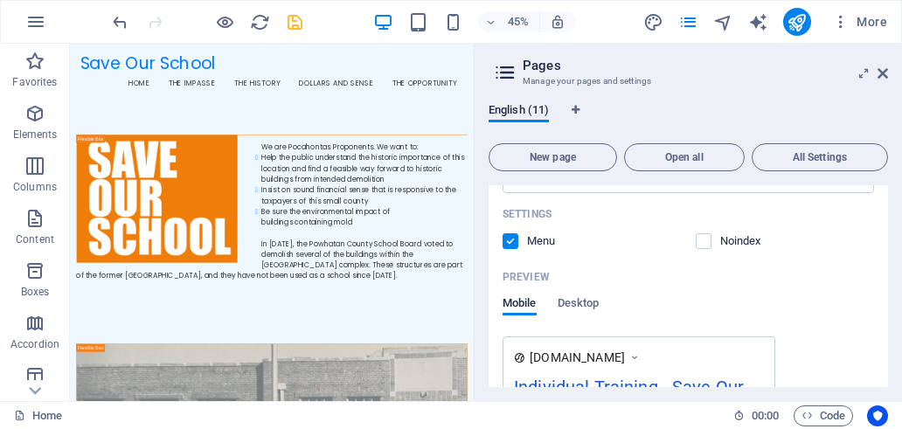
scroll to position [350, 0]
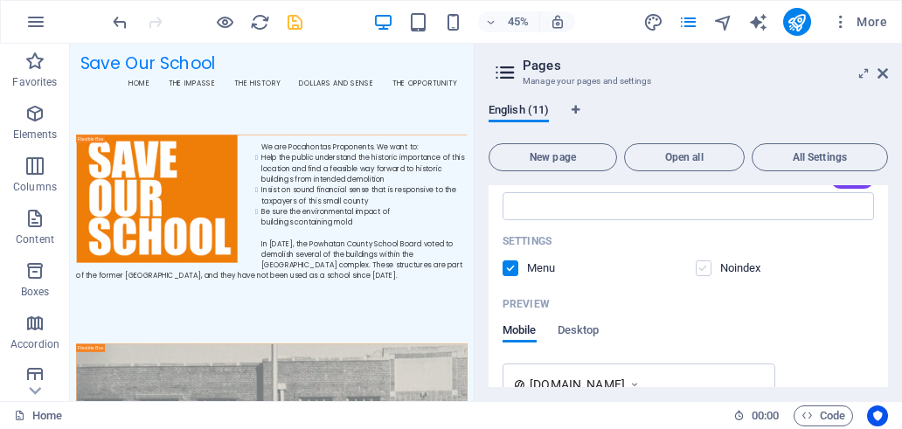
click at [702, 267] on label at bounding box center [704, 269] width 16 height 16
click at [0, 0] on input "checkbox" at bounding box center [0, 0] width 0 height 0
click at [702, 267] on label at bounding box center [704, 269] width 16 height 16
click at [0, 0] on input "checkbox" at bounding box center [0, 0] width 0 height 0
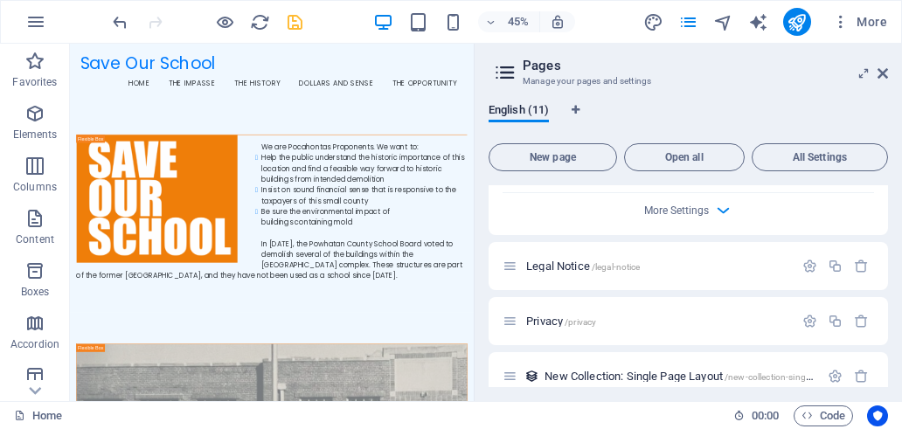
scroll to position [1399, 0]
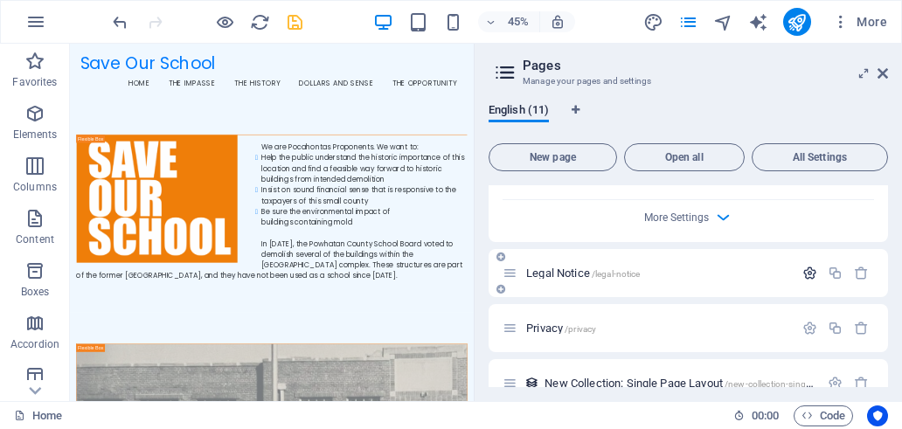
click at [805, 275] on icon "button" at bounding box center [810, 273] width 15 height 15
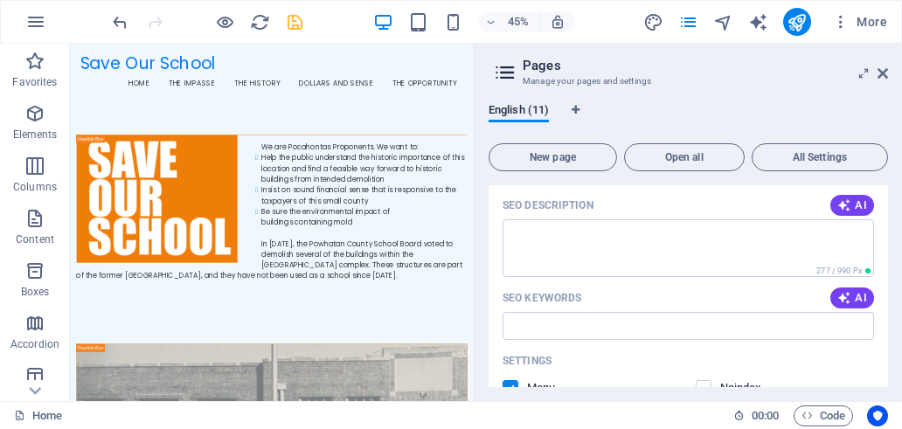
scroll to position [1049, 0]
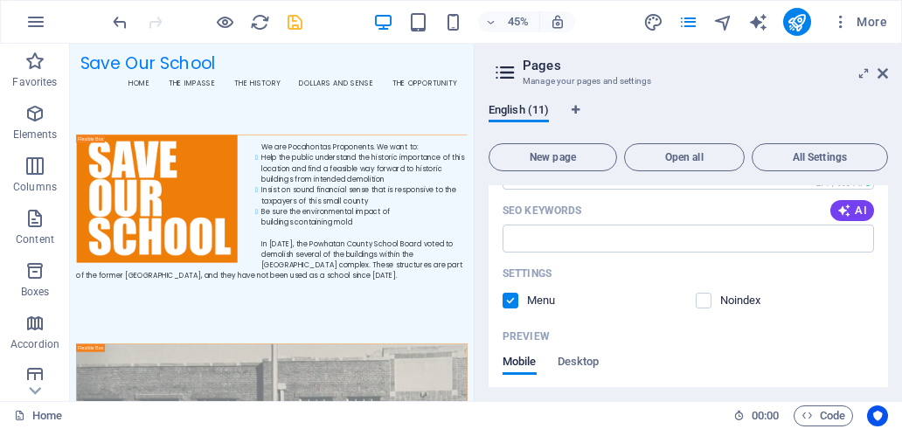
click at [505, 296] on label at bounding box center [511, 301] width 16 height 16
click at [0, 0] on input "checkbox" at bounding box center [0, 0] width 0 height 0
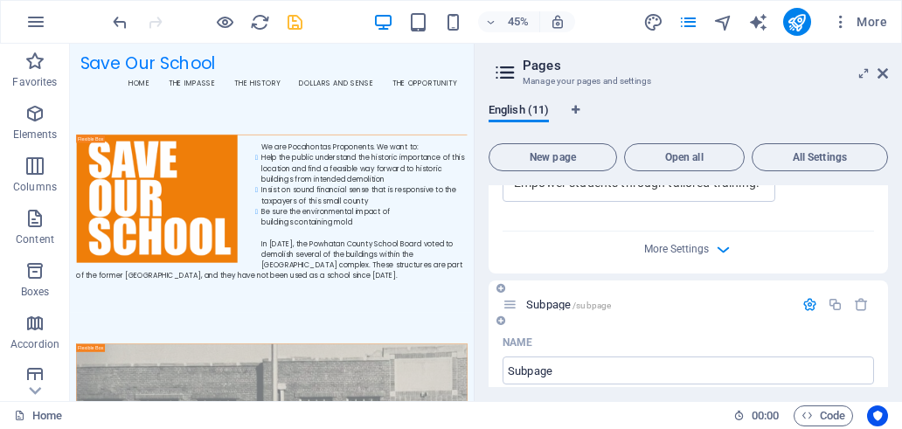
scroll to position [612, 0]
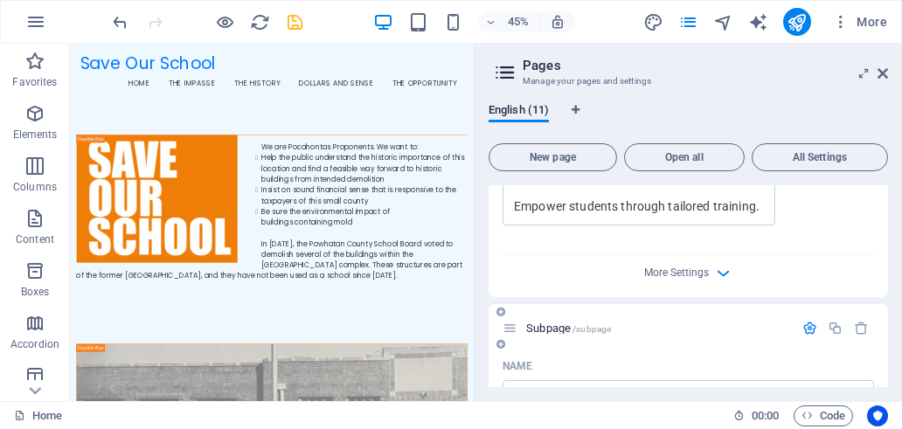
click at [811, 330] on icon "button" at bounding box center [810, 328] width 15 height 15
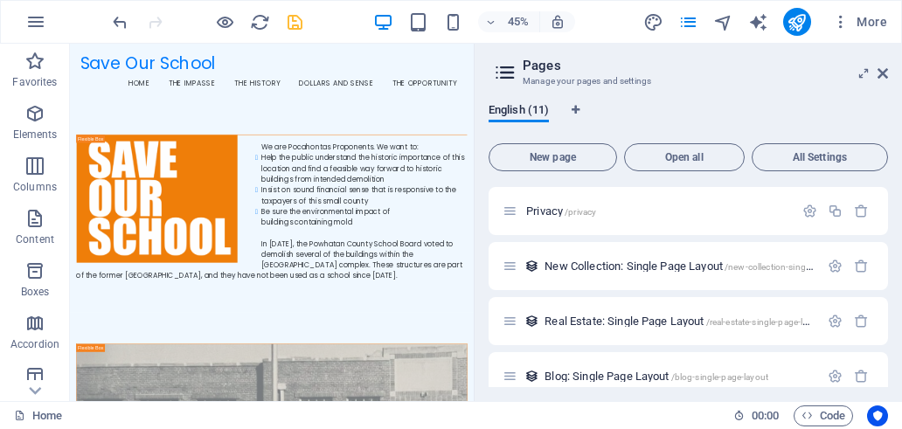
scroll to position [1486, 0]
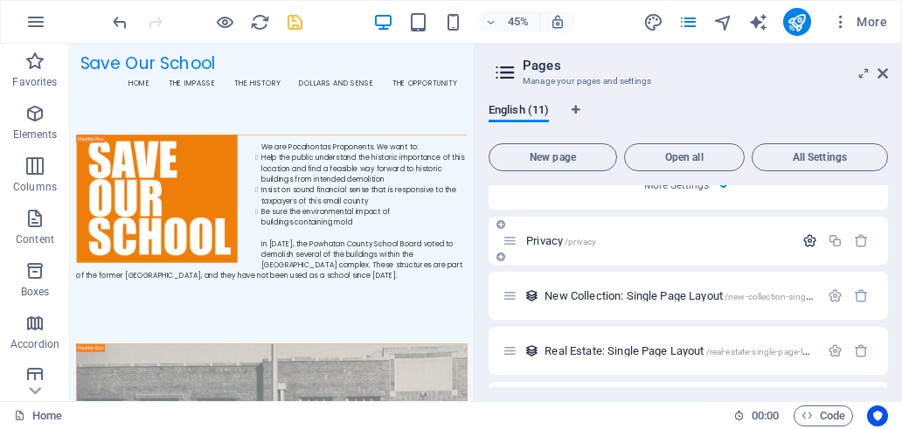
click at [804, 242] on icon "button" at bounding box center [810, 240] width 15 height 15
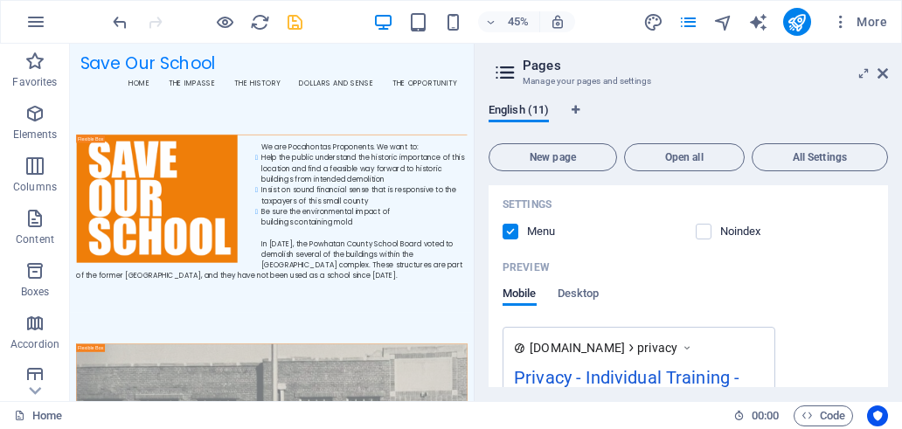
scroll to position [1924, 0]
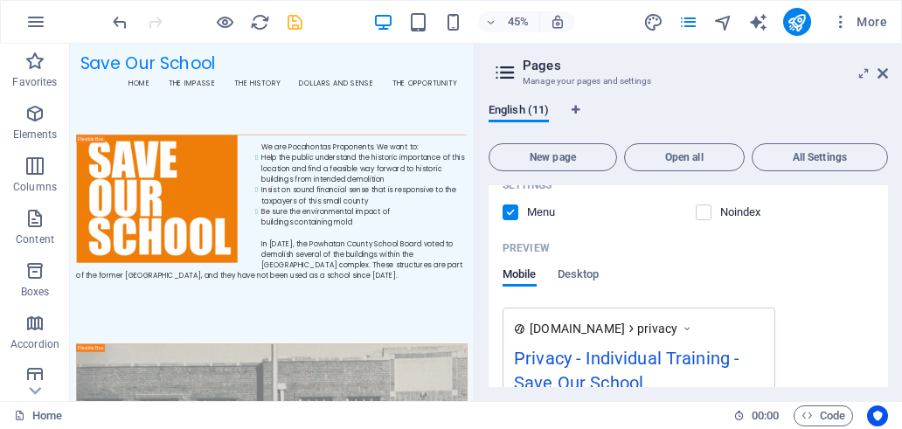
click at [511, 211] on label at bounding box center [511, 213] width 16 height 16
click at [0, 0] on input "checkbox" at bounding box center [0, 0] width 0 height 0
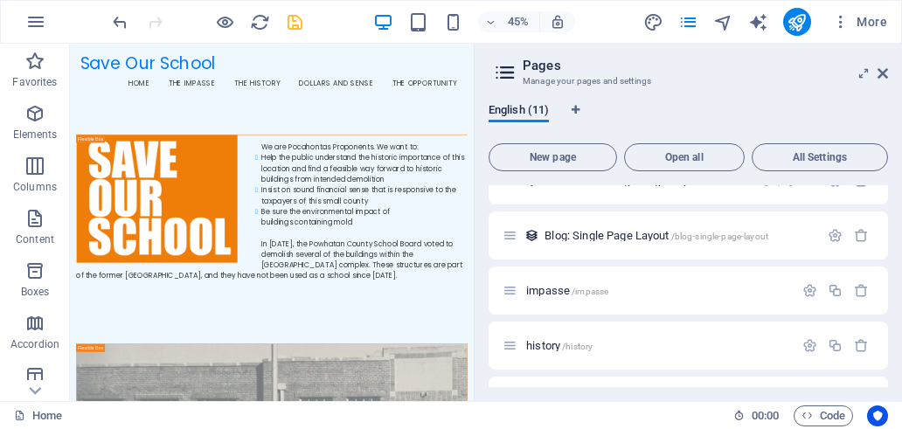
scroll to position [2361, 0]
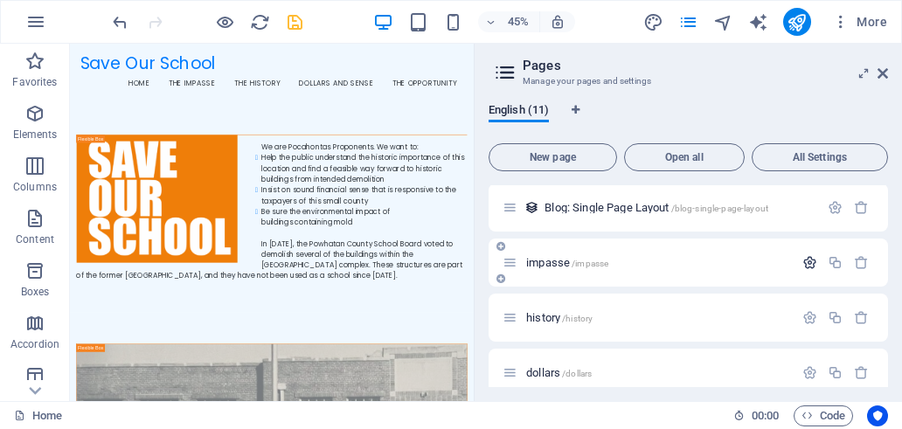
click at [811, 261] on icon "button" at bounding box center [810, 262] width 15 height 15
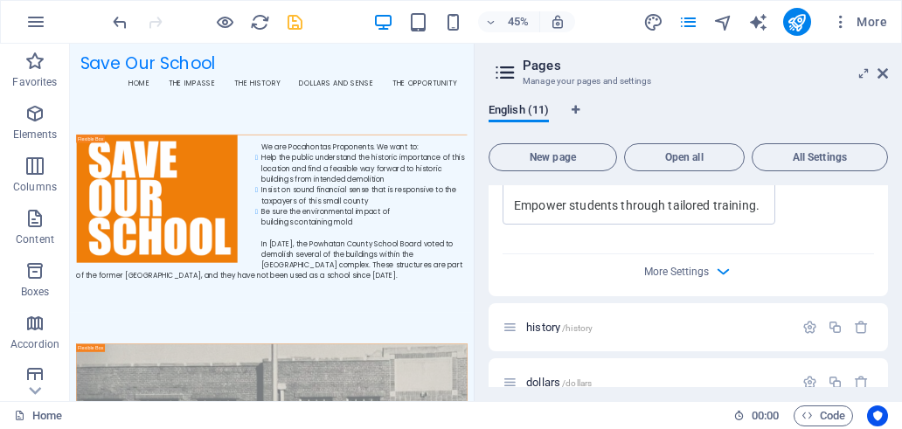
scroll to position [3060, 0]
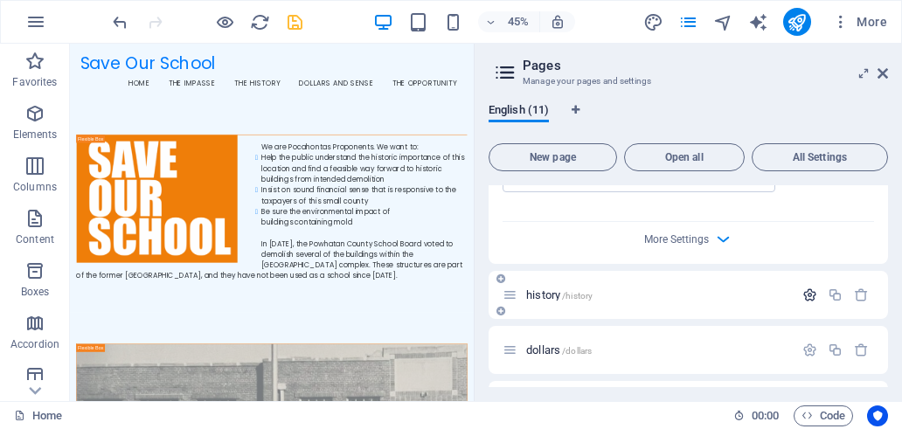
click at [809, 289] on icon "button" at bounding box center [810, 295] width 15 height 15
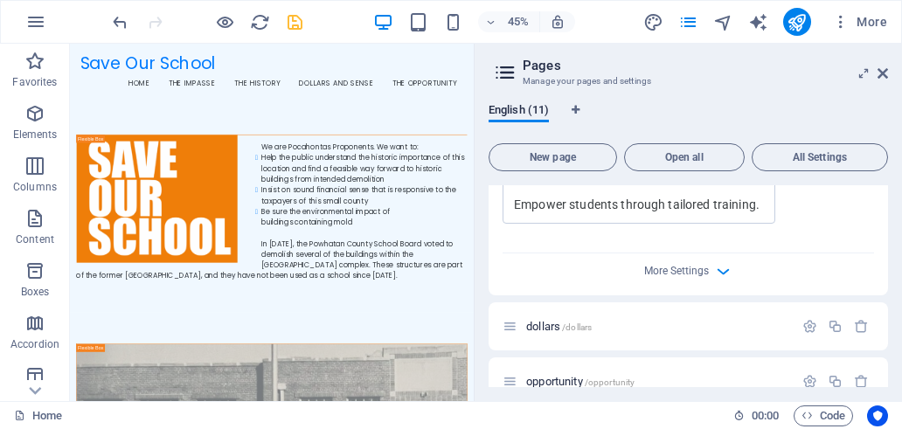
scroll to position [3783, 0]
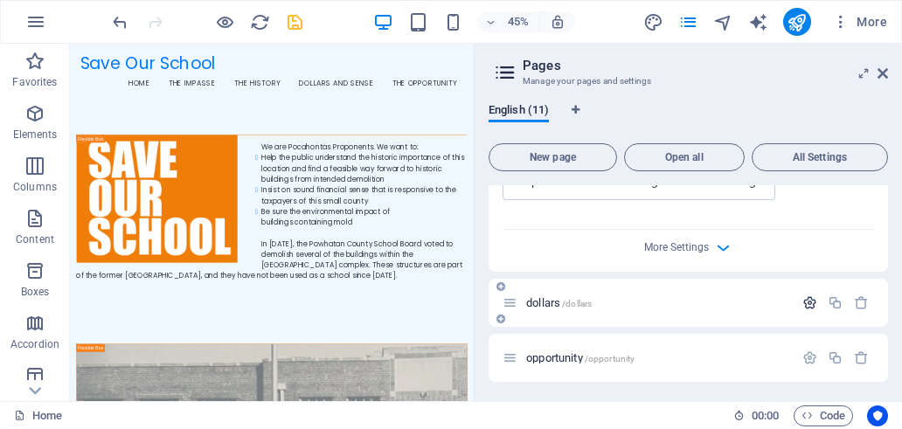
click at [808, 302] on icon "button" at bounding box center [810, 303] width 15 height 15
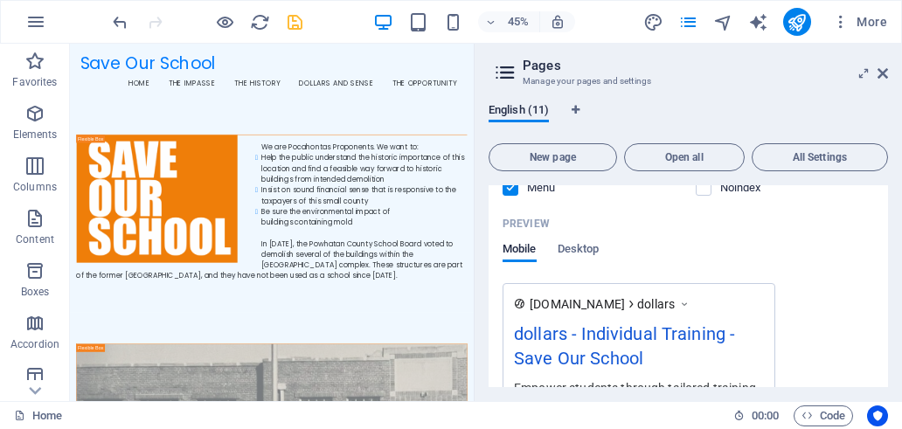
scroll to position [4459, 0]
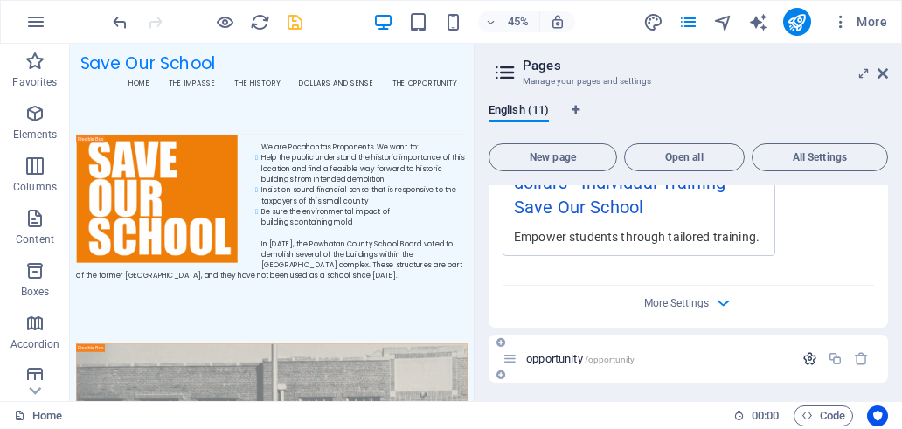
click at [804, 361] on icon "button" at bounding box center [810, 358] width 15 height 15
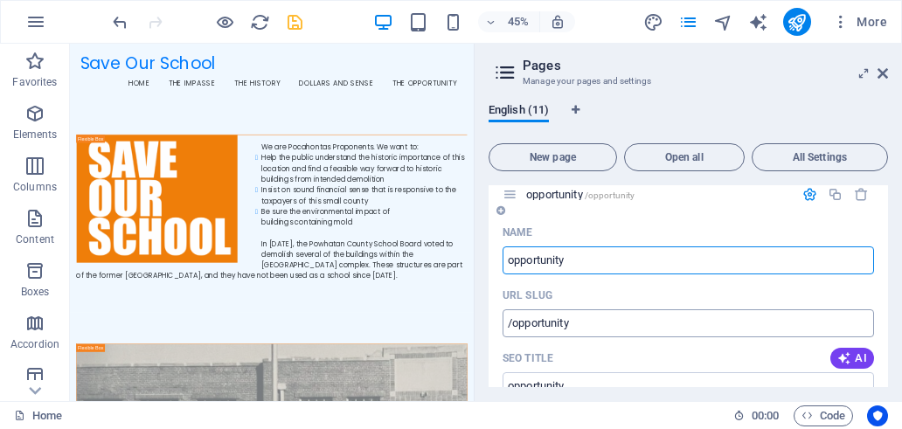
scroll to position [4596, 0]
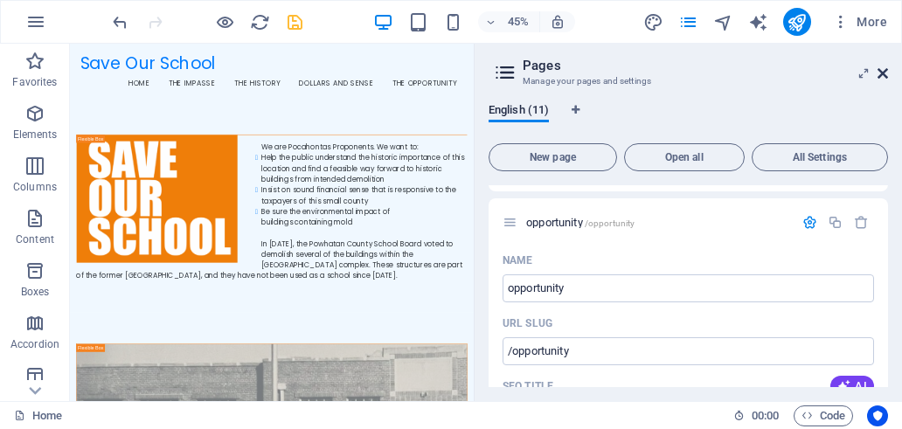
click at [879, 67] on icon at bounding box center [883, 73] width 10 height 14
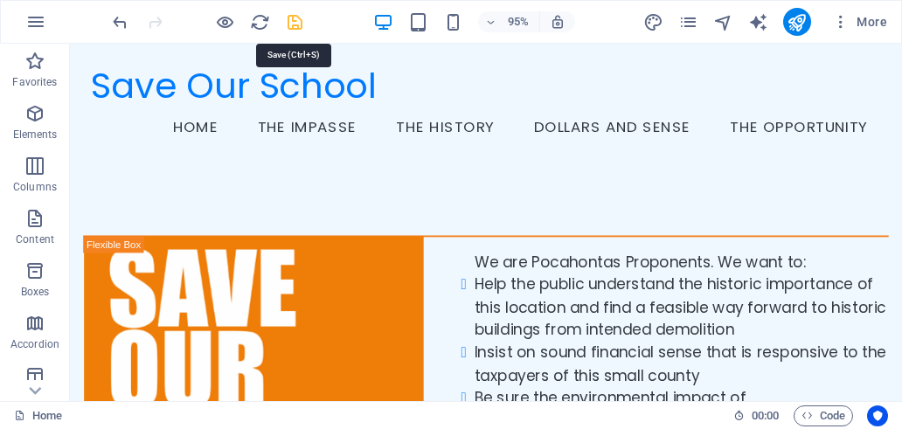
click at [294, 27] on icon "save" at bounding box center [295, 22] width 20 height 20
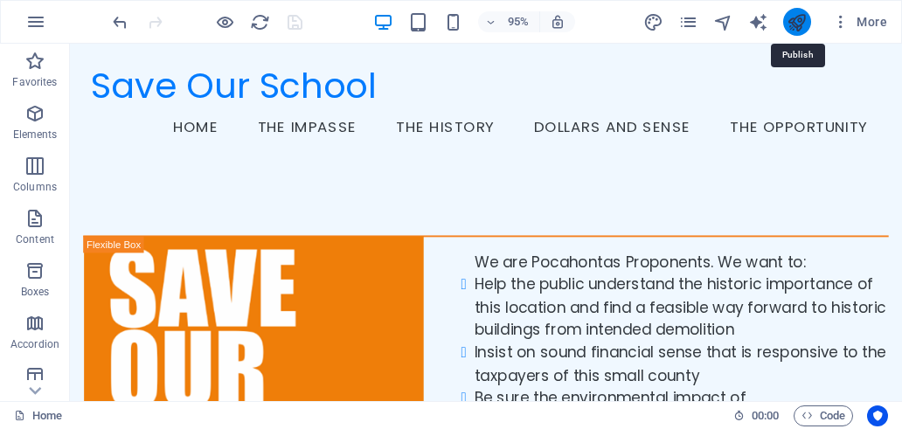
click at [797, 24] on icon "publish" at bounding box center [797, 22] width 20 height 20
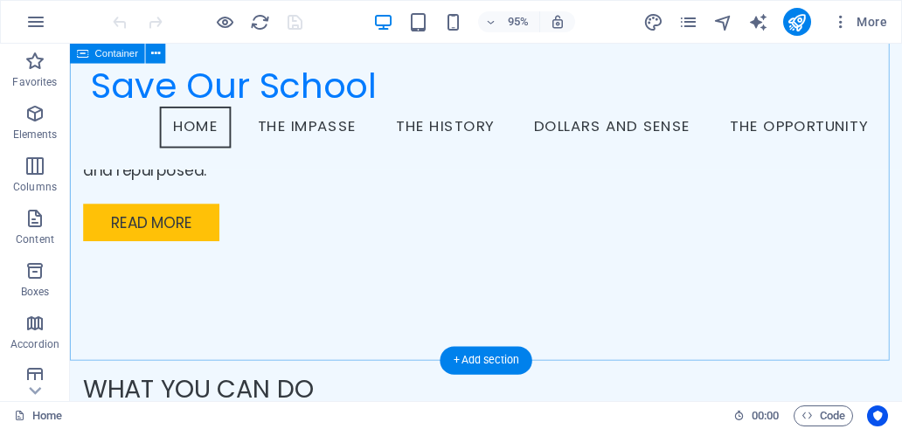
scroll to position [3668, 0]
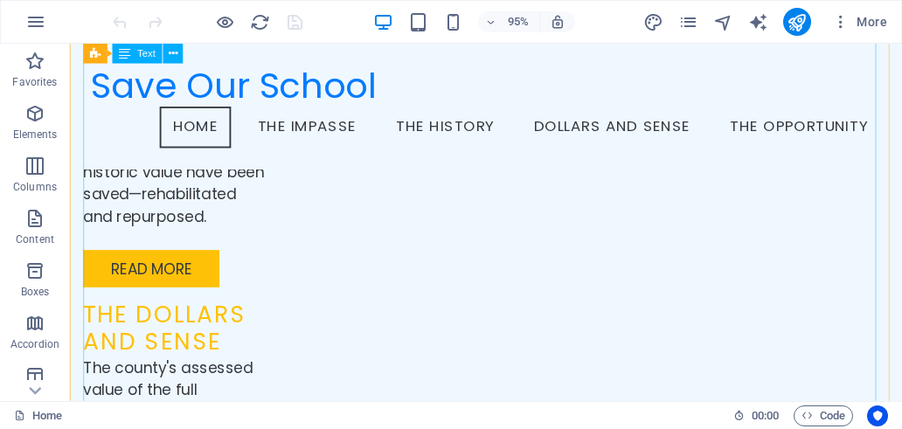
scroll to position [2881, 0]
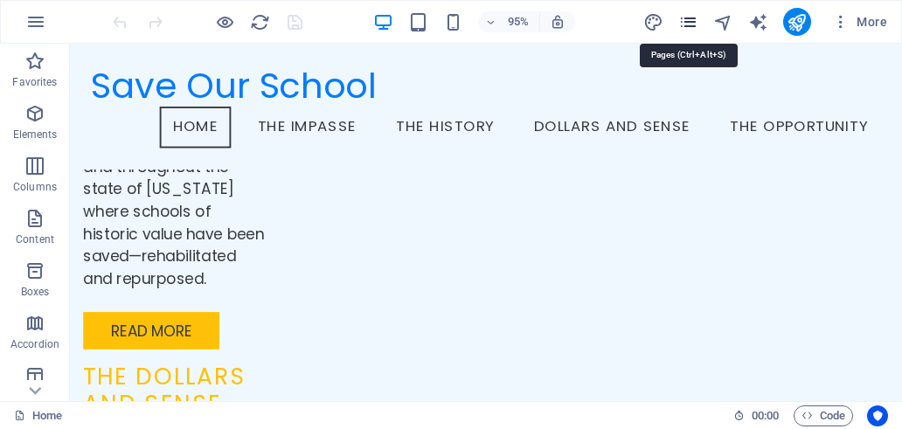
click at [690, 19] on icon "pages" at bounding box center [689, 22] width 20 height 20
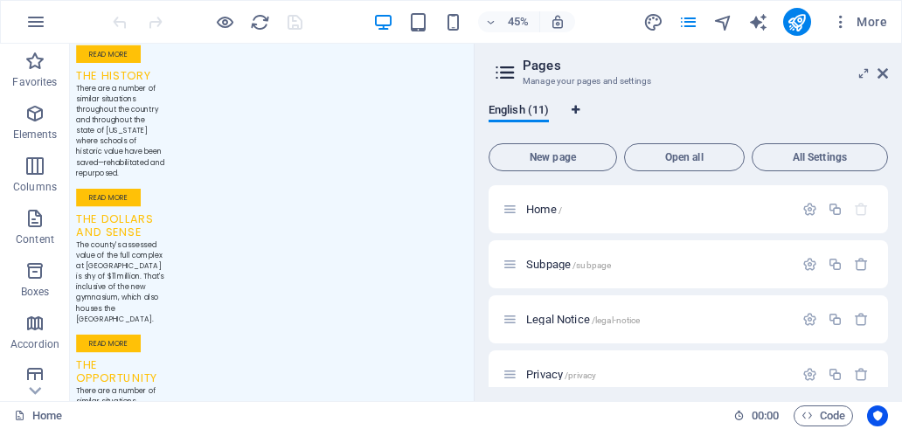
click at [578, 107] on icon "Language Tabs" at bounding box center [576, 110] width 8 height 10
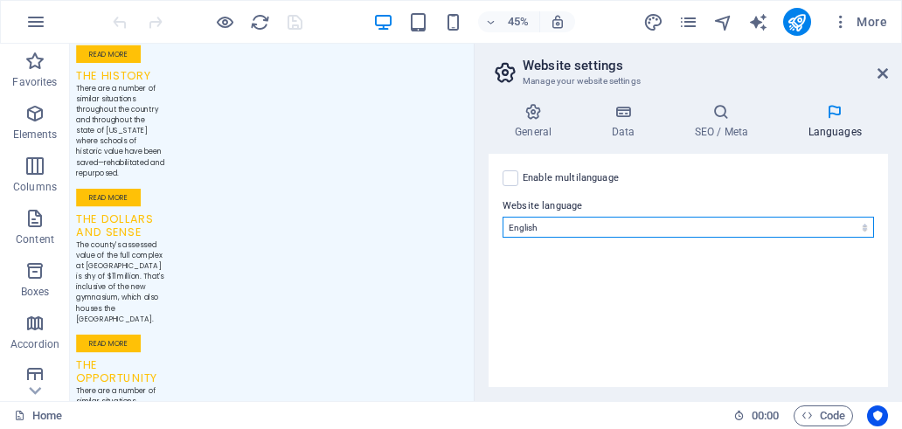
click at [577, 232] on select "Abkhazian Afar Afrikaans Akan Albanian Amharic Arabic Aragonese Armenian Assame…" at bounding box center [689, 227] width 372 height 21
click at [503, 217] on select "Abkhazian Afar Afrikaans Akan Albanian Amharic Arabic Aragonese Armenian Assame…" at bounding box center [689, 227] width 372 height 21
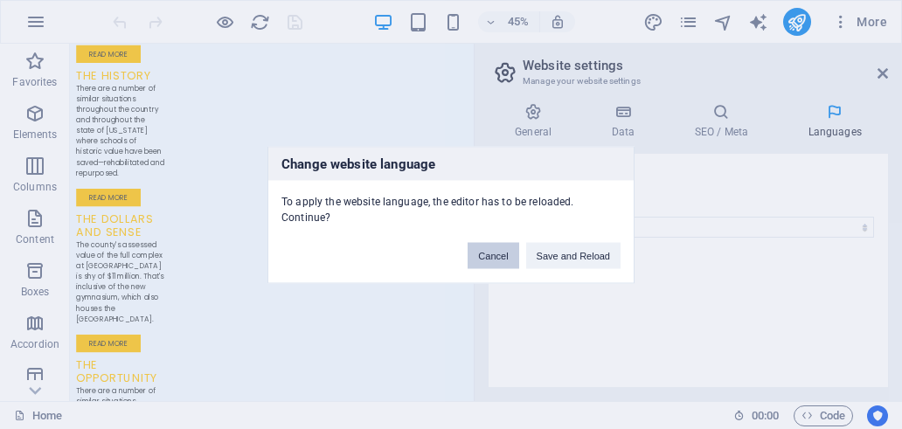
click at [492, 251] on button "Cancel" at bounding box center [493, 255] width 51 height 26
select select "41"
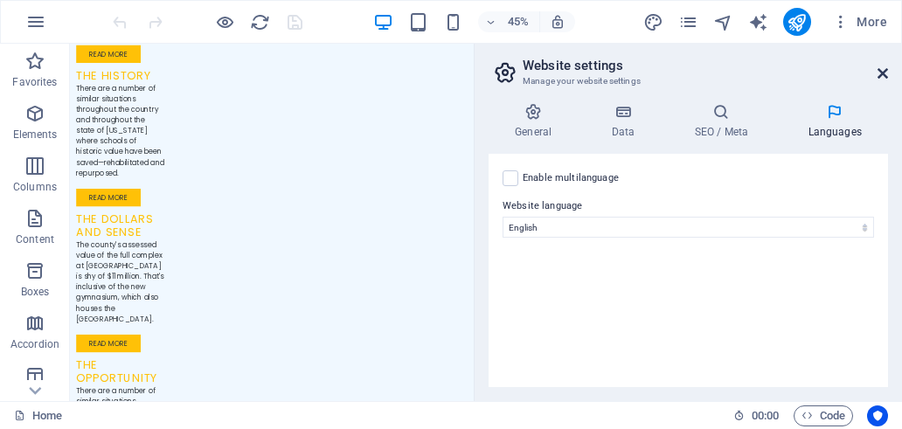
click at [887, 77] on icon at bounding box center [883, 73] width 10 height 14
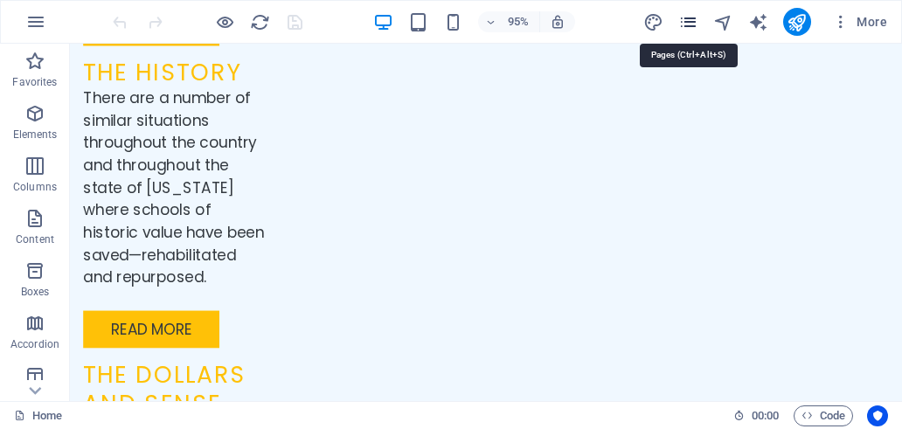
click at [687, 19] on icon "pages" at bounding box center [689, 22] width 20 height 20
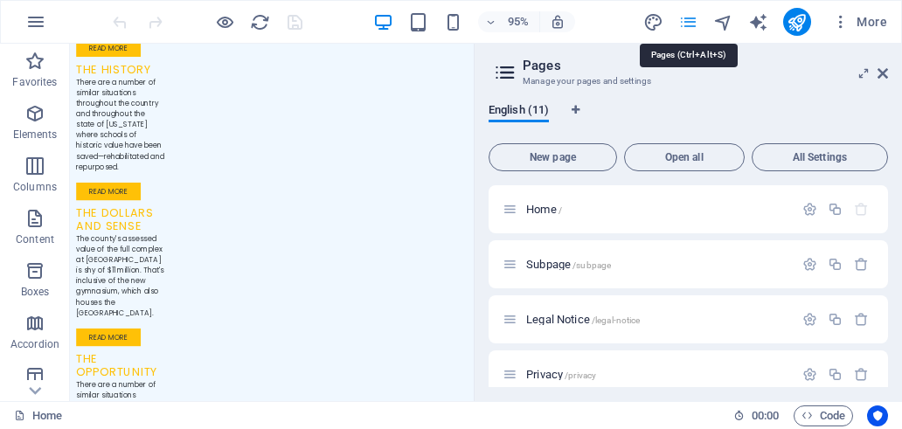
scroll to position [3001, 0]
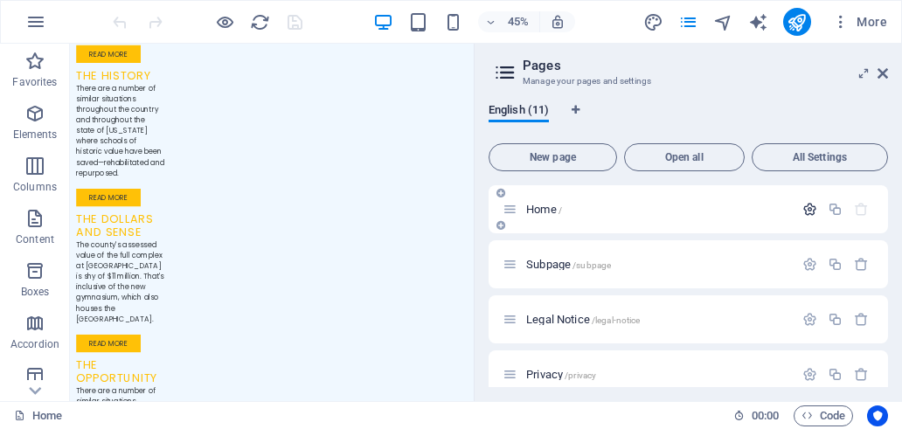
click at [803, 208] on icon "button" at bounding box center [810, 209] width 15 height 15
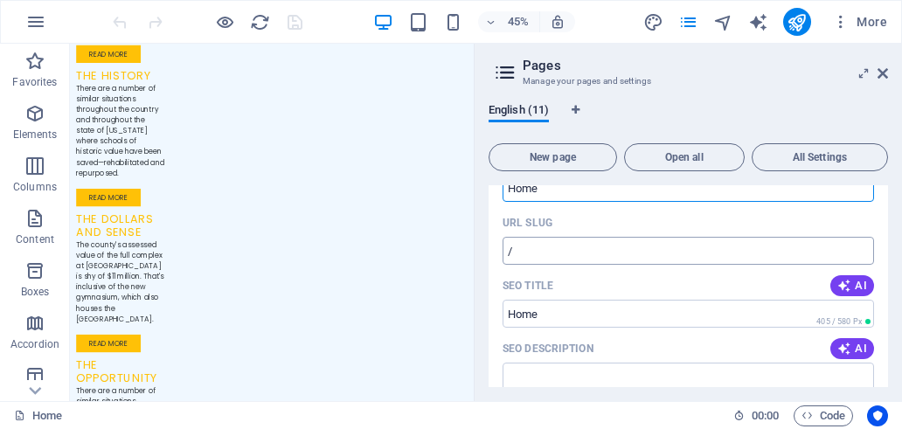
scroll to position [0, 0]
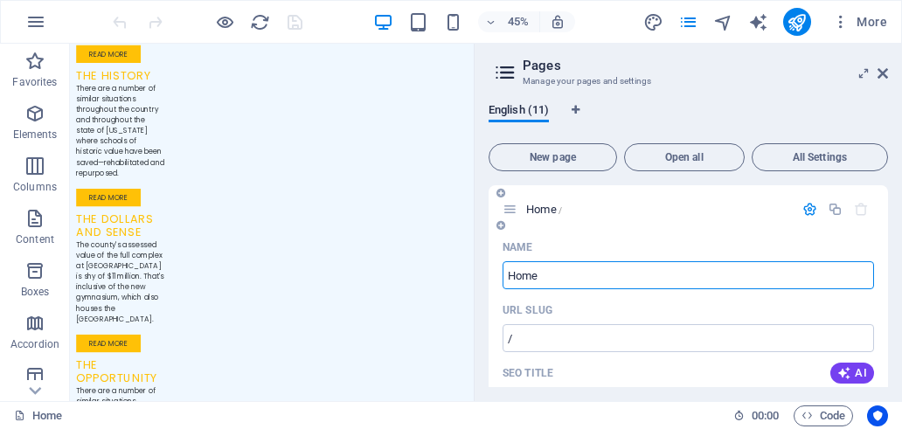
drag, startPoint x: 543, startPoint y: 278, endPoint x: 491, endPoint y: 281, distance: 51.7
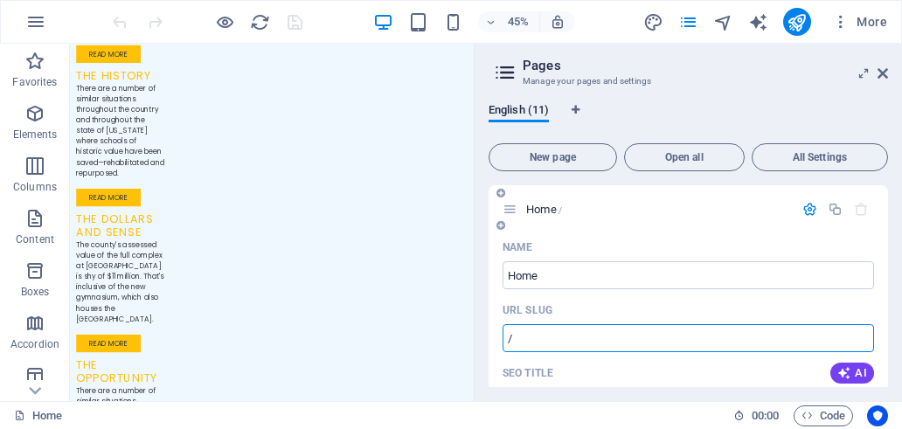
click at [542, 328] on input "/" at bounding box center [689, 338] width 372 height 28
paste input "Home"
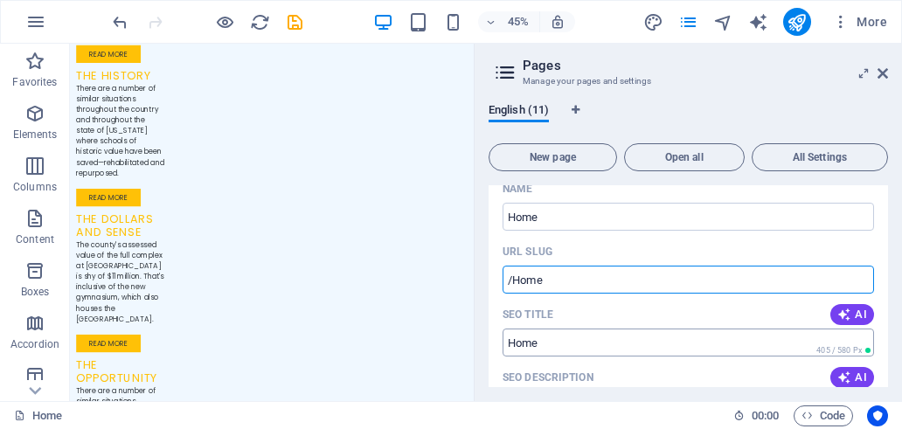
scroll to position [87, 0]
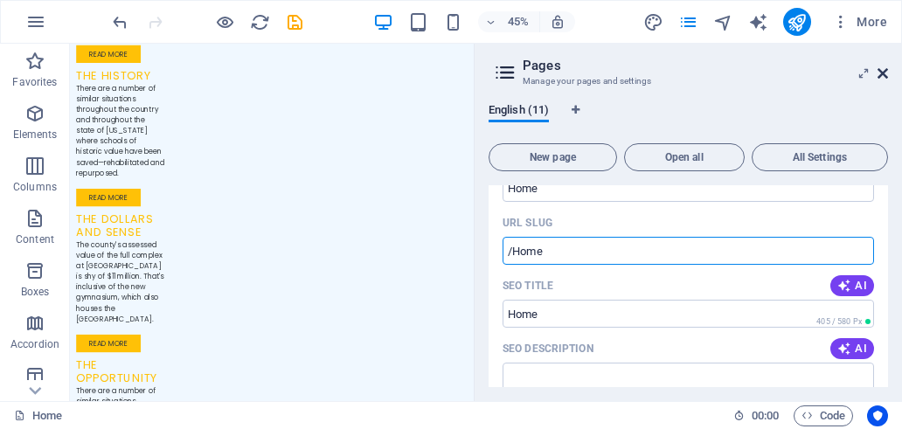
type input "/Home"
click at [880, 71] on icon at bounding box center [883, 73] width 10 height 14
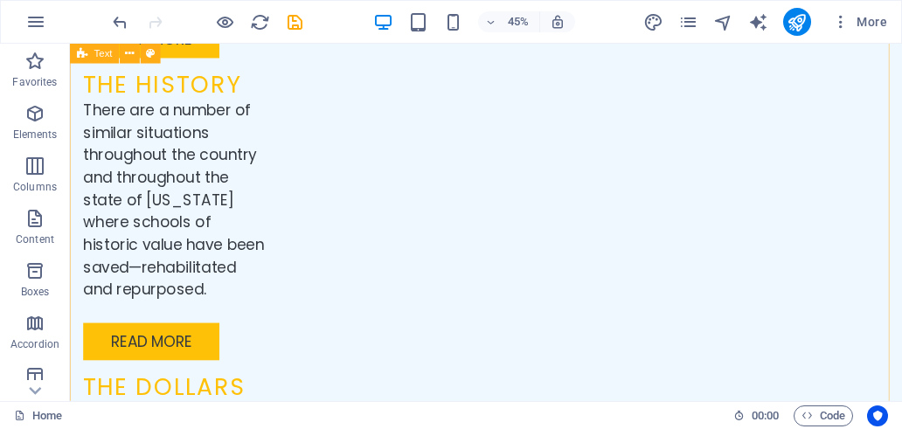
scroll to position [3014, 0]
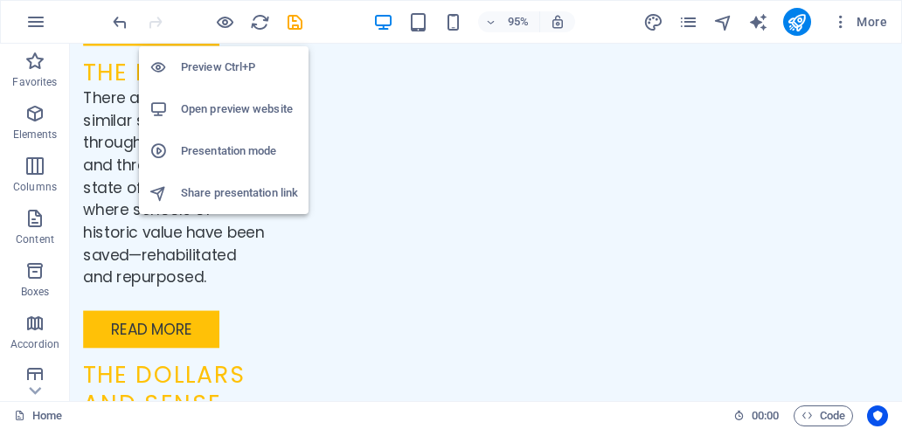
click at [234, 114] on h6 "Open preview website" at bounding box center [239, 109] width 117 height 21
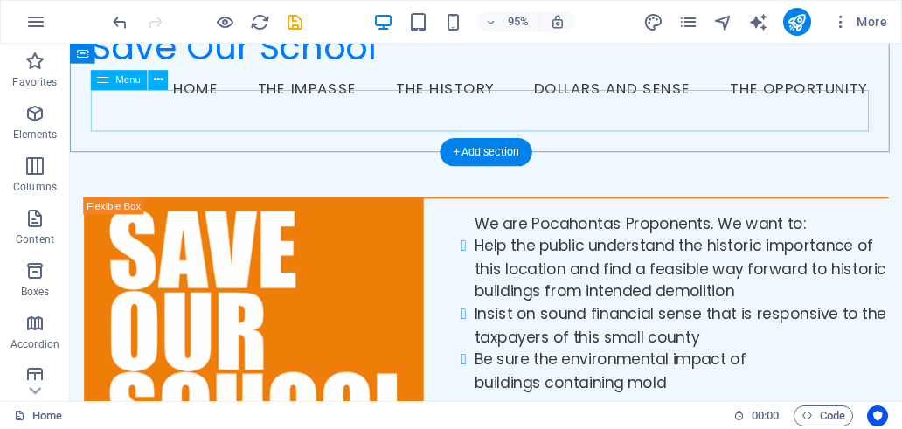
scroll to position [0, 0]
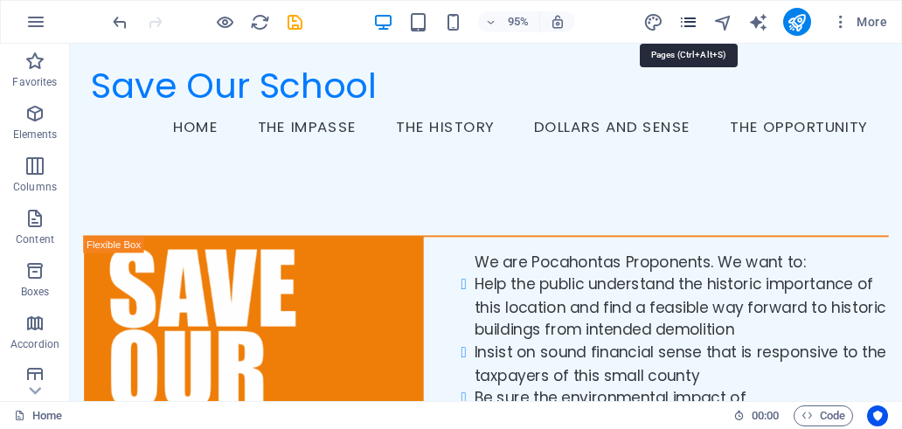
click at [689, 24] on icon "pages" at bounding box center [689, 22] width 20 height 20
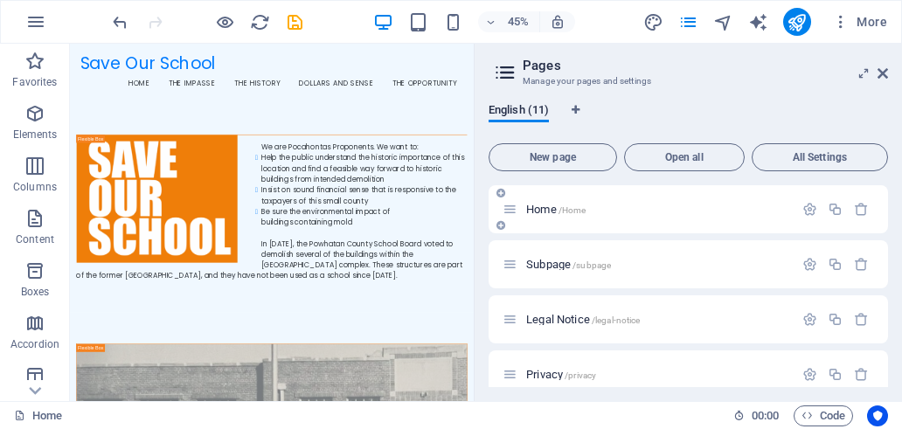
click at [801, 217] on div at bounding box center [835, 209] width 77 height 19
click at [805, 206] on icon "button" at bounding box center [810, 209] width 15 height 15
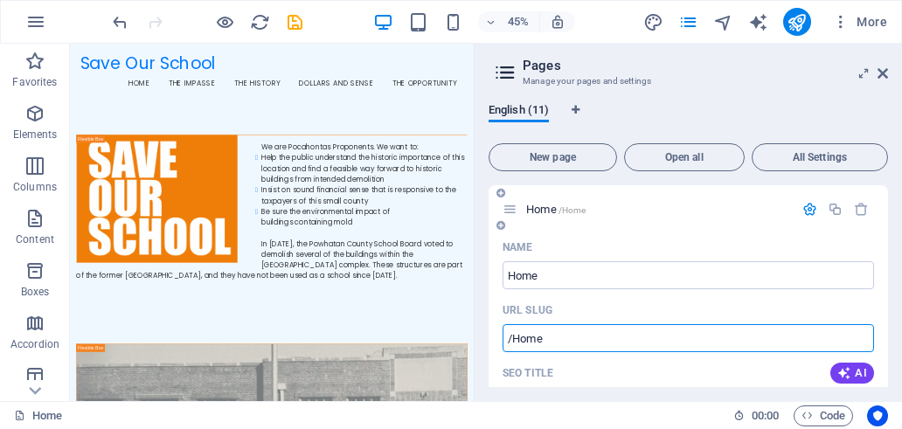
drag, startPoint x: 511, startPoint y: 342, endPoint x: 583, endPoint y: 337, distance: 72.8
click at [583, 337] on input "/Home" at bounding box center [689, 338] width 372 height 28
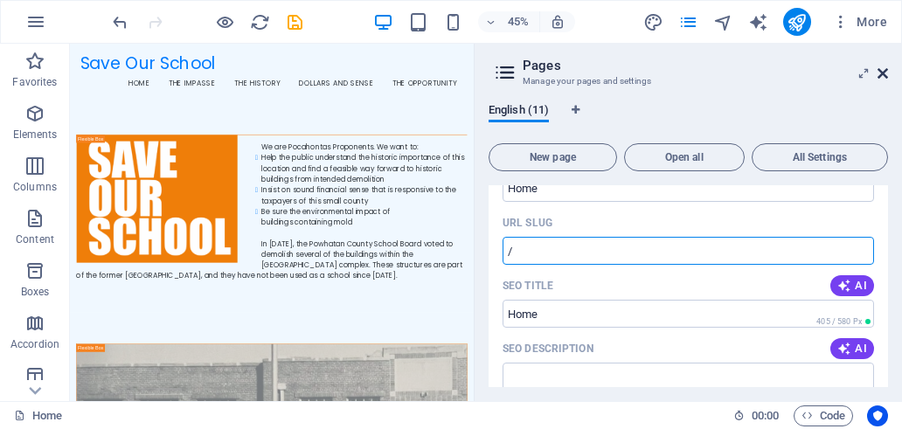
type input "/"
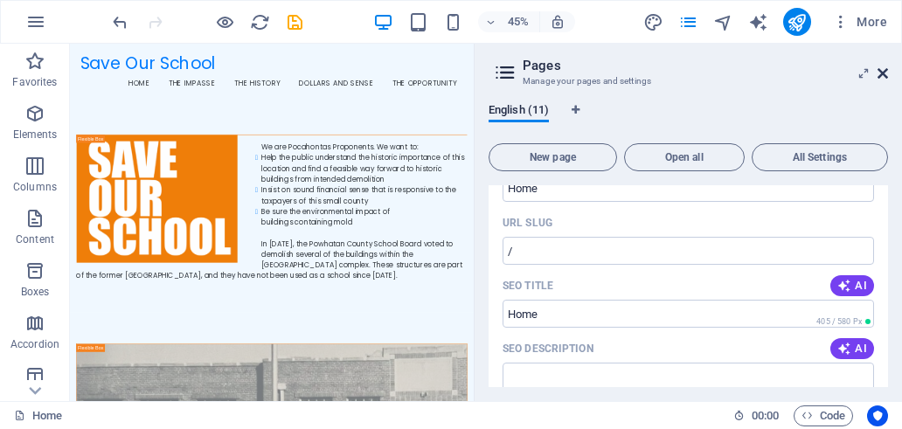
click at [881, 75] on icon at bounding box center [883, 73] width 10 height 14
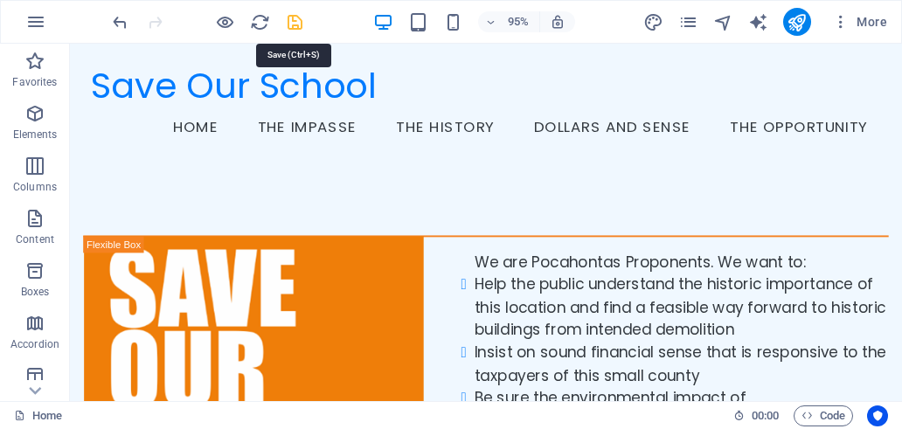
click at [290, 24] on icon "save" at bounding box center [295, 22] width 20 height 20
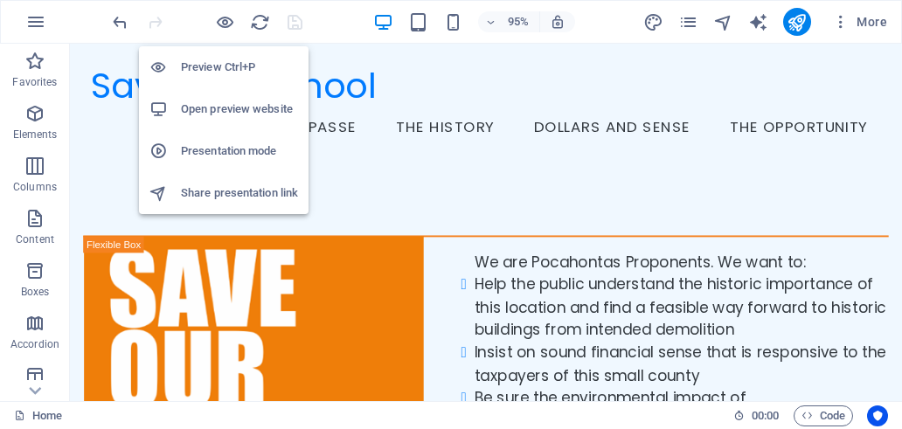
click at [228, 108] on h6 "Open preview website" at bounding box center [239, 109] width 117 height 21
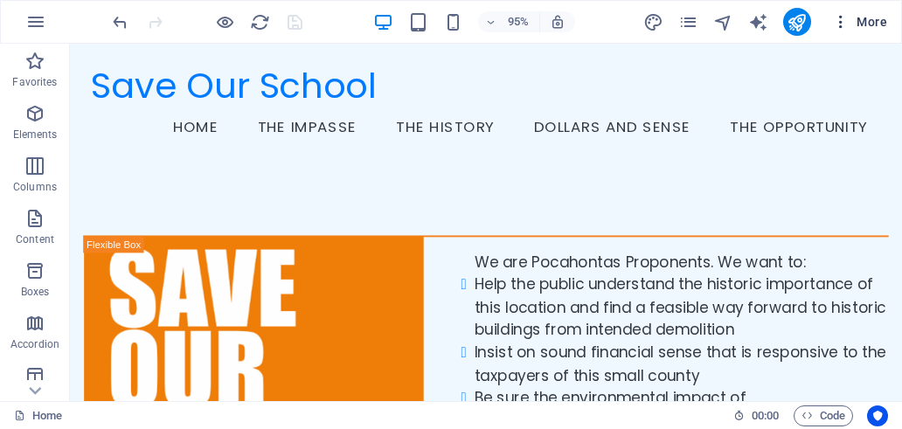
click at [869, 28] on span "More" at bounding box center [859, 21] width 55 height 17
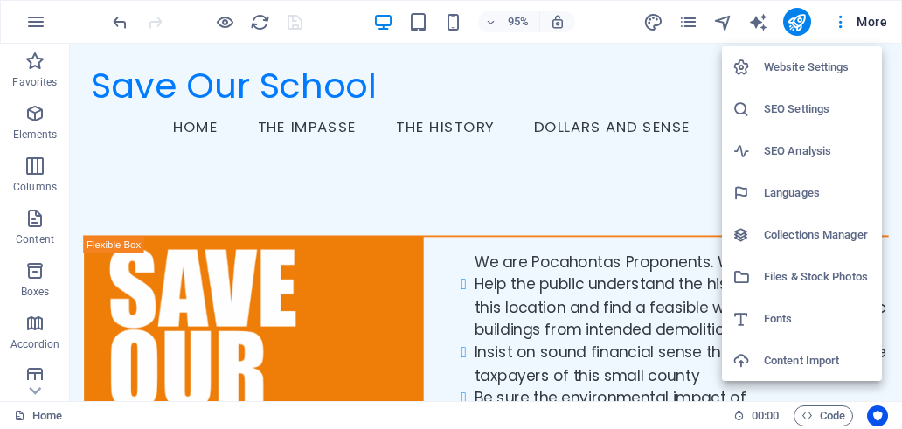
click at [804, 67] on h6 "Website Settings" at bounding box center [818, 67] width 108 height 21
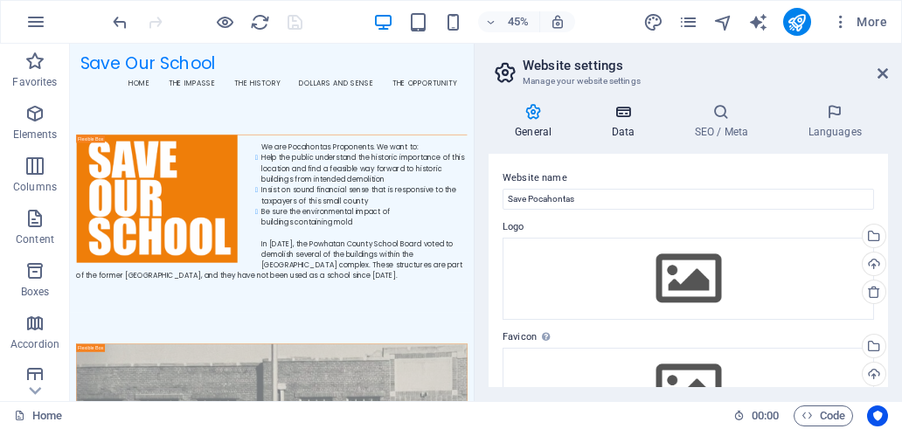
click at [622, 118] on icon at bounding box center [623, 111] width 76 height 17
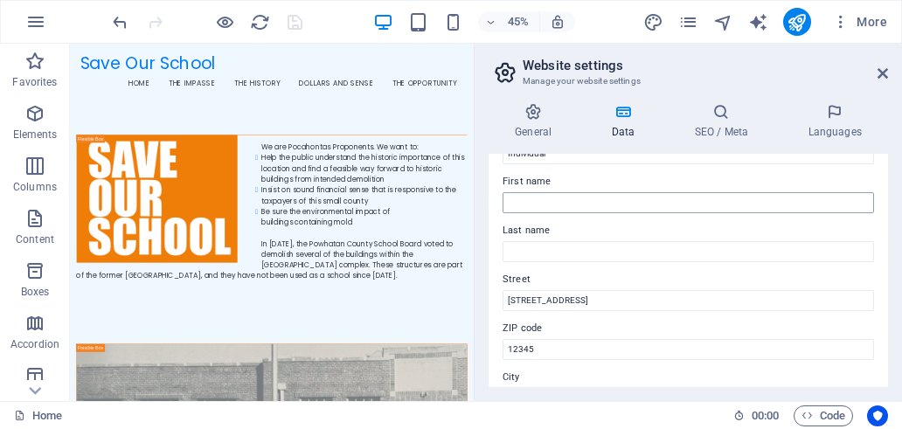
scroll to position [0, 0]
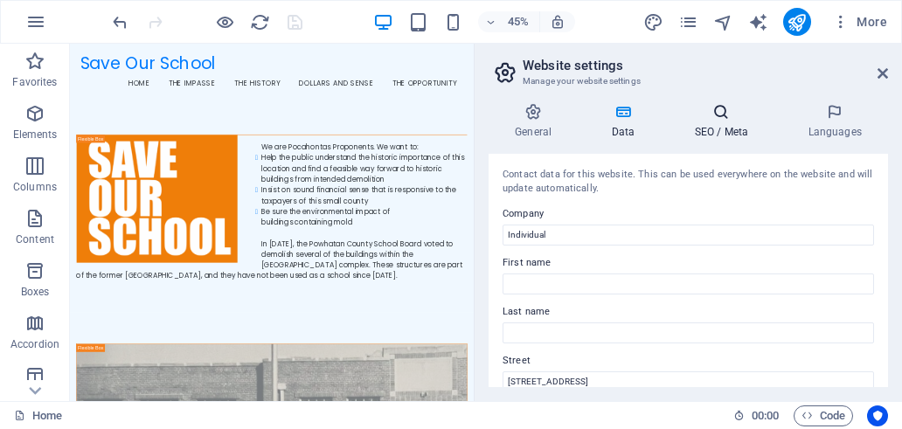
click at [725, 115] on icon at bounding box center [721, 111] width 107 height 17
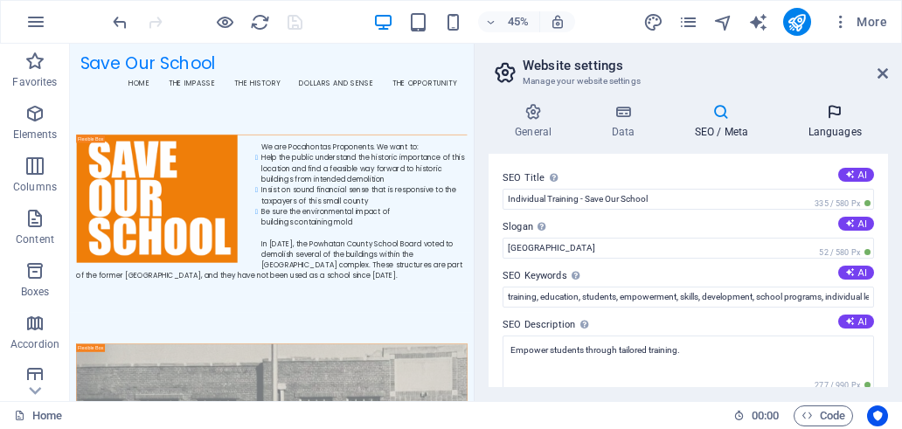
click at [832, 116] on icon at bounding box center [835, 111] width 107 height 17
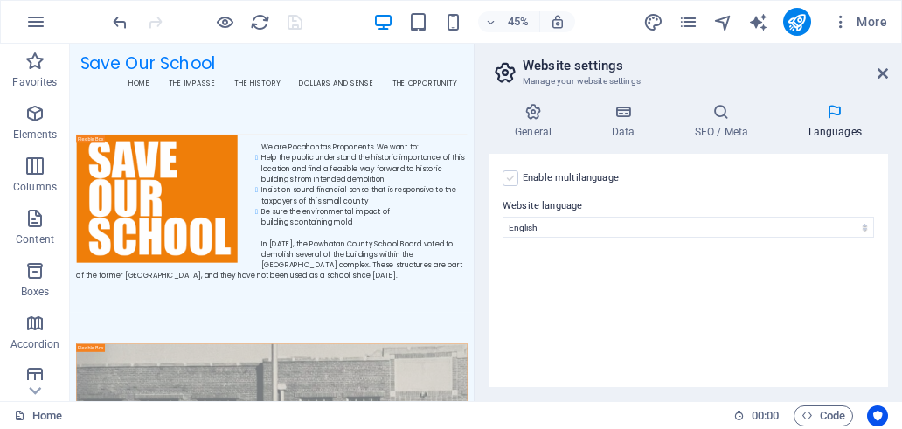
click at [509, 177] on label at bounding box center [511, 179] width 16 height 16
click at [0, 0] on input "Enable multilanguage To disable multilanguage delete all languages until only o…" at bounding box center [0, 0] width 0 height 0
select select
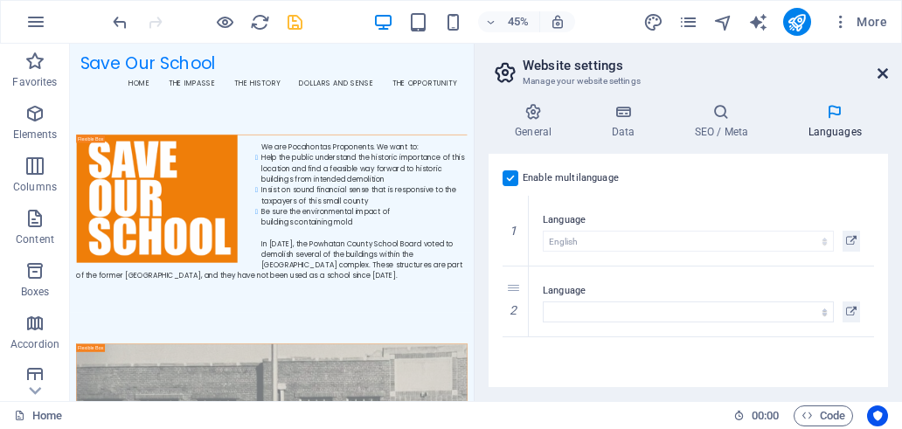
click at [880, 75] on icon at bounding box center [883, 73] width 10 height 14
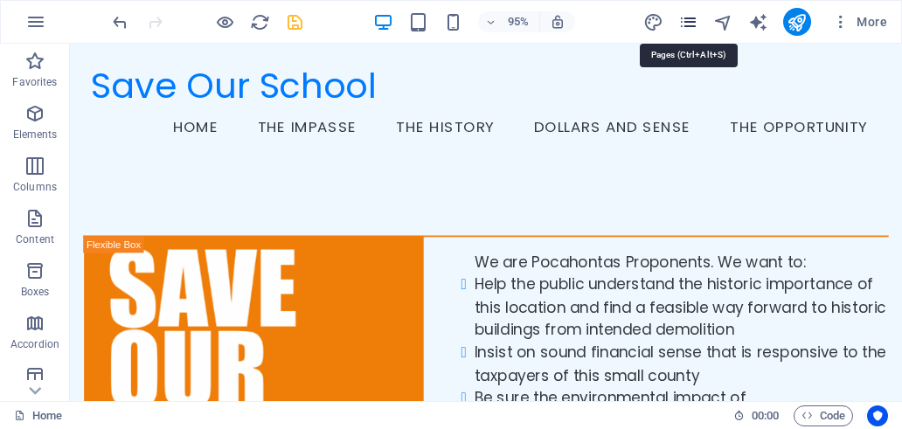
click at [682, 22] on icon "pages" at bounding box center [689, 22] width 20 height 20
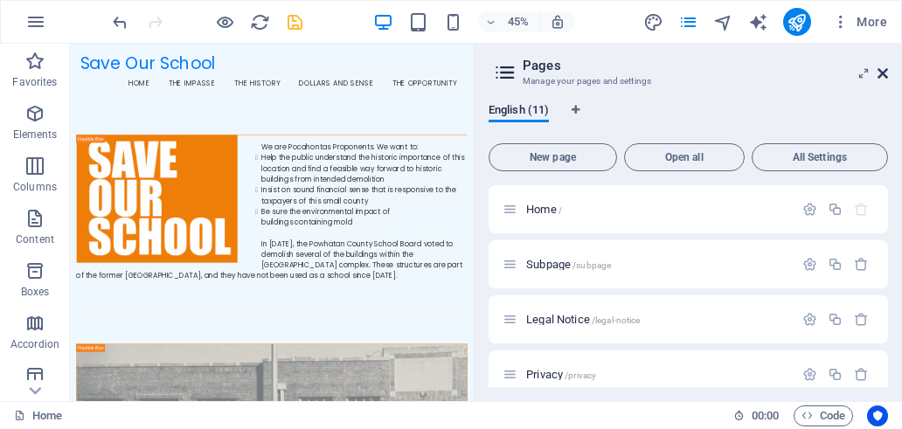
click at [881, 77] on icon at bounding box center [883, 73] width 10 height 14
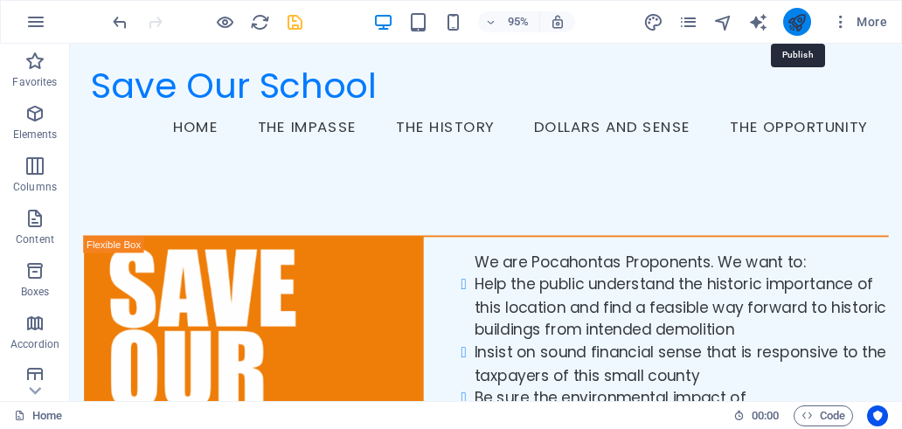
click at [794, 24] on icon "publish" at bounding box center [797, 22] width 20 height 20
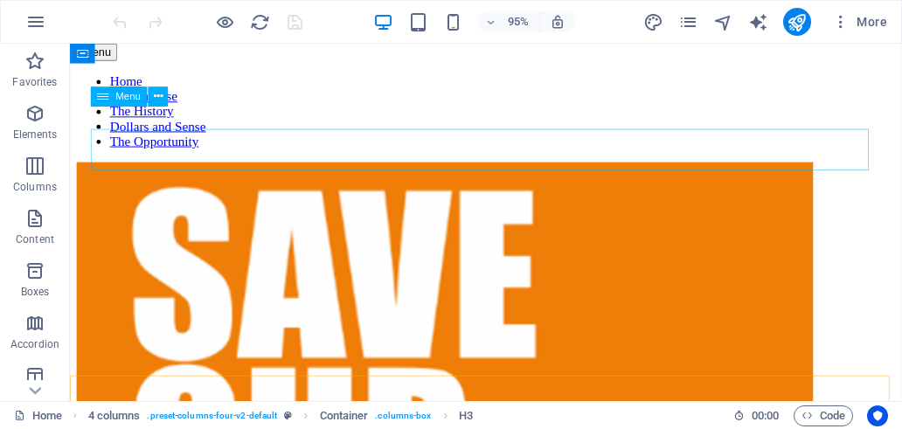
scroll to position [1220, 0]
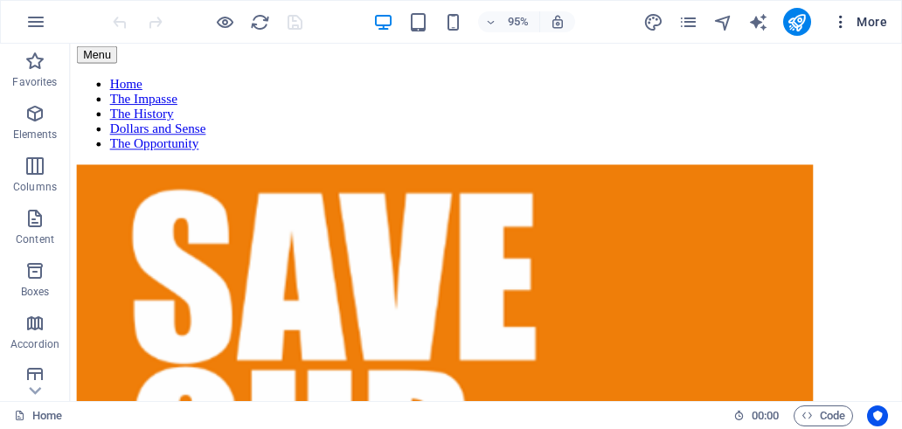
click at [866, 29] on span "More" at bounding box center [859, 21] width 55 height 17
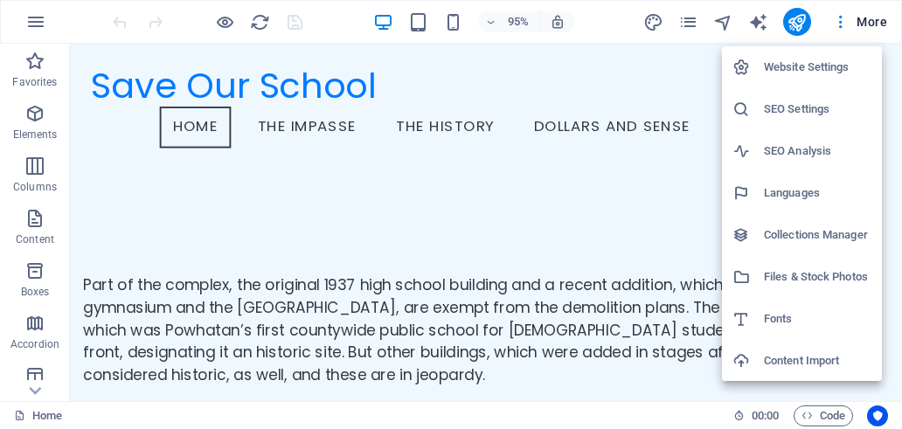
click at [811, 66] on h6 "Website Settings" at bounding box center [818, 67] width 108 height 21
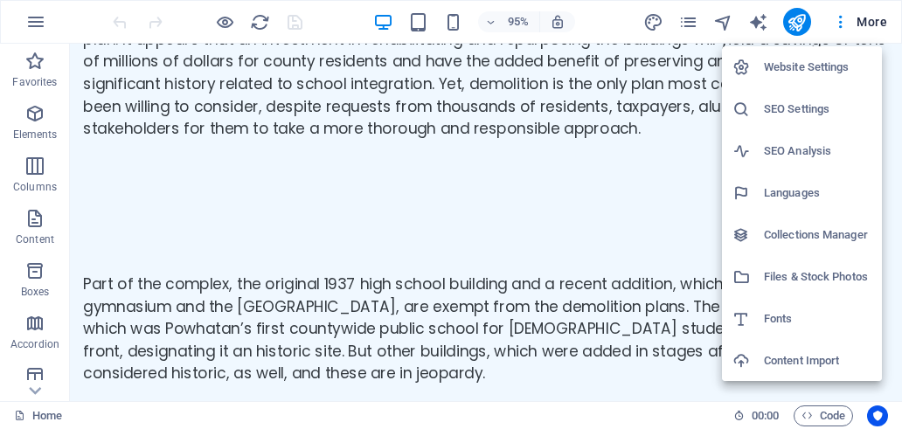
select select "41"
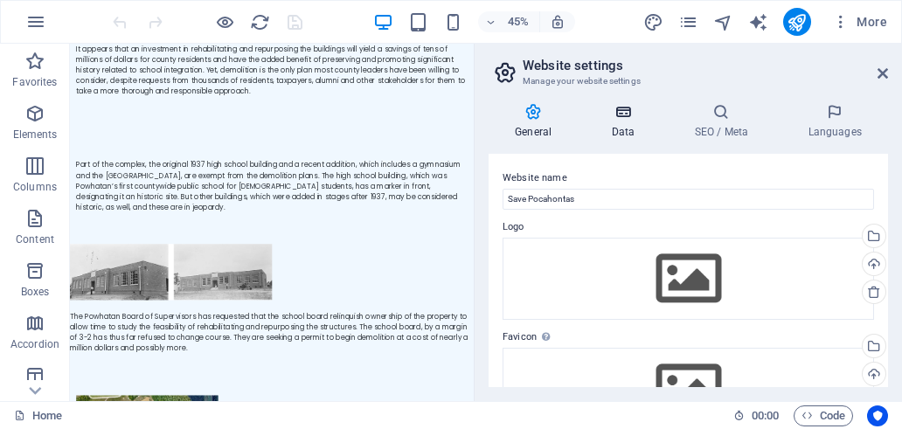
click at [624, 118] on icon at bounding box center [623, 111] width 76 height 17
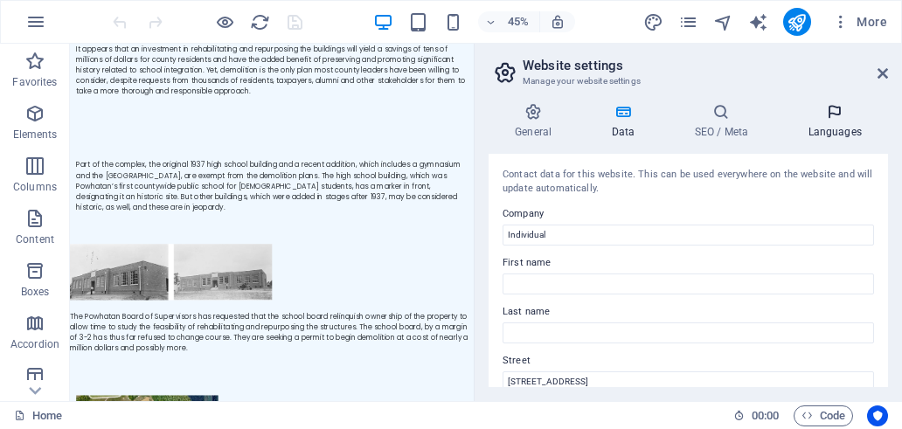
click at [839, 118] on icon at bounding box center [835, 111] width 107 height 17
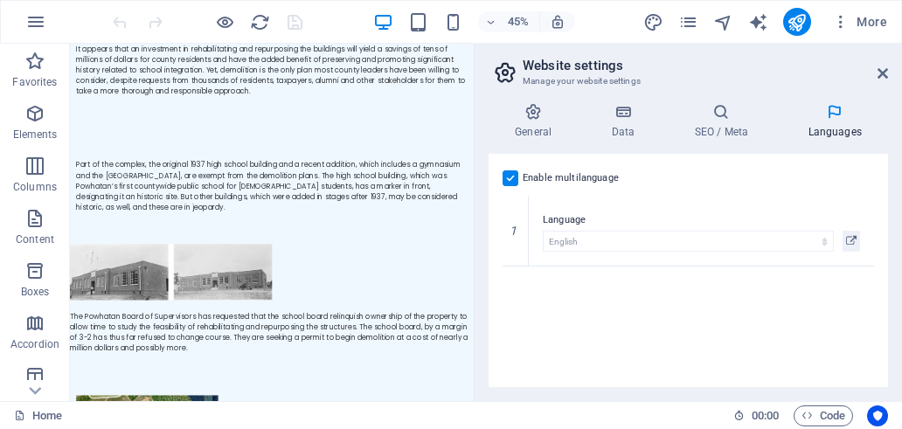
click at [511, 175] on label at bounding box center [511, 179] width 16 height 16
click at [0, 0] on input "Enable multilanguage To disable multilanguage delete all languages until only o…" at bounding box center [0, 0] width 0 height 0
click at [886, 71] on icon at bounding box center [883, 73] width 10 height 14
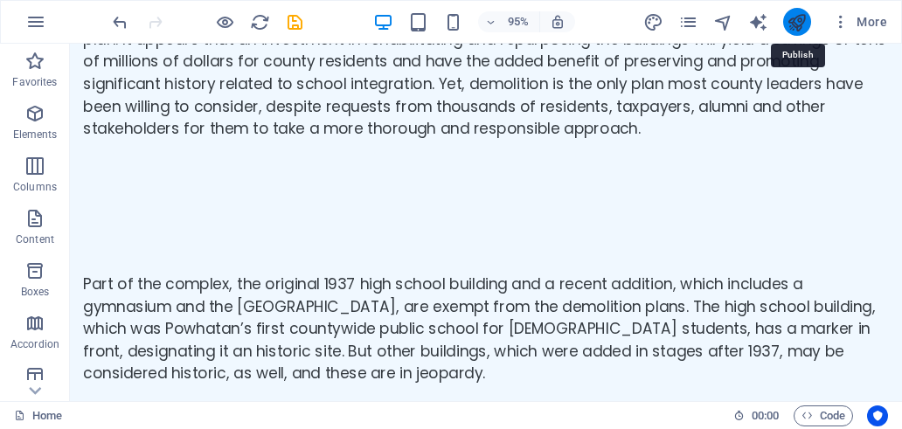
click at [794, 28] on icon "publish" at bounding box center [797, 22] width 20 height 20
